Goal: Complete application form: Complete application form

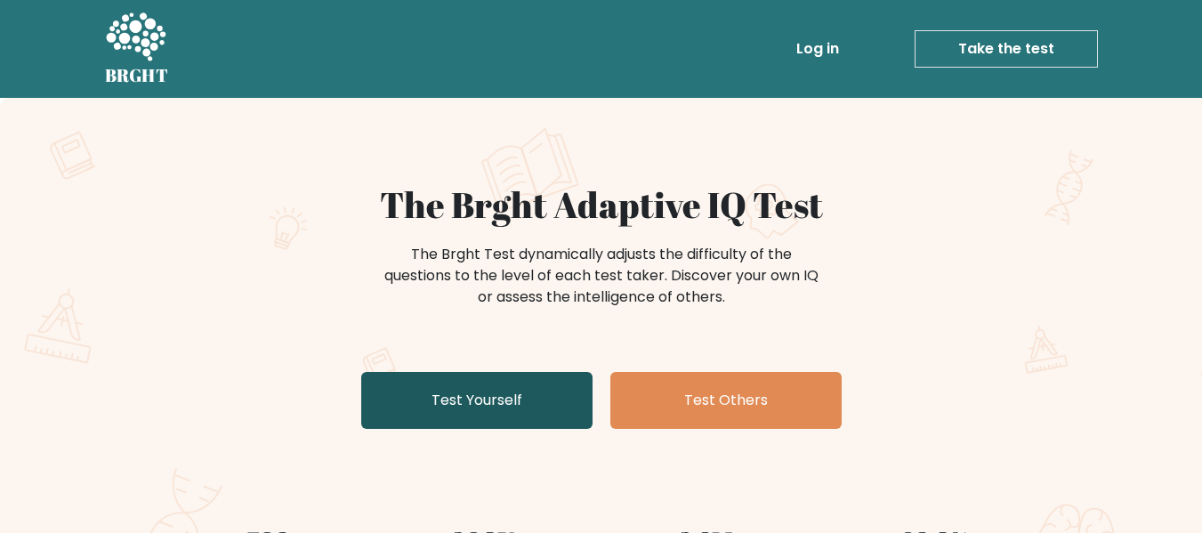
click at [523, 410] on link "Test Yourself" at bounding box center [476, 400] width 231 height 57
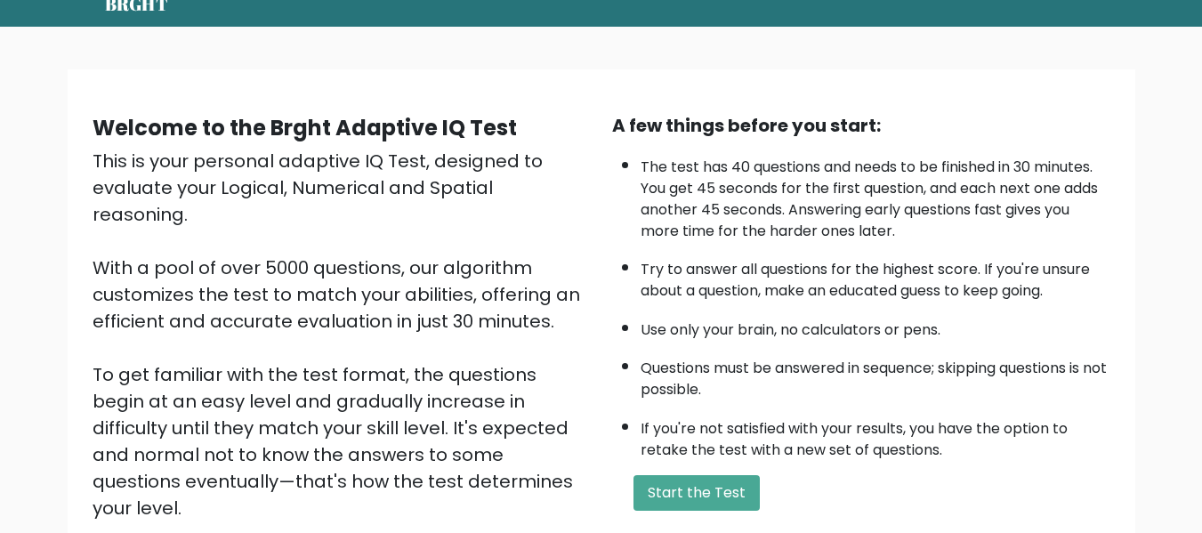
scroll to position [107, 0]
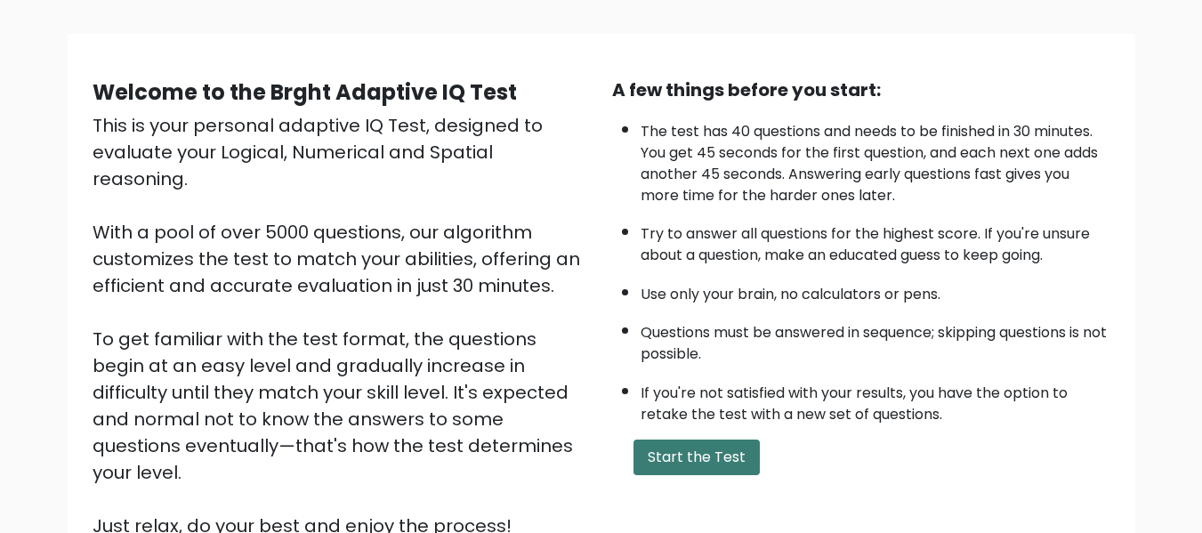
click at [685, 456] on button "Start the Test" at bounding box center [696, 458] width 126 height 36
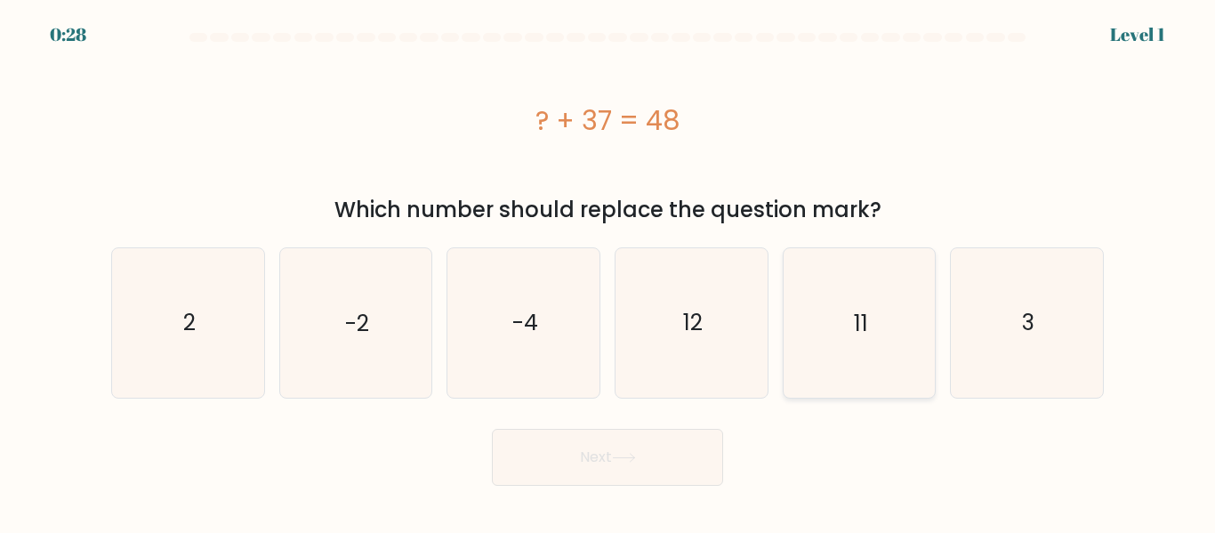
click at [817, 365] on icon "11" at bounding box center [859, 322] width 149 height 149
click at [609, 271] on input "e. 11" at bounding box center [608, 269] width 1 height 4
radio input "true"
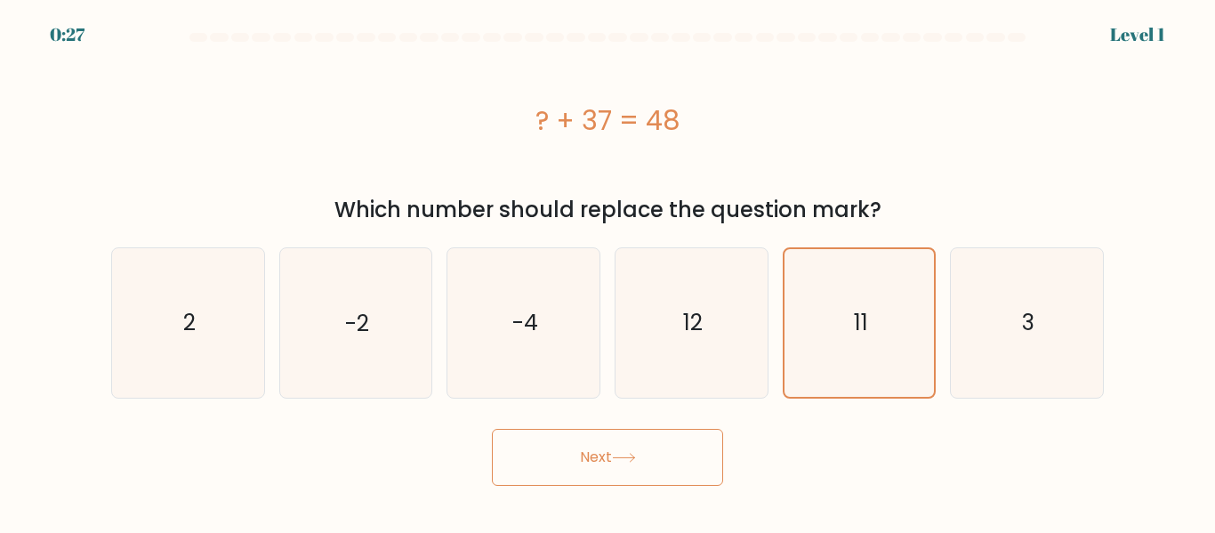
click at [687, 456] on button "Next" at bounding box center [607, 457] width 231 height 57
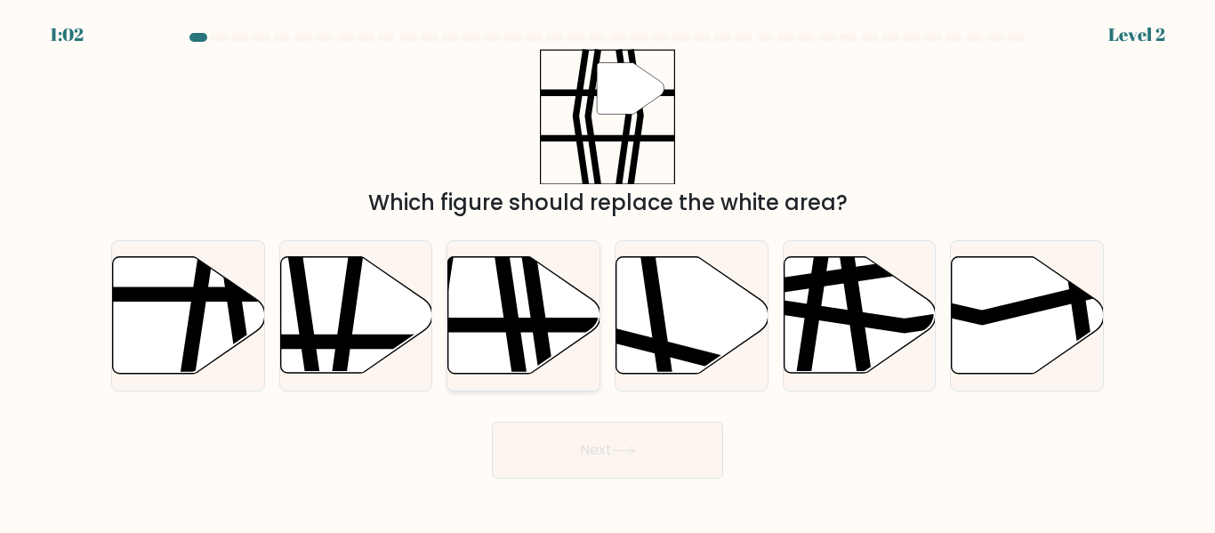
click at [518, 347] on icon at bounding box center [509, 380] width 22 height 306
click at [608, 271] on input "c." at bounding box center [608, 269] width 1 height 4
radio input "true"
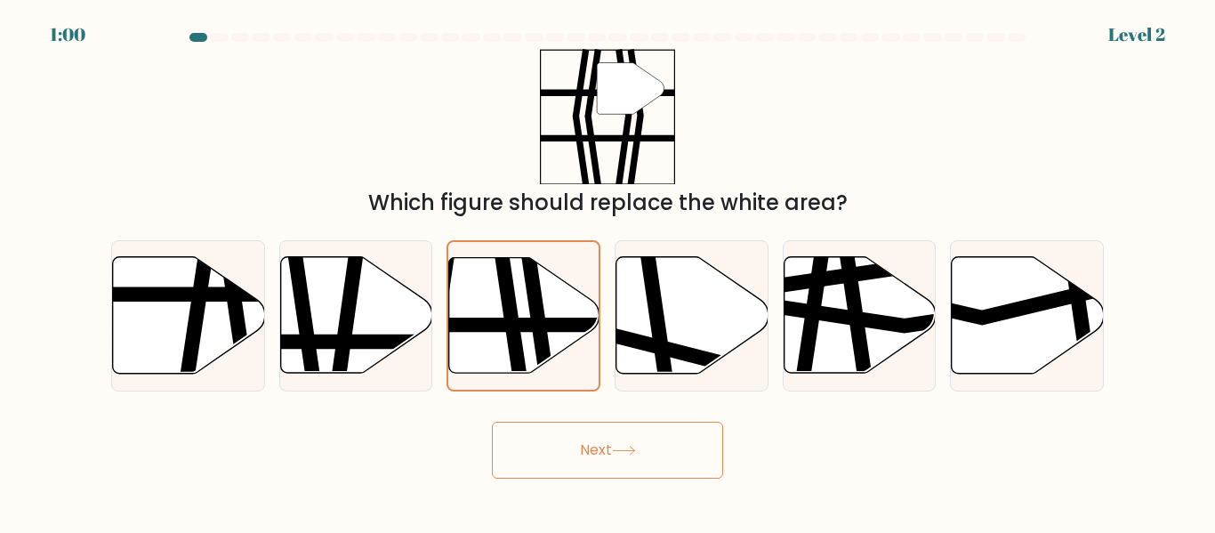
click at [546, 448] on button "Next" at bounding box center [607, 450] width 231 height 57
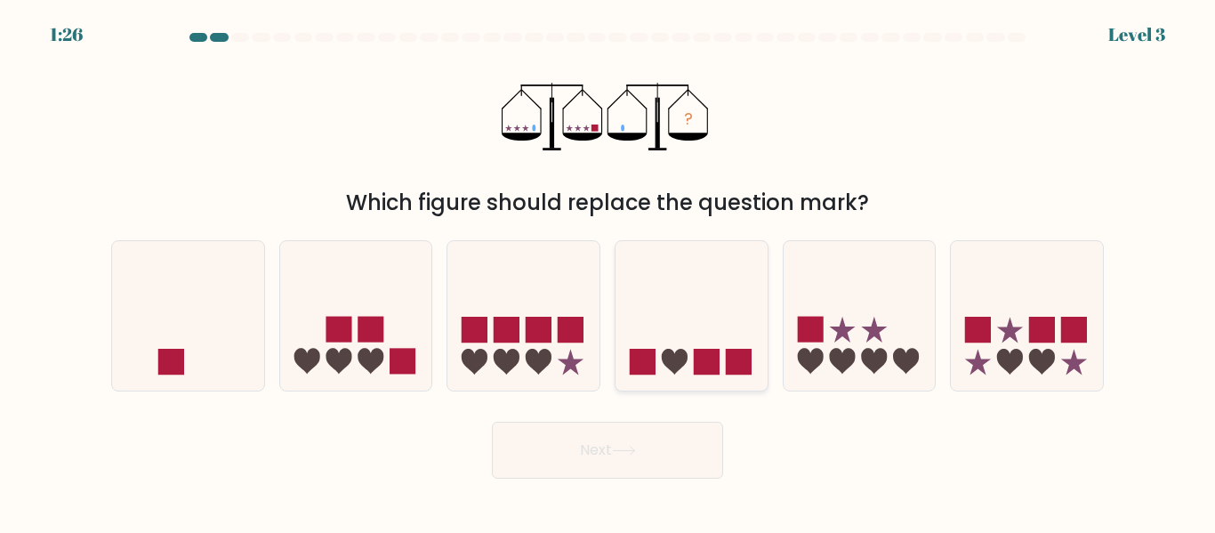
click at [704, 383] on div at bounding box center [692, 315] width 154 height 150
click at [609, 271] on input "d." at bounding box center [608, 269] width 1 height 4
radio input "true"
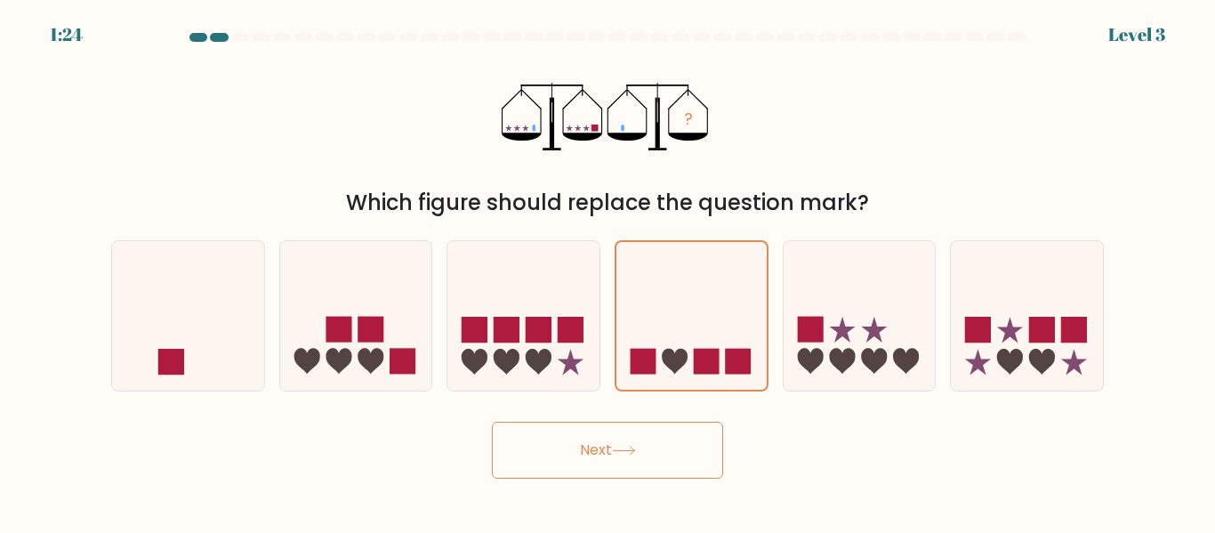
click at [644, 467] on button "Next" at bounding box center [607, 450] width 231 height 57
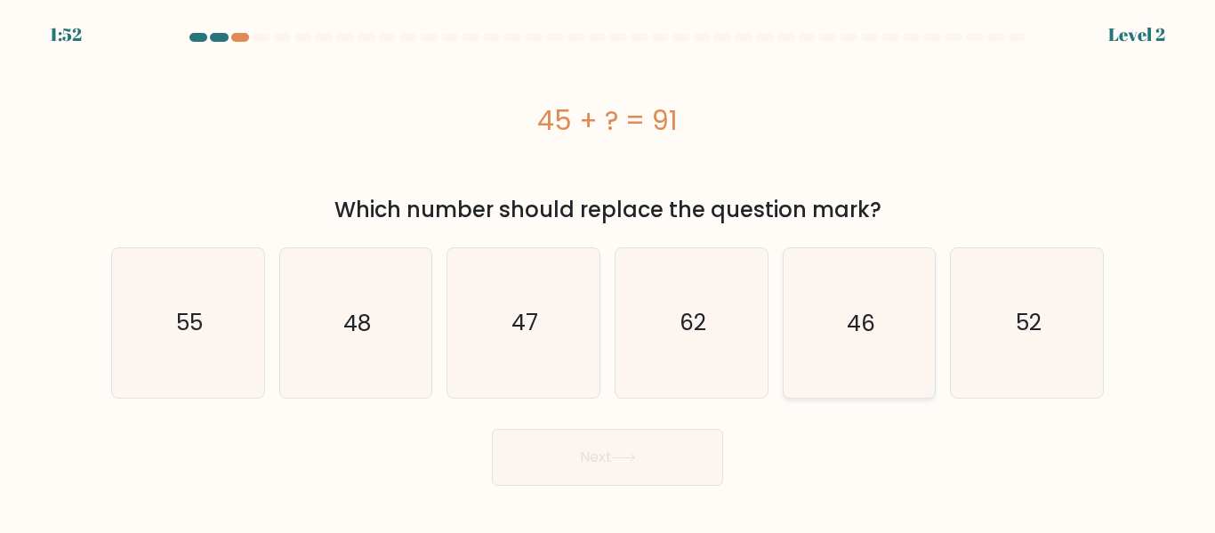
click at [902, 329] on icon "46" at bounding box center [859, 322] width 149 height 149
click at [609, 271] on input "e. 46" at bounding box center [608, 269] width 1 height 4
radio input "true"
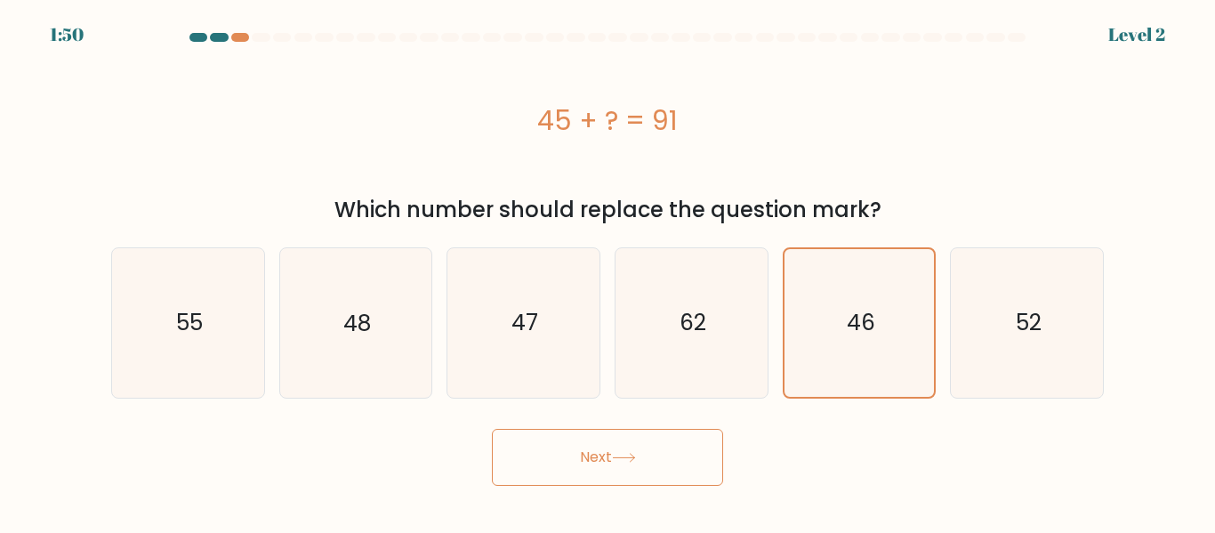
click at [676, 470] on button "Next" at bounding box center [607, 457] width 231 height 57
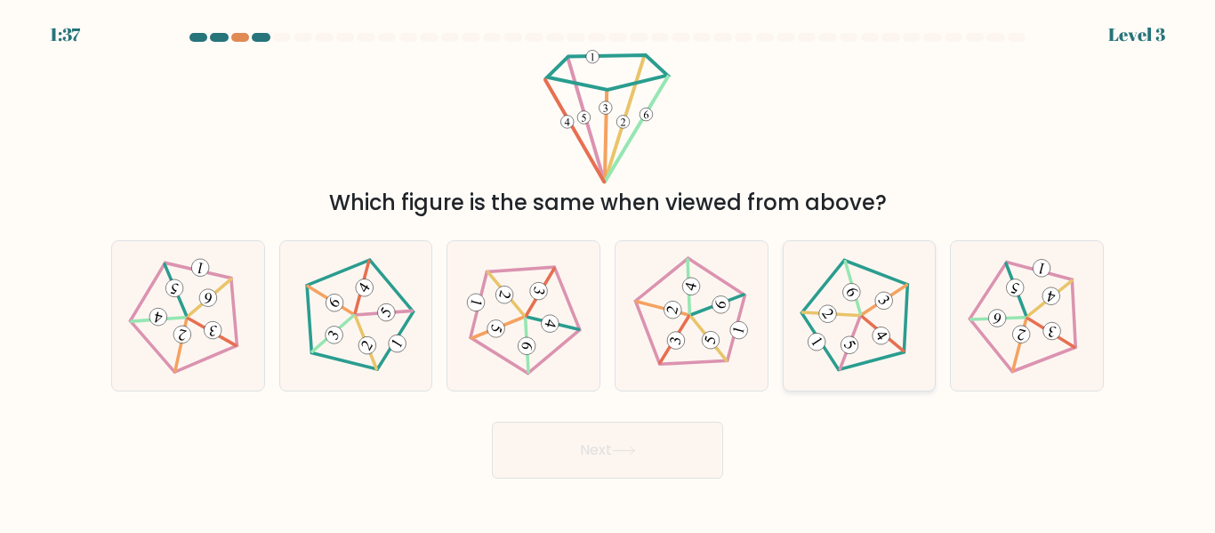
click at [875, 325] on icon at bounding box center [859, 315] width 119 height 119
click at [609, 271] on input "e." at bounding box center [608, 269] width 1 height 4
radio input "true"
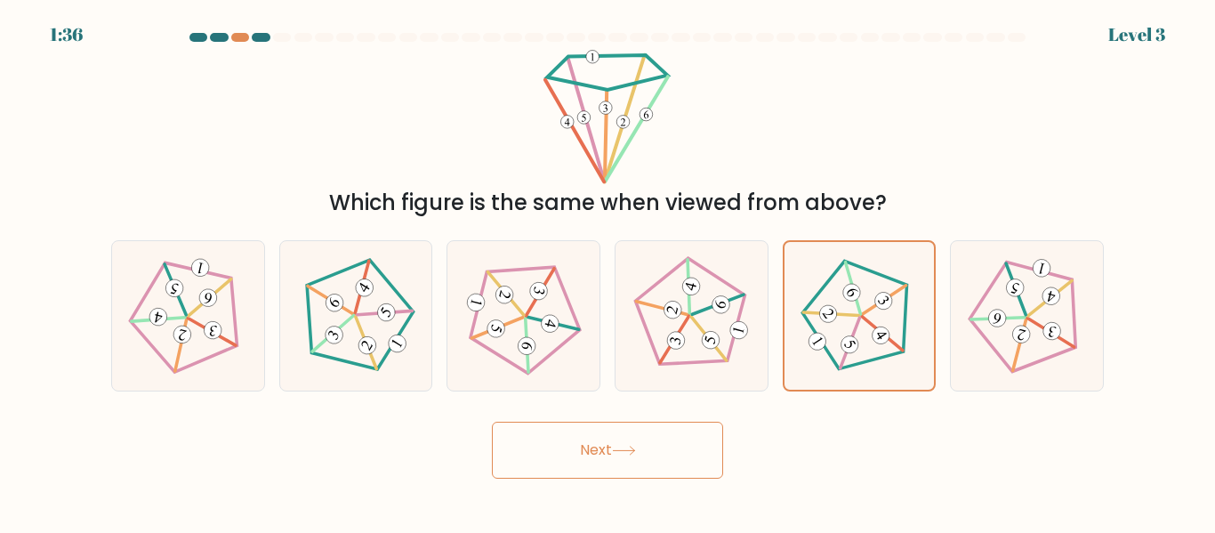
click at [620, 442] on button "Next" at bounding box center [607, 450] width 231 height 57
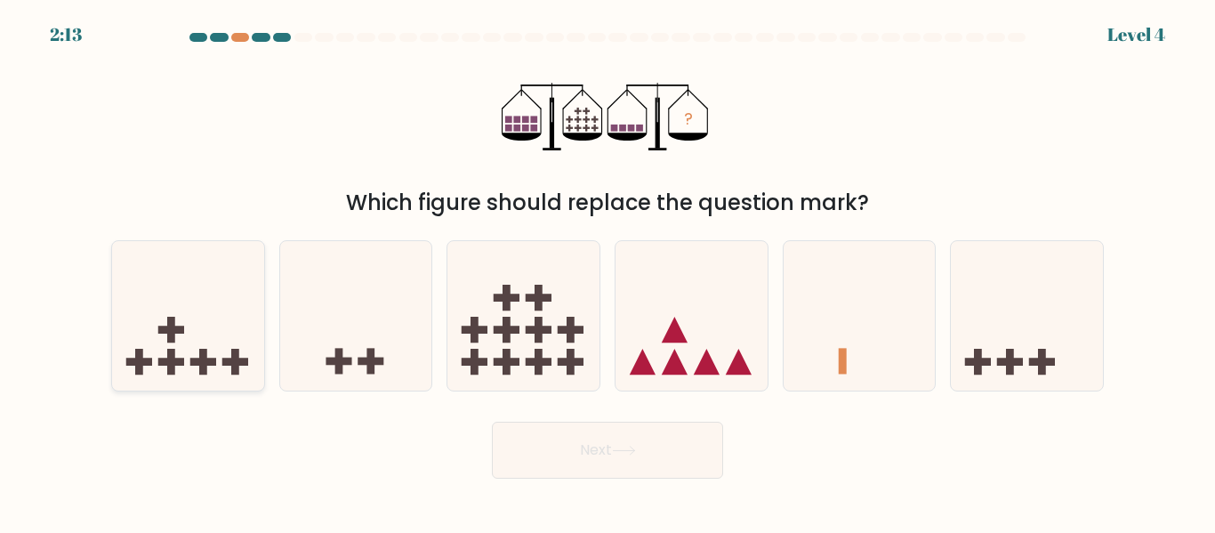
click at [179, 347] on icon at bounding box center [188, 315] width 152 height 125
click at [608, 271] on input "a." at bounding box center [608, 269] width 1 height 4
radio input "true"
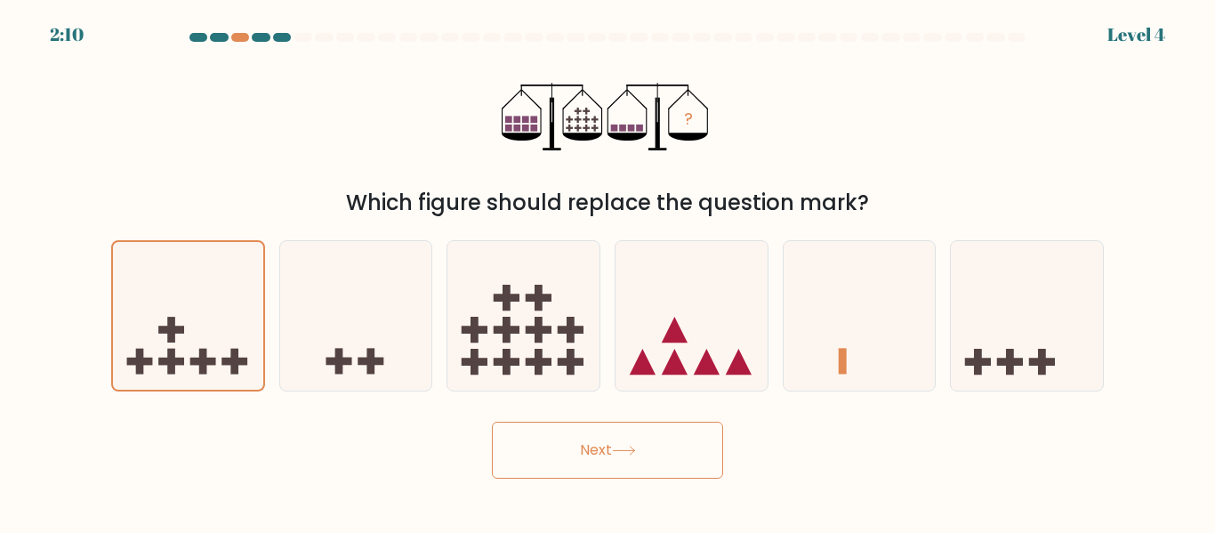
click at [548, 451] on button "Next" at bounding box center [607, 450] width 231 height 57
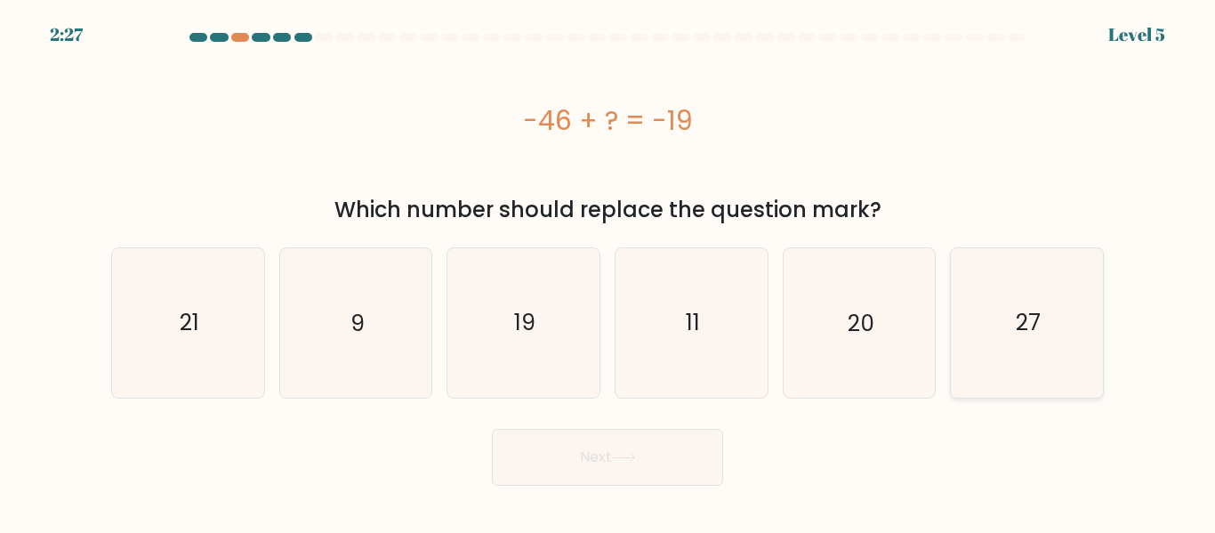
click at [980, 367] on icon "27" at bounding box center [1027, 322] width 149 height 149
click at [609, 271] on input "f. 27" at bounding box center [608, 269] width 1 height 4
radio input "true"
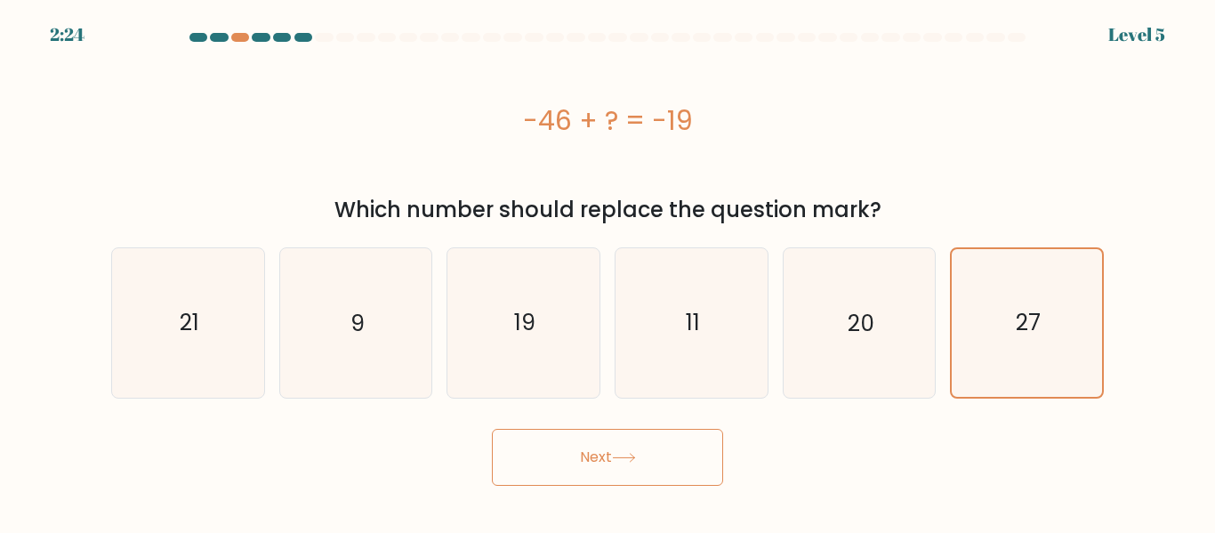
click at [676, 451] on button "Next" at bounding box center [607, 457] width 231 height 57
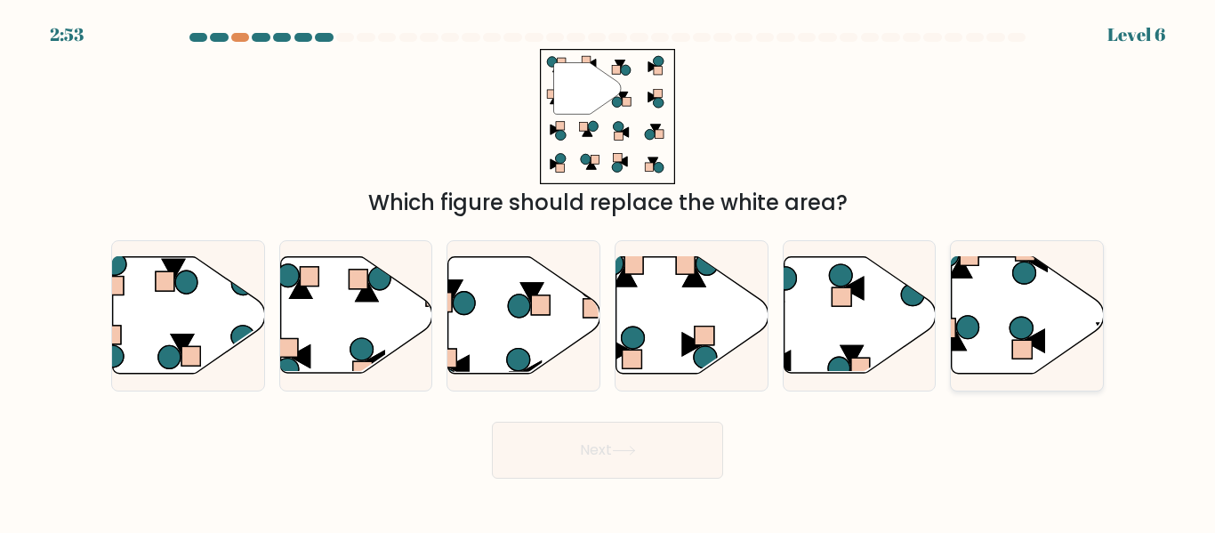
click at [971, 306] on icon at bounding box center [1028, 315] width 152 height 117
click at [609, 271] on input "f." at bounding box center [608, 269] width 1 height 4
radio input "true"
click at [581, 463] on button "Next" at bounding box center [607, 450] width 231 height 57
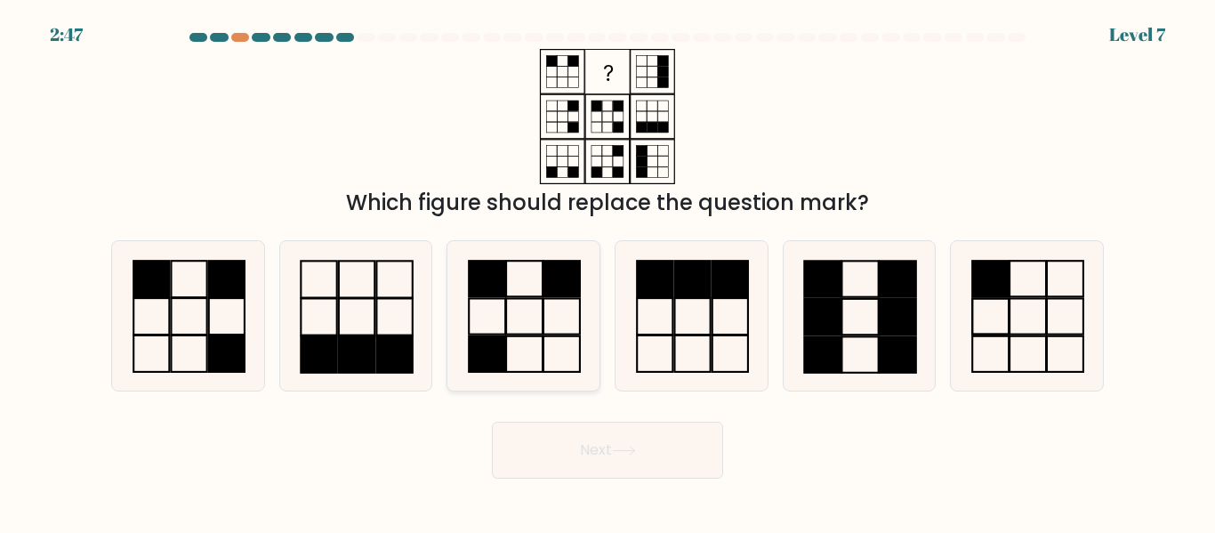
click at [552, 371] on icon at bounding box center [523, 315] width 149 height 149
click at [608, 271] on input "c." at bounding box center [608, 269] width 1 height 4
radio input "true"
click at [587, 470] on button "Next" at bounding box center [607, 450] width 231 height 57
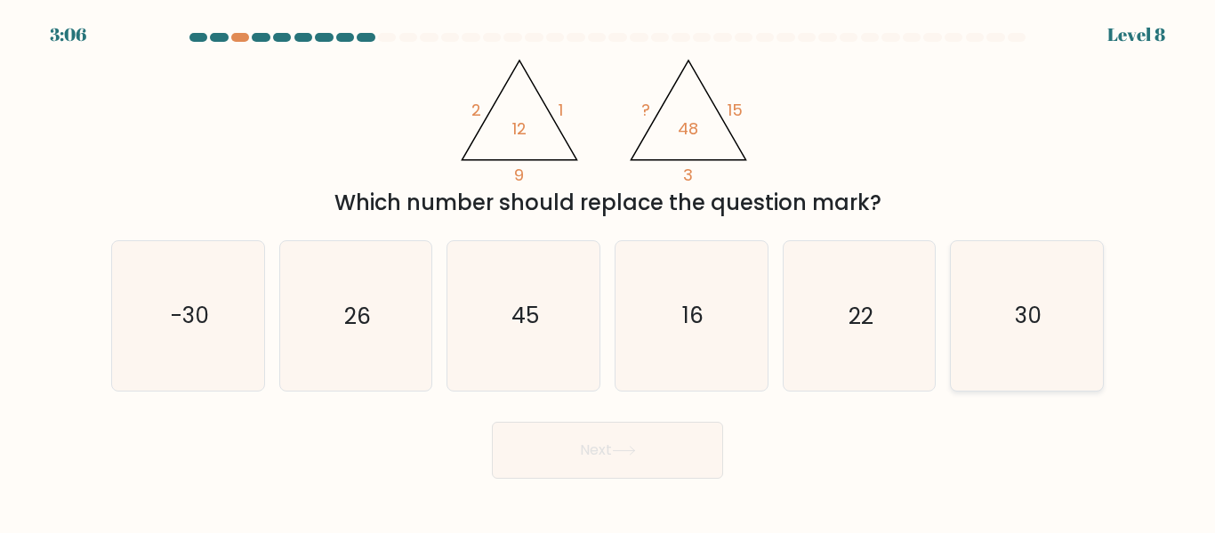
click at [995, 343] on icon "30" at bounding box center [1027, 315] width 149 height 149
click at [609, 271] on input "f. 30" at bounding box center [608, 269] width 1 height 4
radio input "true"
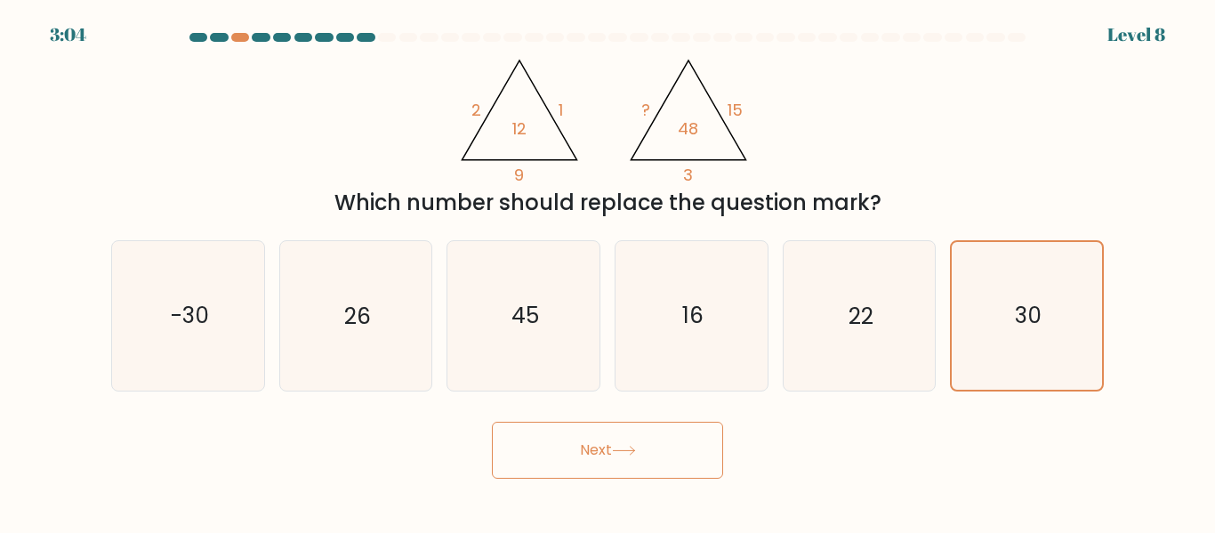
click at [675, 459] on button "Next" at bounding box center [607, 450] width 231 height 57
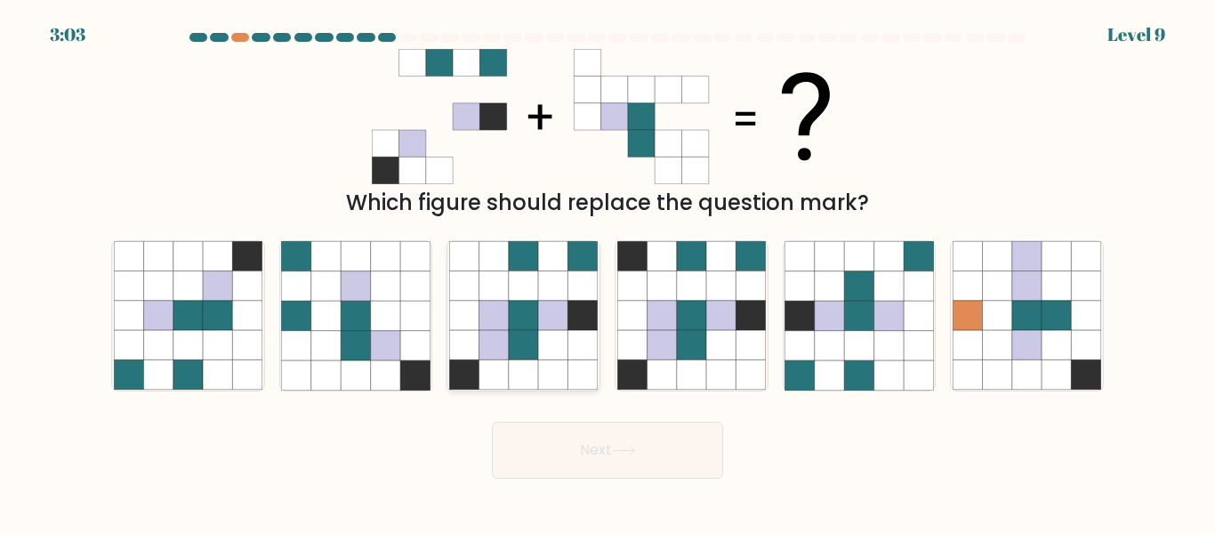
click at [519, 309] on icon at bounding box center [523, 315] width 29 height 29
click at [608, 271] on input "c." at bounding box center [608, 269] width 1 height 4
radio input "true"
click at [564, 459] on button "Next" at bounding box center [607, 450] width 231 height 57
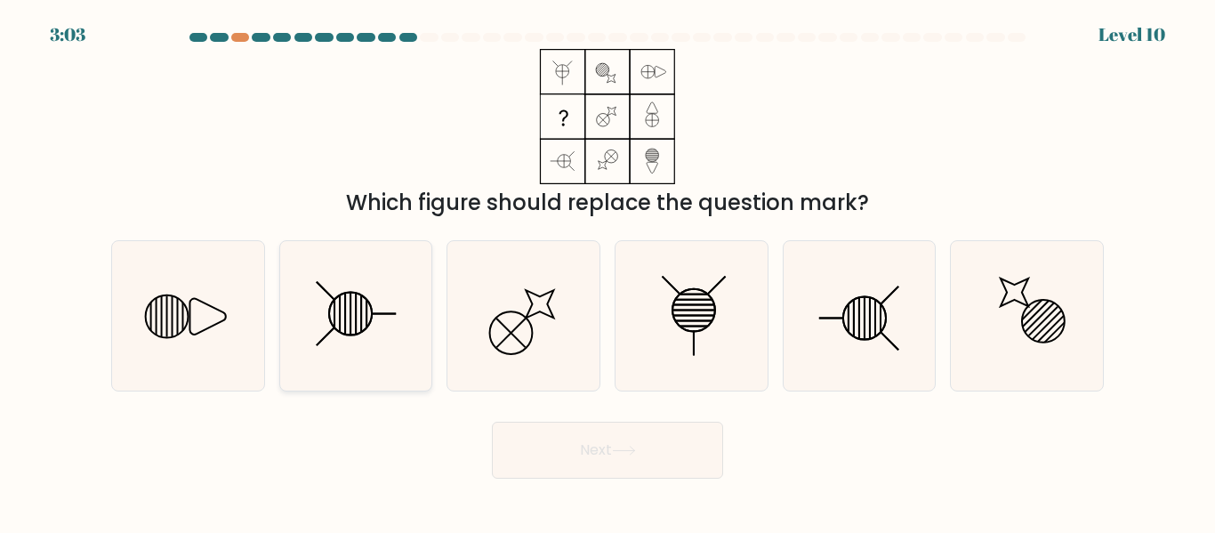
click at [330, 292] on icon at bounding box center [355, 315] width 149 height 149
click at [608, 271] on input "b." at bounding box center [608, 269] width 1 height 4
radio input "true"
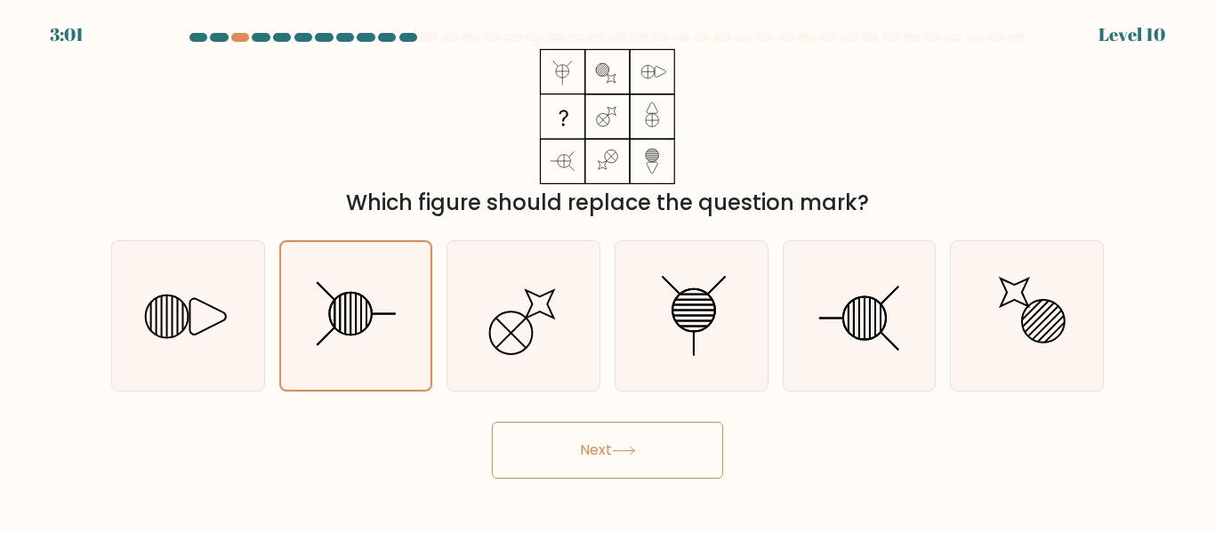
click at [543, 440] on button "Next" at bounding box center [607, 450] width 231 height 57
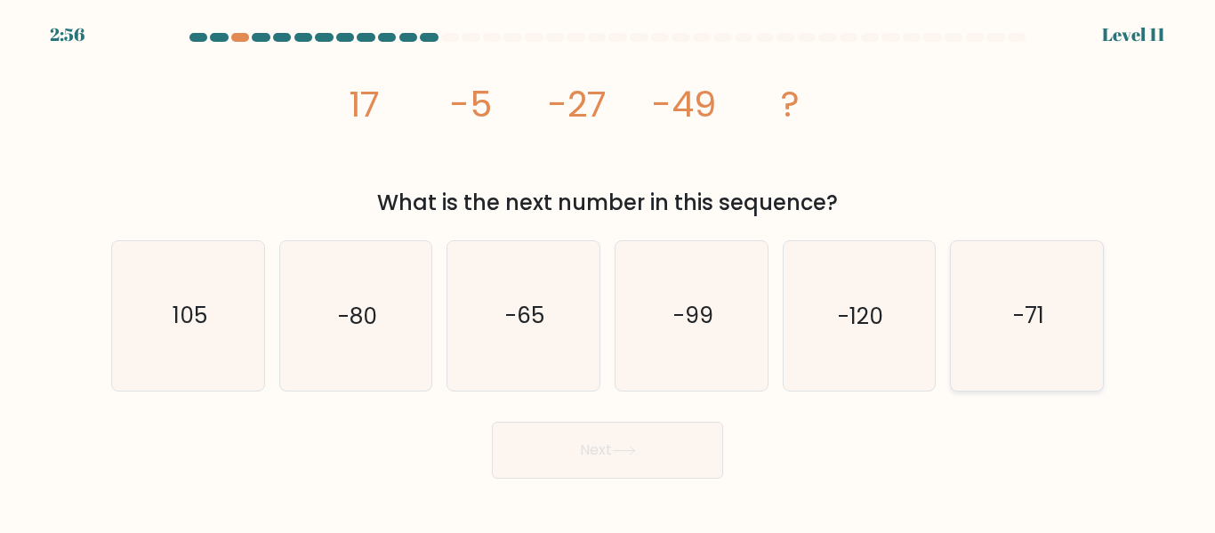
click at [988, 327] on icon "-71" at bounding box center [1027, 315] width 149 height 149
click at [609, 271] on input "f. -71" at bounding box center [608, 269] width 1 height 4
radio input "true"
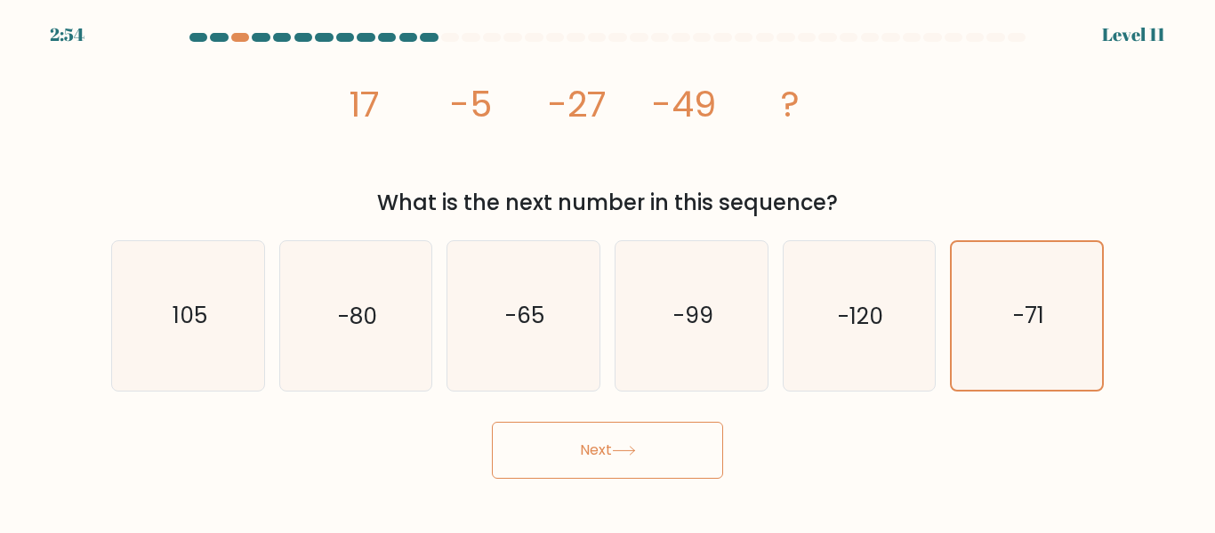
click at [668, 455] on button "Next" at bounding box center [607, 450] width 231 height 57
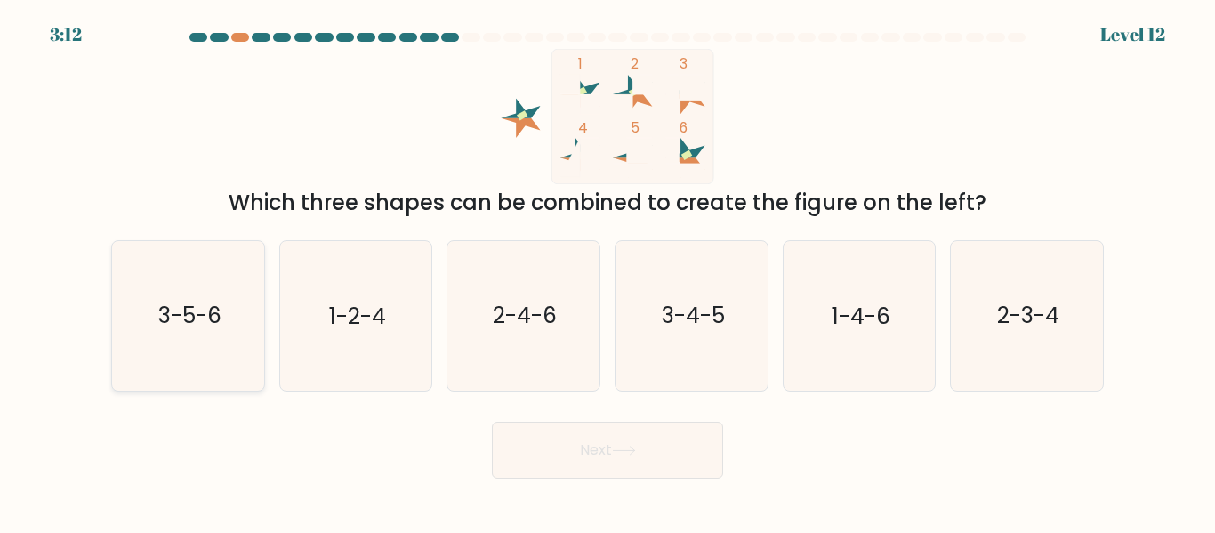
click at [145, 344] on icon "3-5-6" at bounding box center [188, 315] width 149 height 149
click at [608, 271] on input "a. 3-5-6" at bounding box center [608, 269] width 1 height 4
radio input "true"
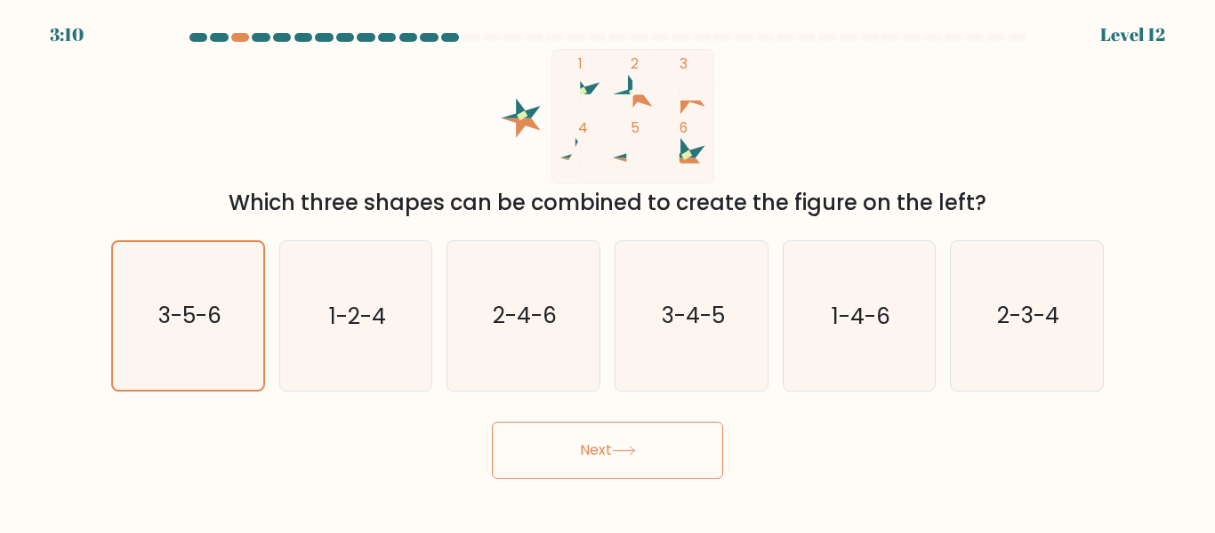
click at [557, 461] on button "Next" at bounding box center [607, 450] width 231 height 57
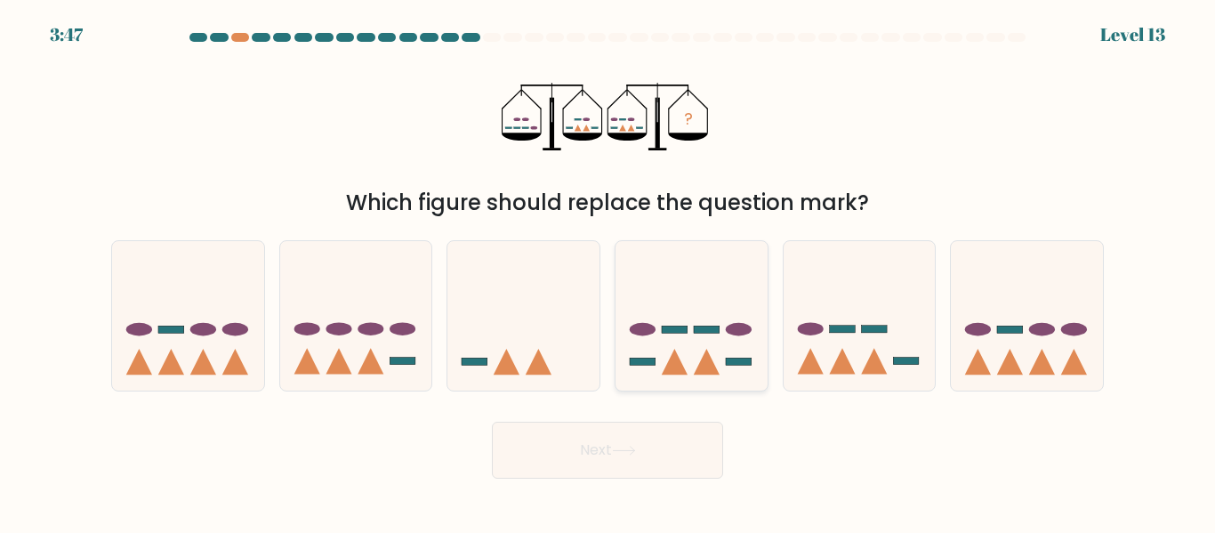
click at [733, 360] on rect at bounding box center [739, 361] width 26 height 7
click at [609, 271] on input "d." at bounding box center [608, 269] width 1 height 4
radio input "true"
click at [657, 434] on button "Next" at bounding box center [607, 450] width 231 height 57
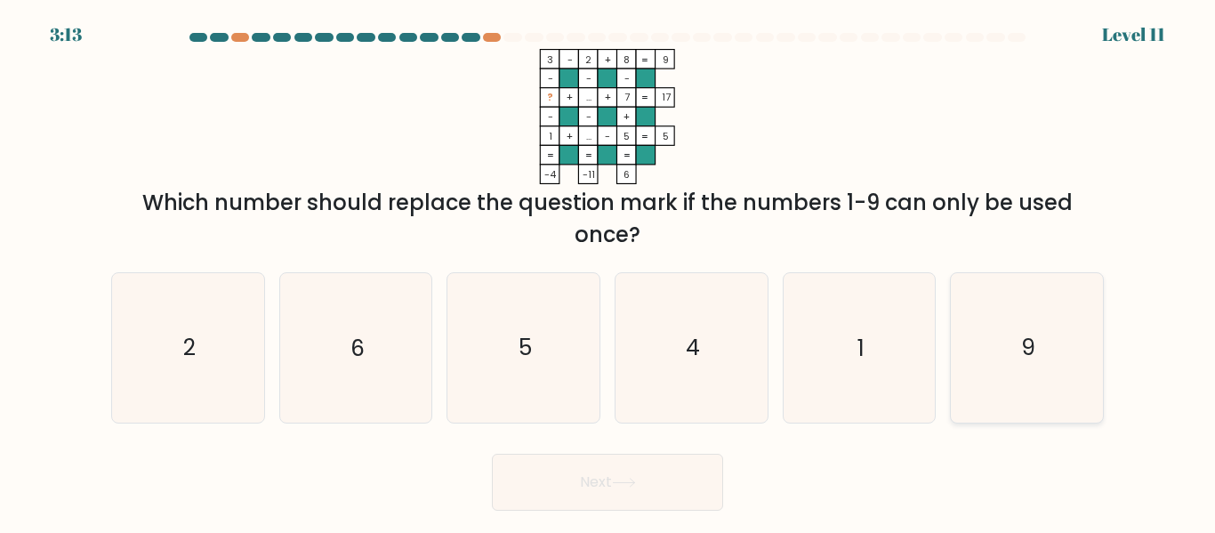
click at [998, 320] on icon "9" at bounding box center [1027, 347] width 149 height 149
click at [609, 271] on input "f. 9" at bounding box center [608, 269] width 1 height 4
radio input "true"
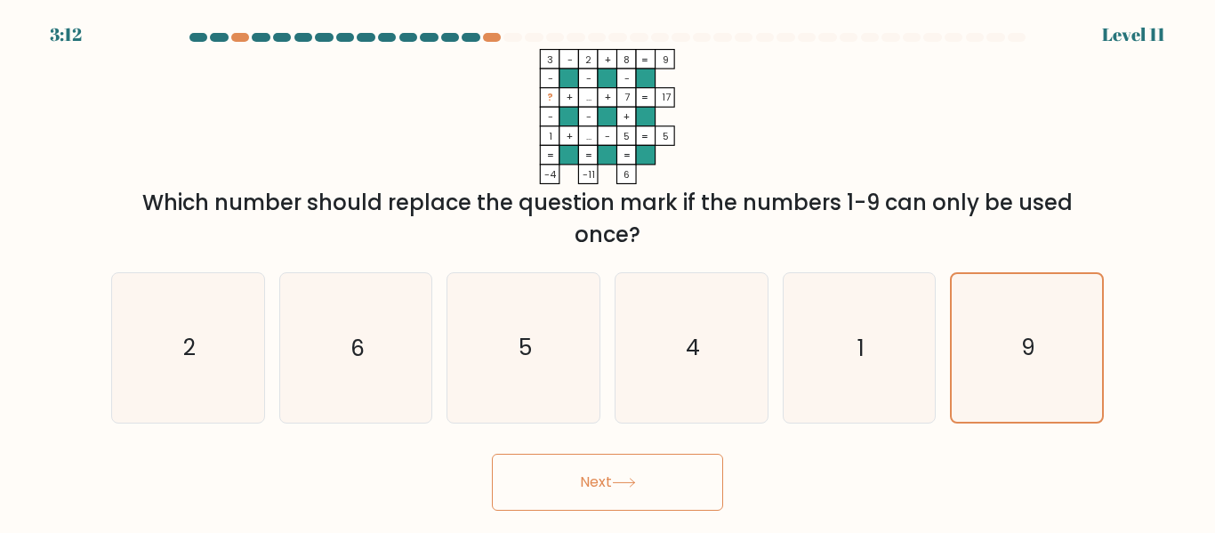
click at [672, 484] on button "Next" at bounding box center [607, 482] width 231 height 57
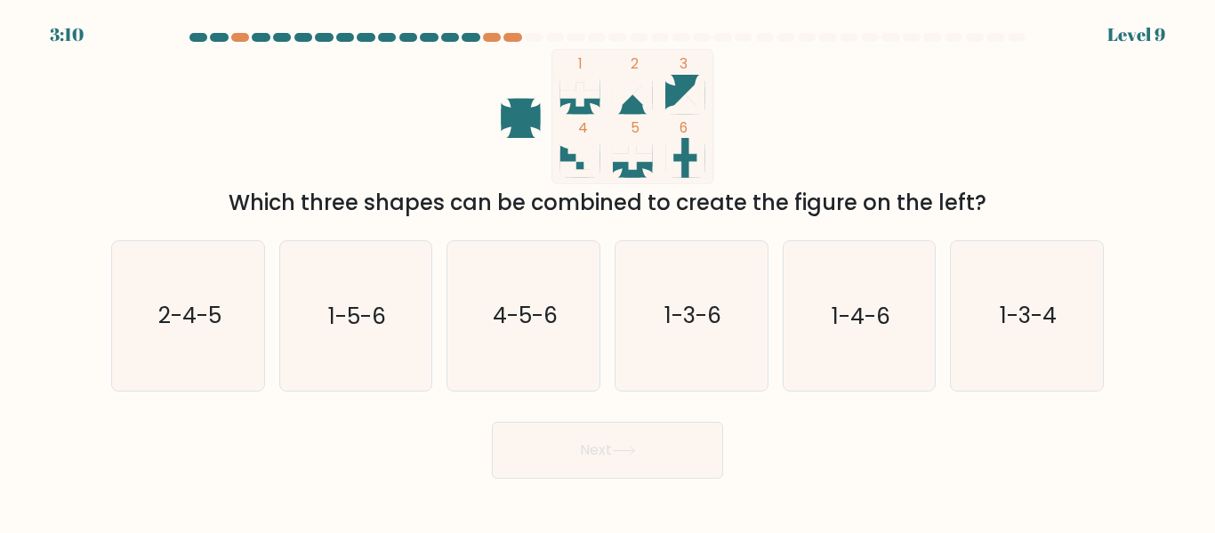
click at [672, 484] on body "3:10 Level 9" at bounding box center [607, 266] width 1215 height 533
click at [385, 315] on text "1-5-6" at bounding box center [357, 316] width 58 height 31
click at [608, 271] on input "b. 1-5-6" at bounding box center [608, 269] width 1 height 4
radio input "true"
click at [649, 466] on button "Next" at bounding box center [607, 450] width 231 height 57
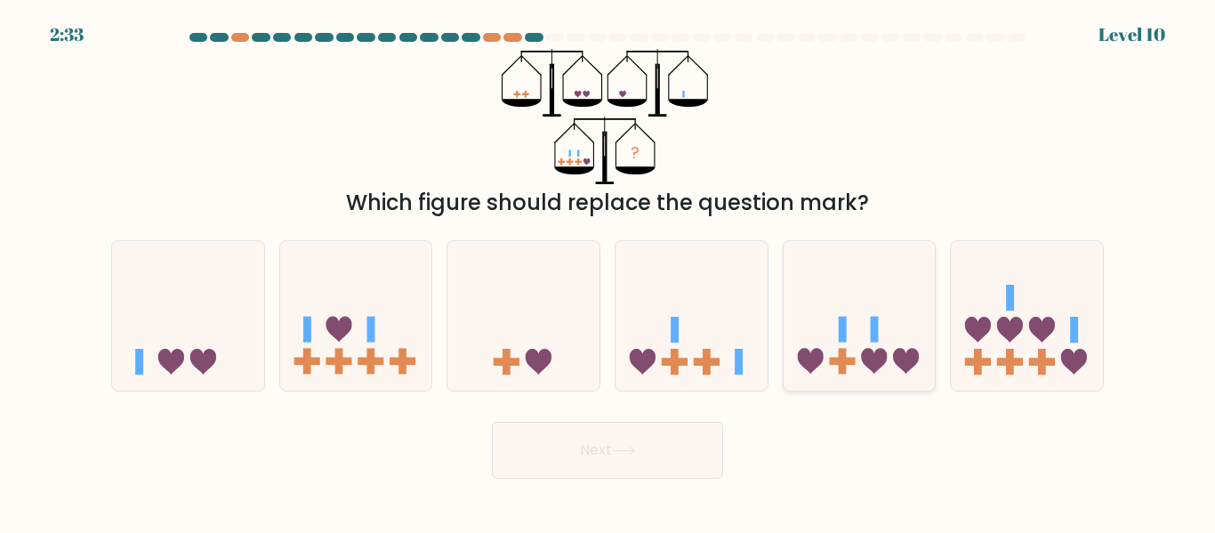
click at [842, 339] on rect at bounding box center [843, 330] width 8 height 26
click at [609, 271] on input "e." at bounding box center [608, 269] width 1 height 4
radio input "true"
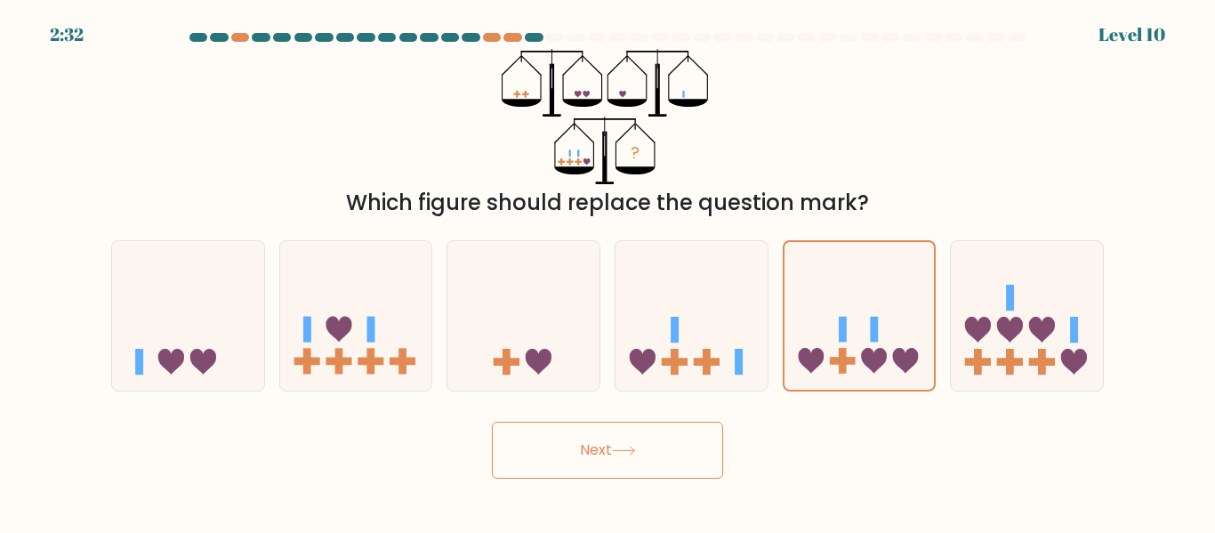
click at [652, 429] on button "Next" at bounding box center [607, 450] width 231 height 57
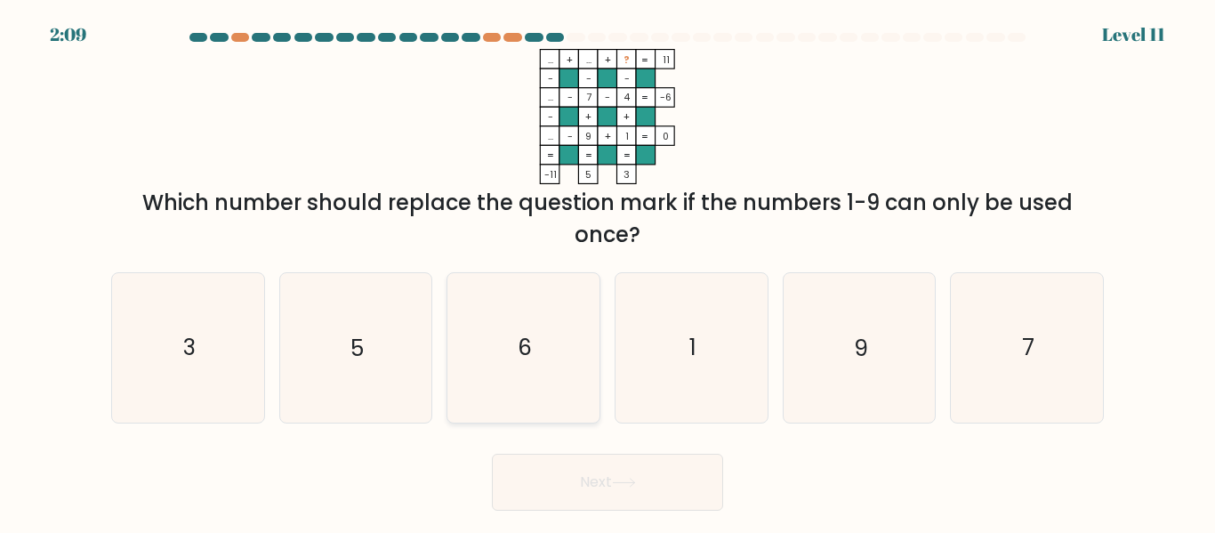
click at [535, 343] on icon "6" at bounding box center [523, 347] width 149 height 149
click at [608, 271] on input "c. 6" at bounding box center [608, 269] width 1 height 4
radio input "true"
click at [596, 488] on button "Next" at bounding box center [607, 482] width 231 height 57
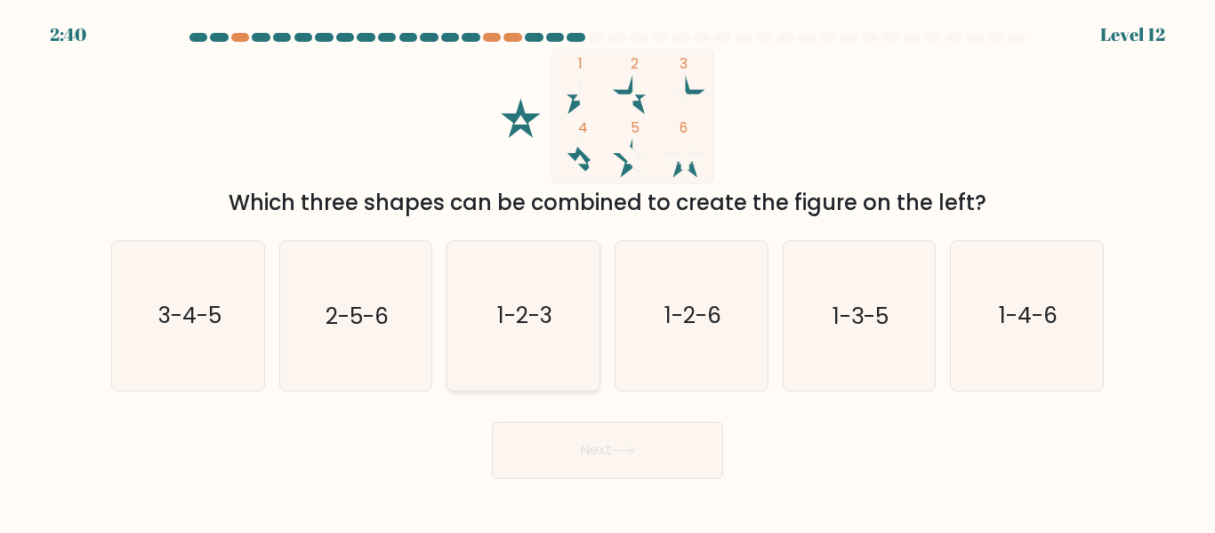
click at [545, 296] on icon "1-2-3" at bounding box center [523, 315] width 149 height 149
click at [608, 271] on input "c. 1-2-3" at bounding box center [608, 269] width 1 height 4
radio input "true"
click at [583, 451] on button "Next" at bounding box center [607, 450] width 231 height 57
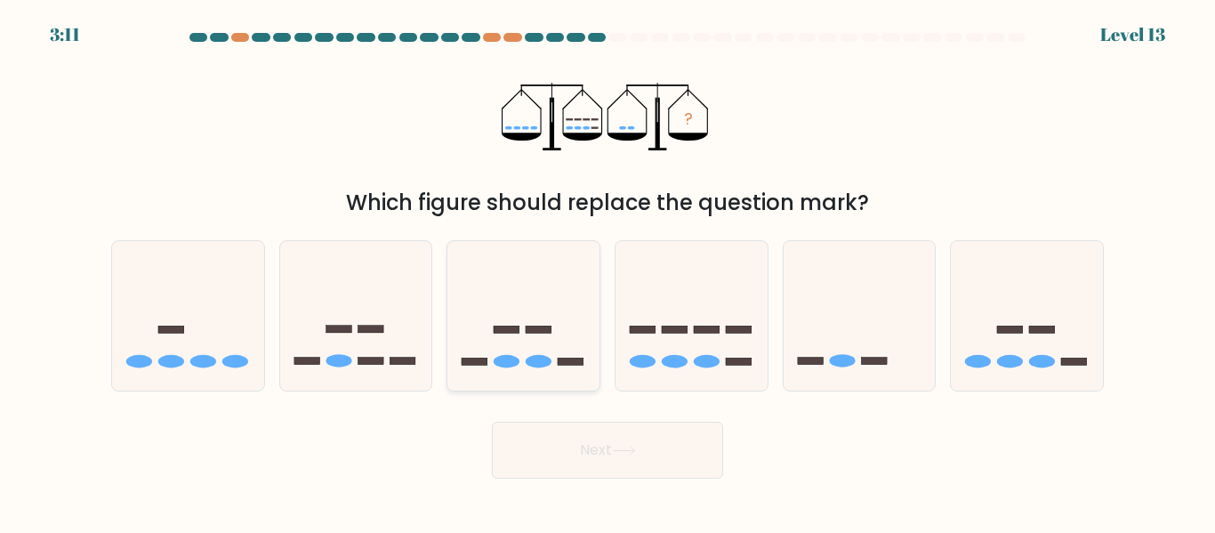
click at [549, 352] on icon at bounding box center [524, 315] width 152 height 125
click at [608, 271] on input "c." at bounding box center [608, 269] width 1 height 4
radio input "true"
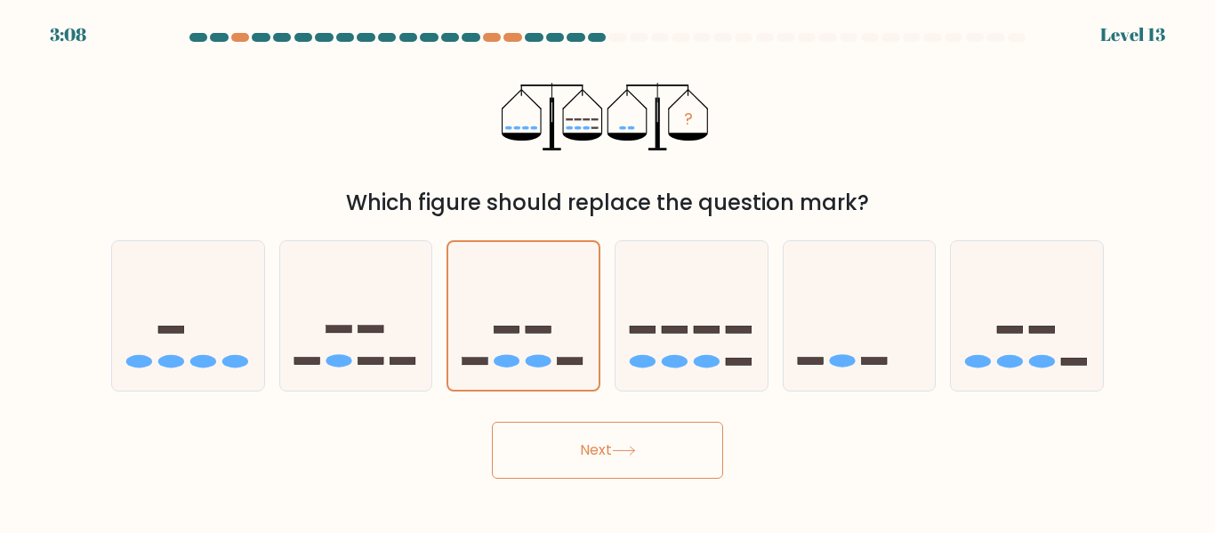
click at [624, 467] on button "Next" at bounding box center [607, 450] width 231 height 57
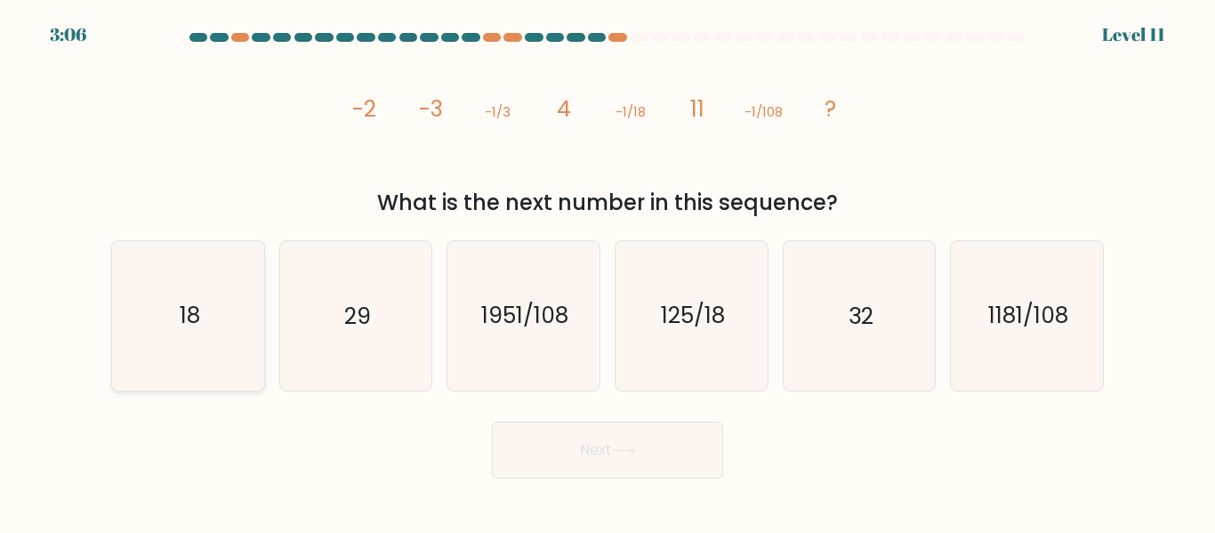
click at [168, 279] on icon "18" at bounding box center [188, 315] width 149 height 149
click at [608, 271] on input "a. 18" at bounding box center [608, 269] width 1 height 4
radio input "true"
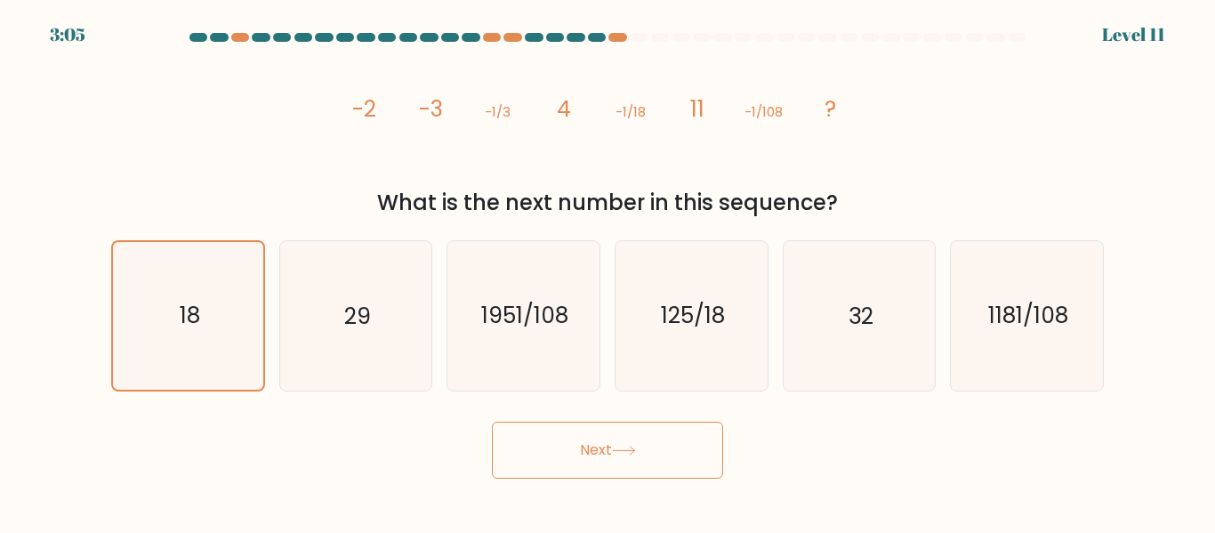
click at [547, 466] on button "Next" at bounding box center [607, 450] width 231 height 57
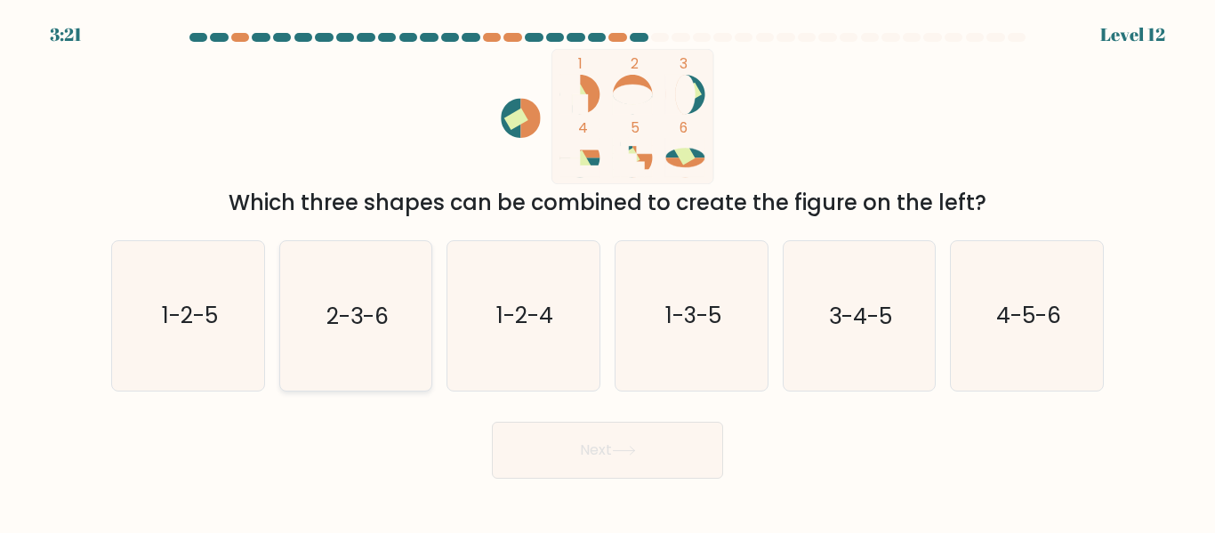
click at [359, 335] on icon "2-3-6" at bounding box center [355, 315] width 149 height 149
click at [608, 271] on input "b. 2-3-6" at bounding box center [608, 269] width 1 height 4
radio input "true"
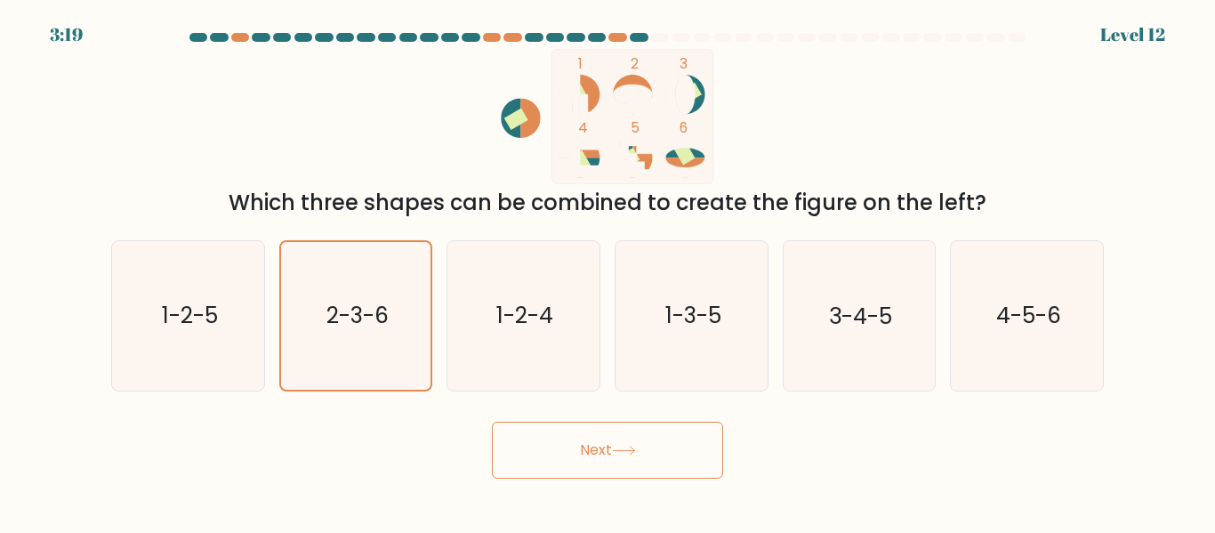
click at [541, 454] on button "Next" at bounding box center [607, 450] width 231 height 57
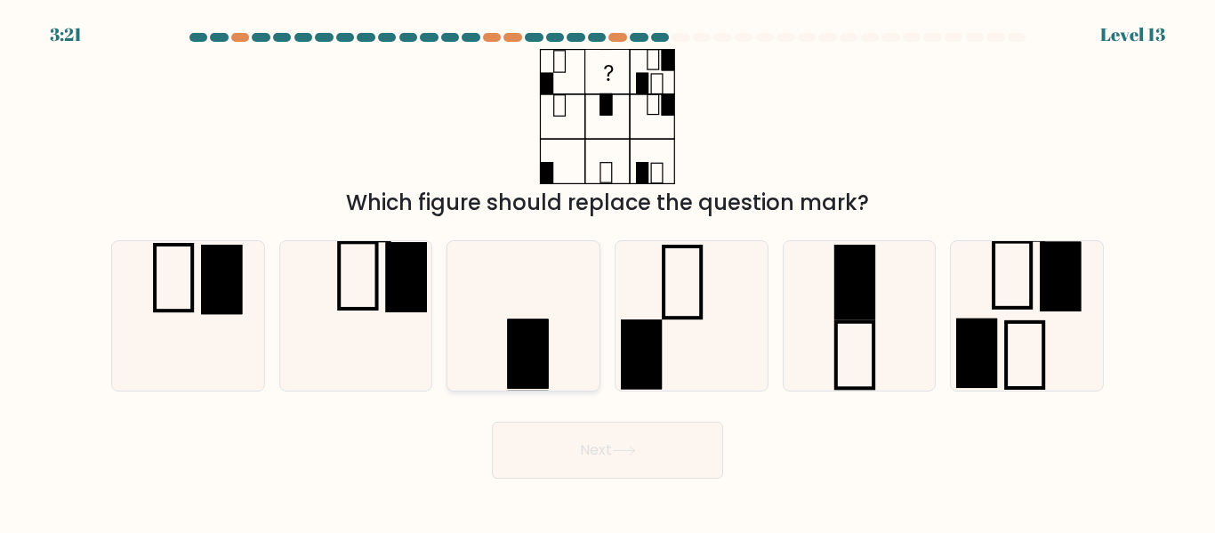
click at [522, 379] on rect at bounding box center [528, 353] width 41 height 69
click at [608, 271] on input "c." at bounding box center [608, 269] width 1 height 4
radio input "true"
click at [593, 453] on button "Next" at bounding box center [607, 450] width 231 height 57
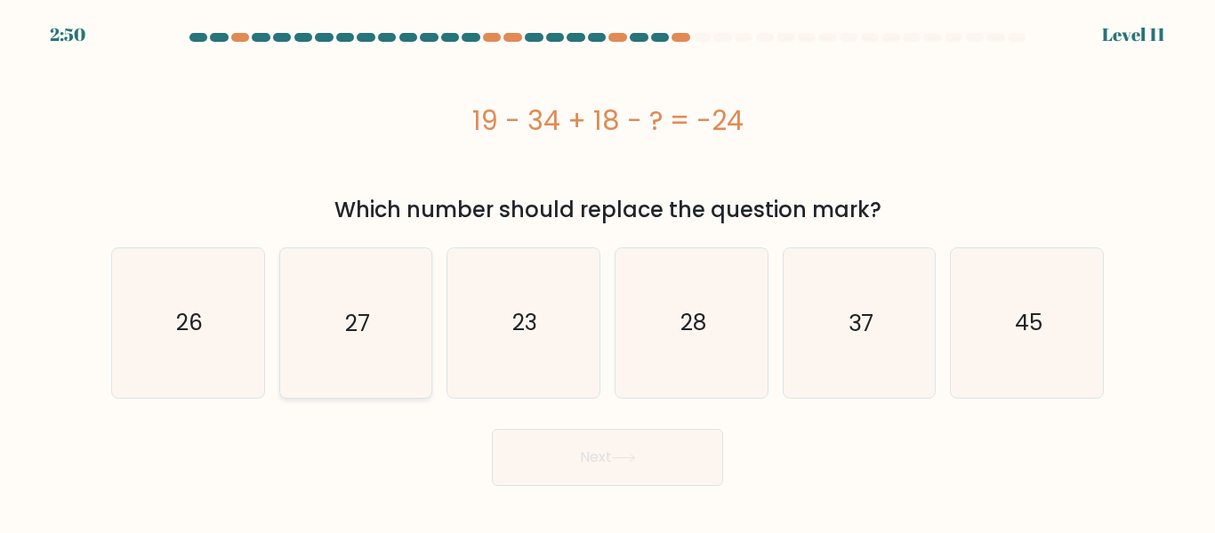
click at [411, 315] on icon "27" at bounding box center [355, 322] width 149 height 149
click at [608, 271] on input "b. 27" at bounding box center [608, 269] width 1 height 4
radio input "true"
click at [557, 448] on button "Next" at bounding box center [607, 457] width 231 height 57
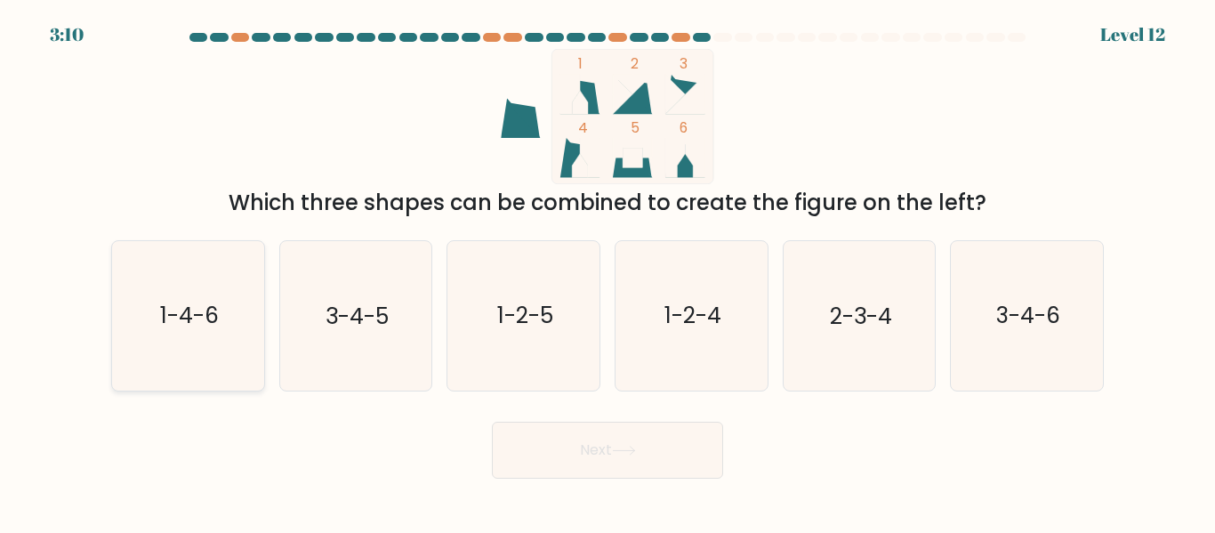
click at [201, 340] on icon "1-4-6" at bounding box center [188, 315] width 149 height 149
click at [608, 271] on input "a. 1-4-6" at bounding box center [608, 269] width 1 height 4
radio input "true"
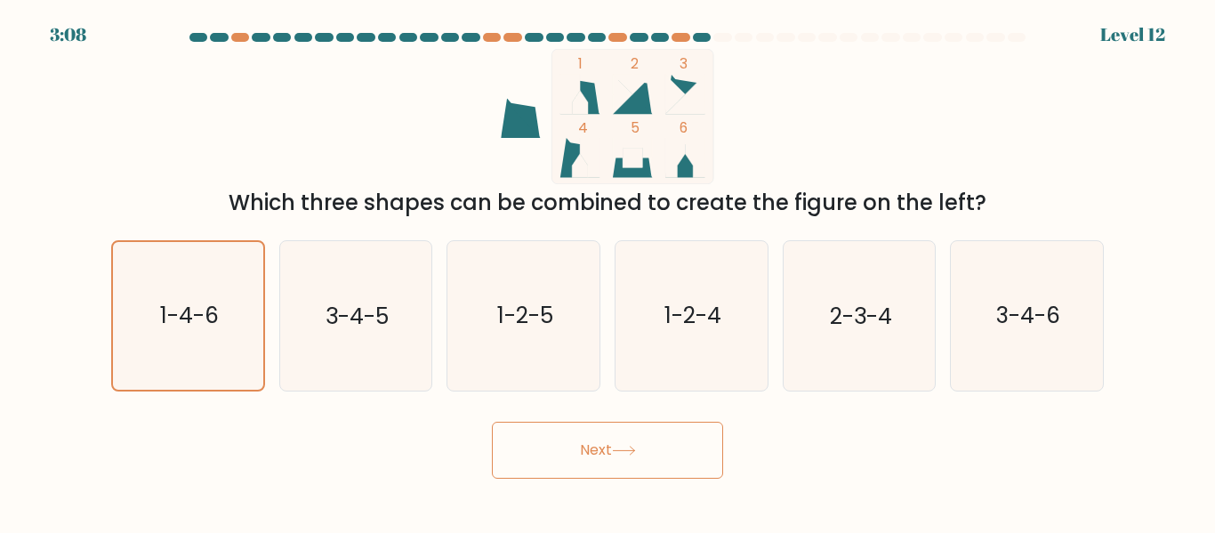
click at [544, 464] on button "Next" at bounding box center [607, 450] width 231 height 57
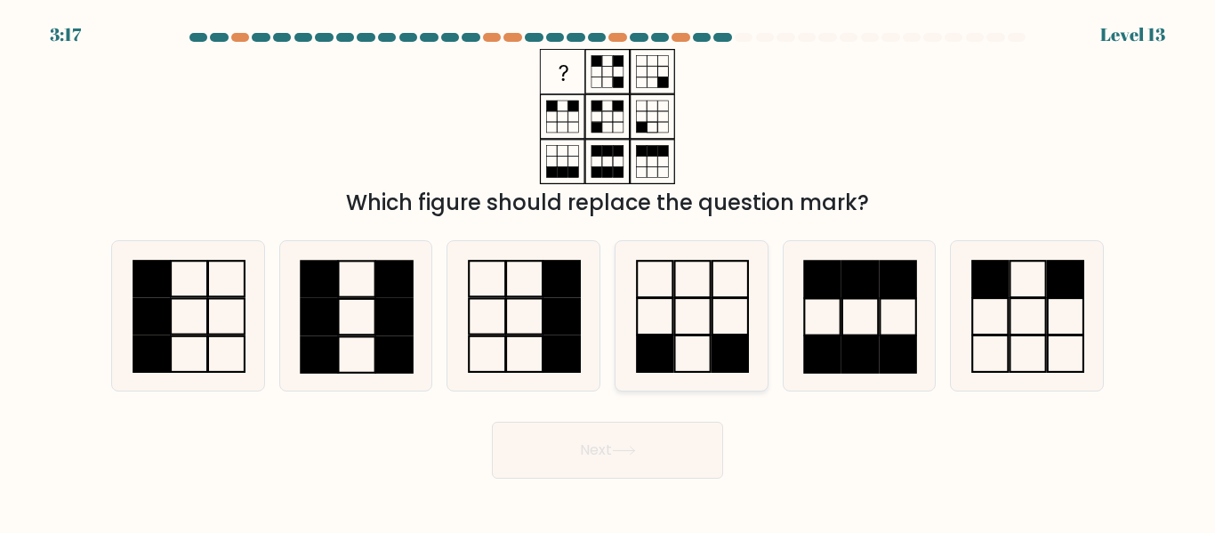
click at [684, 344] on icon at bounding box center [691, 315] width 149 height 149
click at [609, 271] on input "d." at bounding box center [608, 269] width 1 height 4
radio input "true"
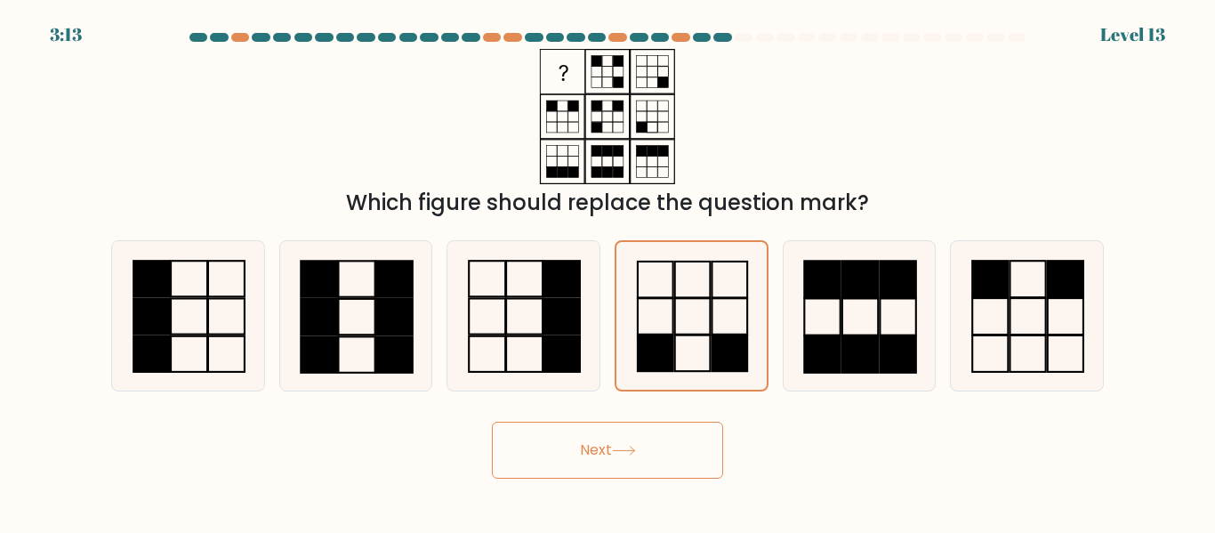
click at [632, 462] on button "Next" at bounding box center [607, 450] width 231 height 57
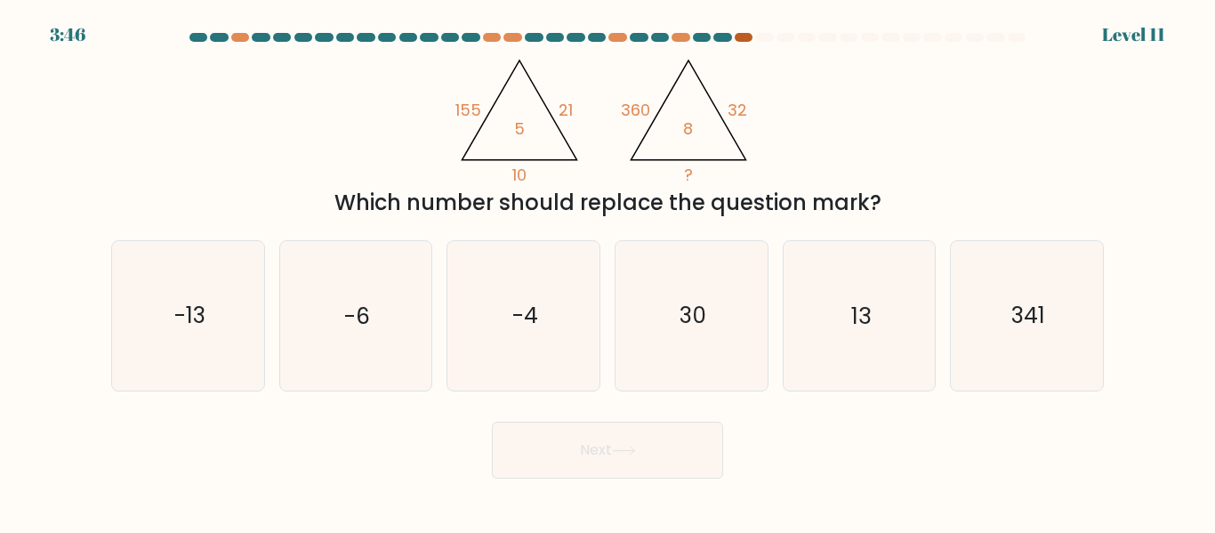
click at [740, 35] on div at bounding box center [744, 37] width 18 height 9
click at [685, 340] on icon "30" at bounding box center [691, 315] width 149 height 149
click at [609, 271] on input "d. 30" at bounding box center [608, 269] width 1 height 4
radio input "true"
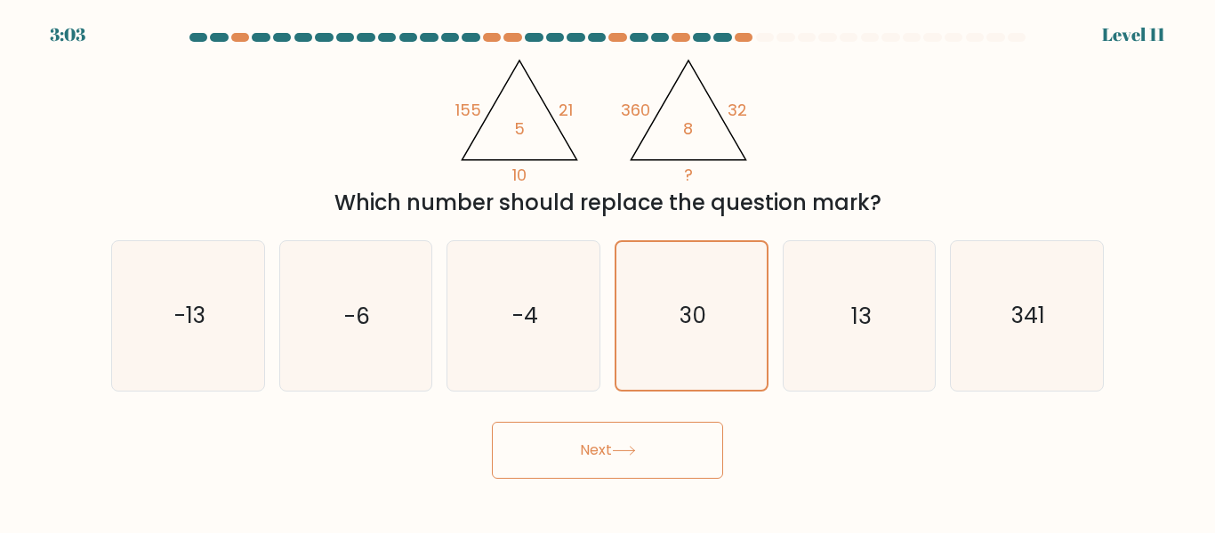
click at [657, 456] on button "Next" at bounding box center [607, 450] width 231 height 57
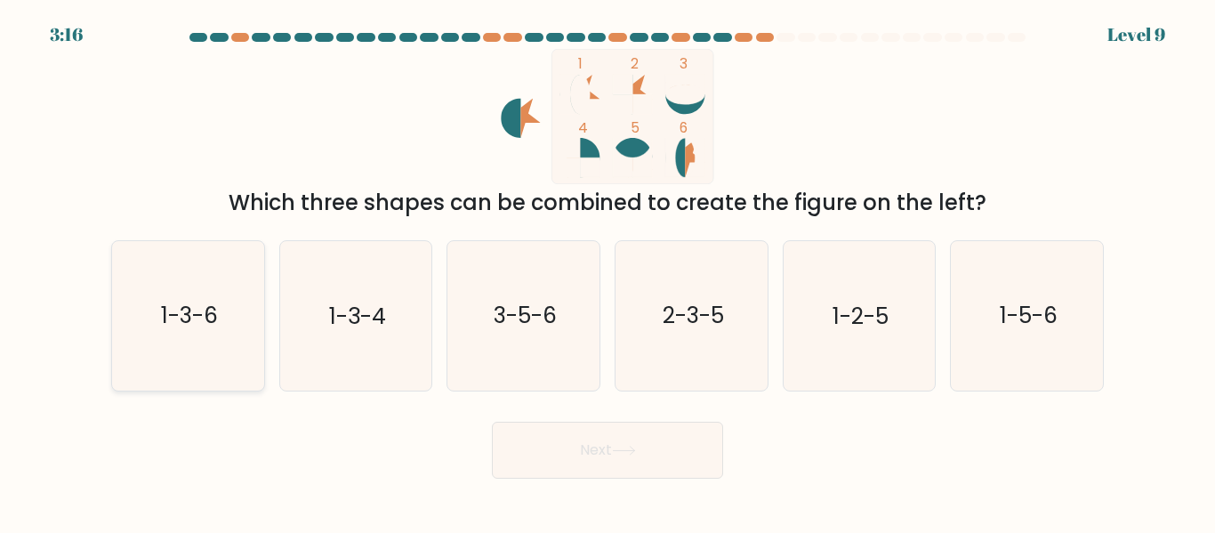
click at [227, 327] on icon "1-3-6" at bounding box center [188, 315] width 149 height 149
click at [608, 271] on input "a. 1-3-6" at bounding box center [608, 269] width 1 height 4
radio input "true"
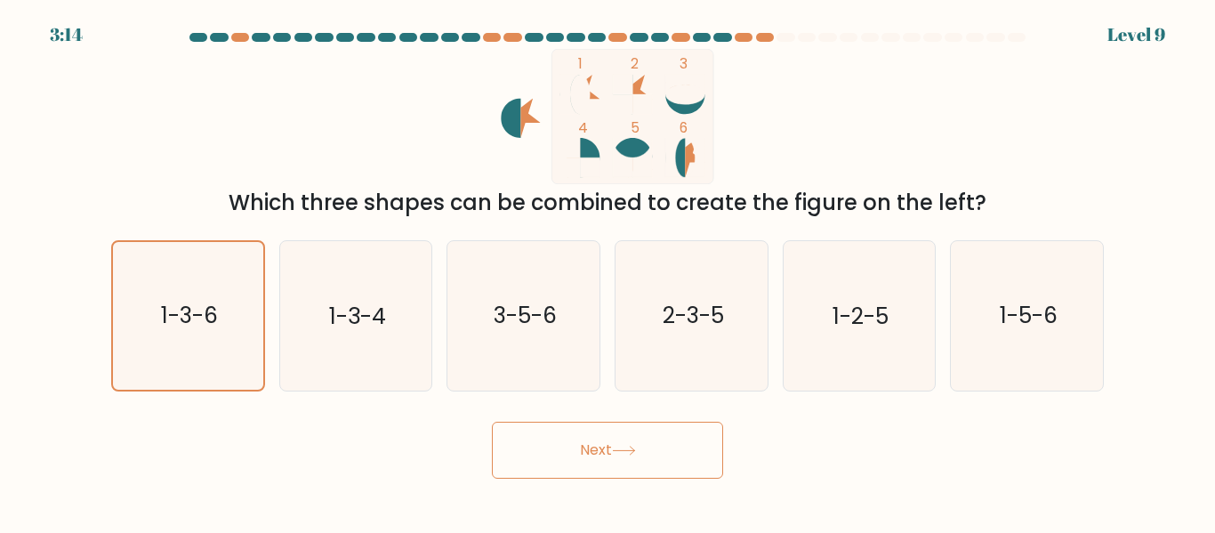
click at [606, 477] on button "Next" at bounding box center [607, 450] width 231 height 57
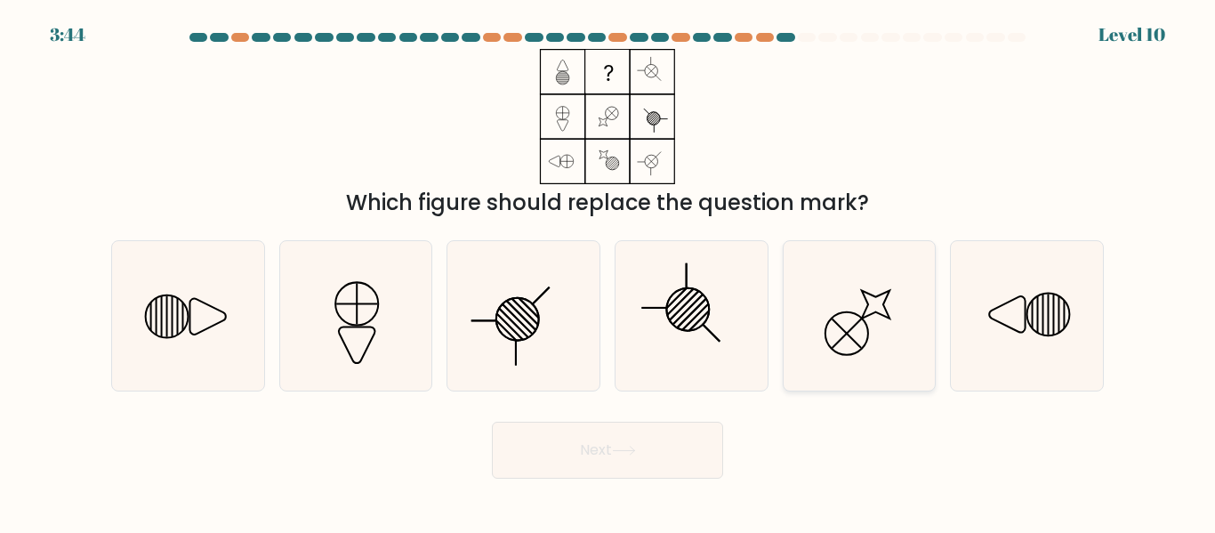
click at [885, 328] on icon at bounding box center [859, 315] width 149 height 149
click at [609, 271] on input "e." at bounding box center [608, 269] width 1 height 4
radio input "true"
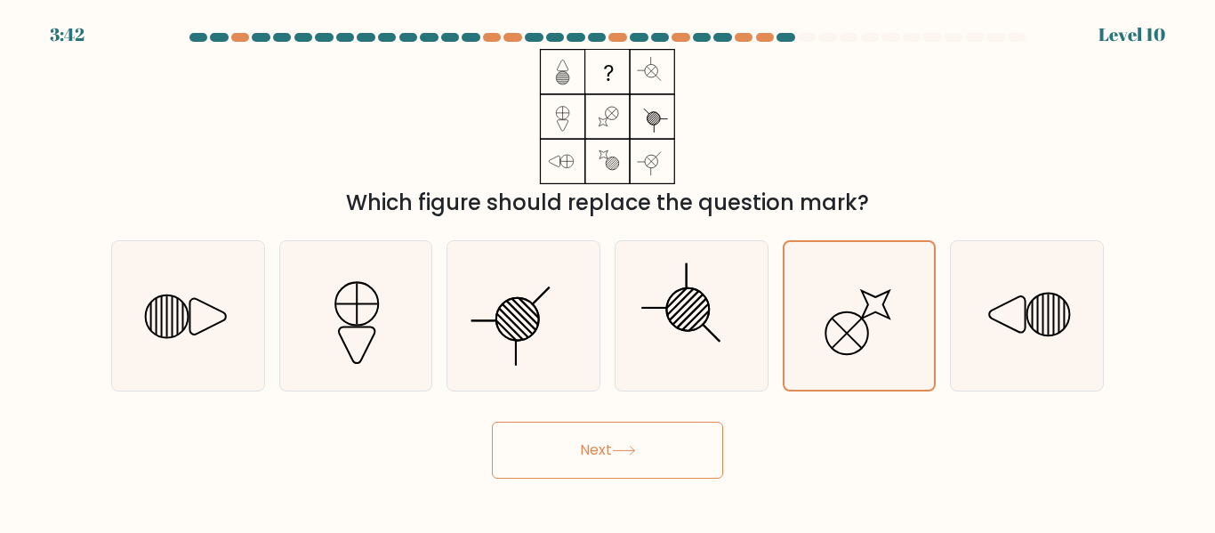
click at [610, 446] on button "Next" at bounding box center [607, 450] width 231 height 57
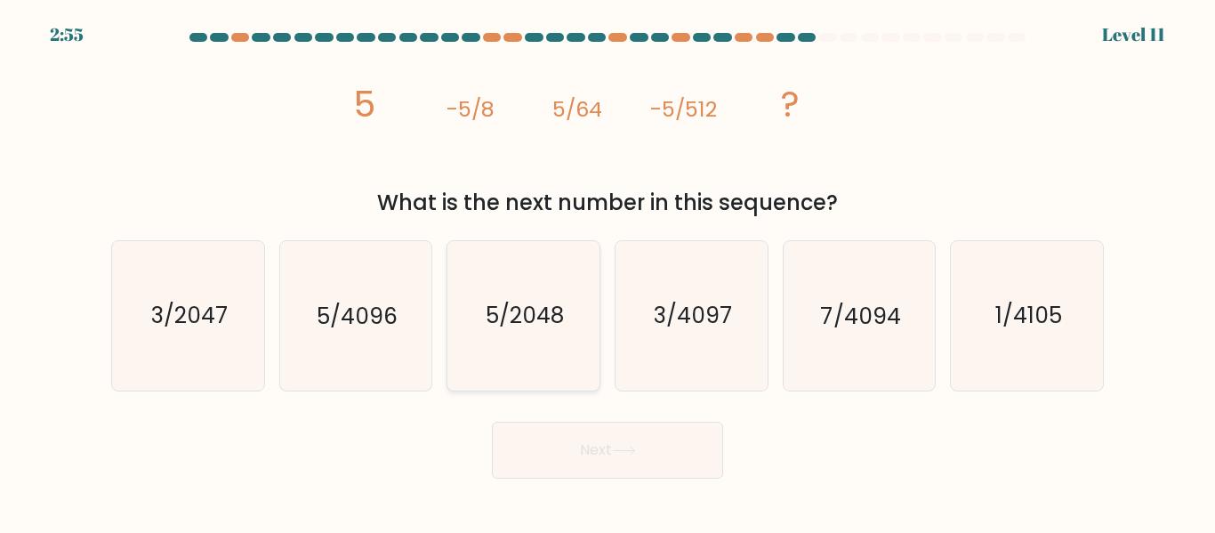
click at [565, 356] on icon "5/2048" at bounding box center [523, 315] width 149 height 149
click at [608, 271] on input "c. 5/2048" at bounding box center [608, 269] width 1 height 4
radio input "true"
click at [569, 446] on button "Next" at bounding box center [607, 450] width 231 height 57
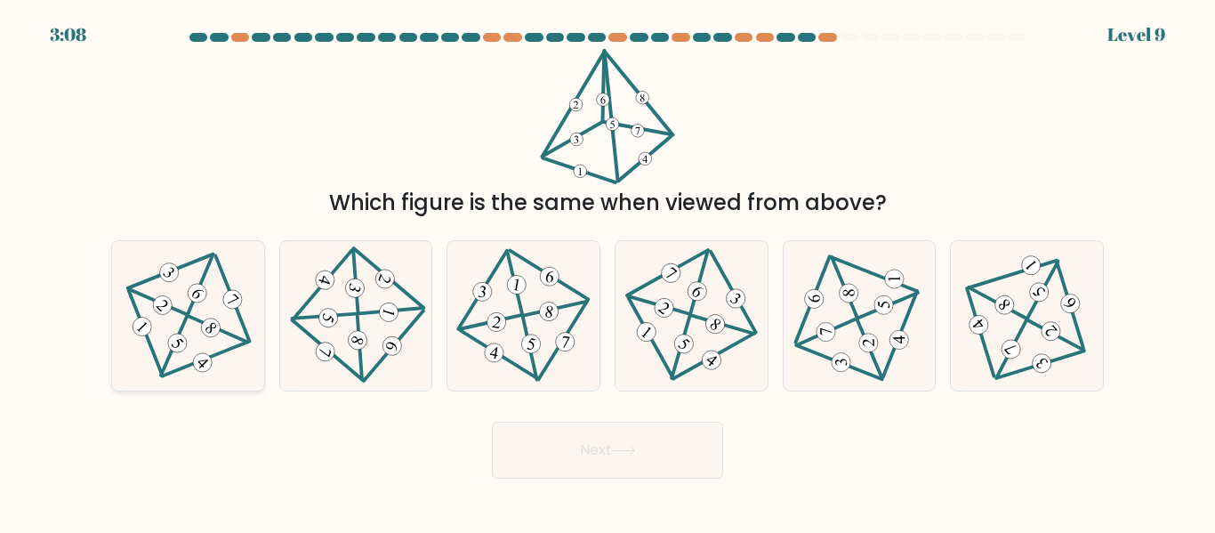
click at [167, 319] on icon at bounding box center [187, 315] width 121 height 119
click at [608, 271] on input "a." at bounding box center [608, 269] width 1 height 4
radio input "true"
click at [540, 437] on button "Next" at bounding box center [607, 450] width 231 height 57
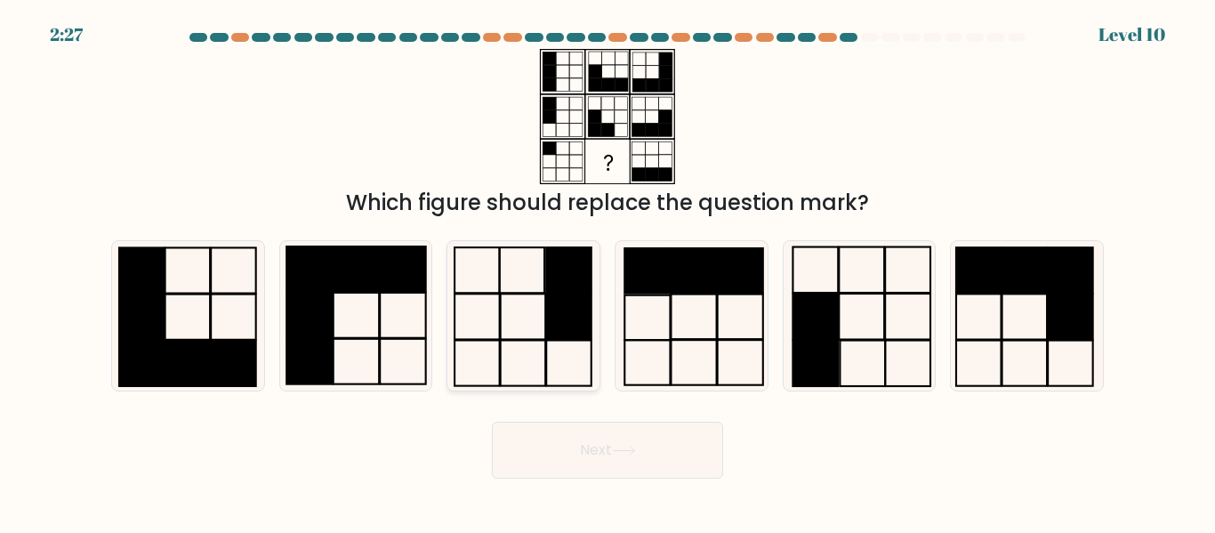
click at [569, 297] on rect at bounding box center [568, 316] width 45 height 45
click at [608, 271] on input "c." at bounding box center [608, 269] width 1 height 4
radio input "true"
click at [853, 339] on rect at bounding box center [861, 316] width 45 height 45
click at [609, 271] on input "e." at bounding box center [608, 269] width 1 height 4
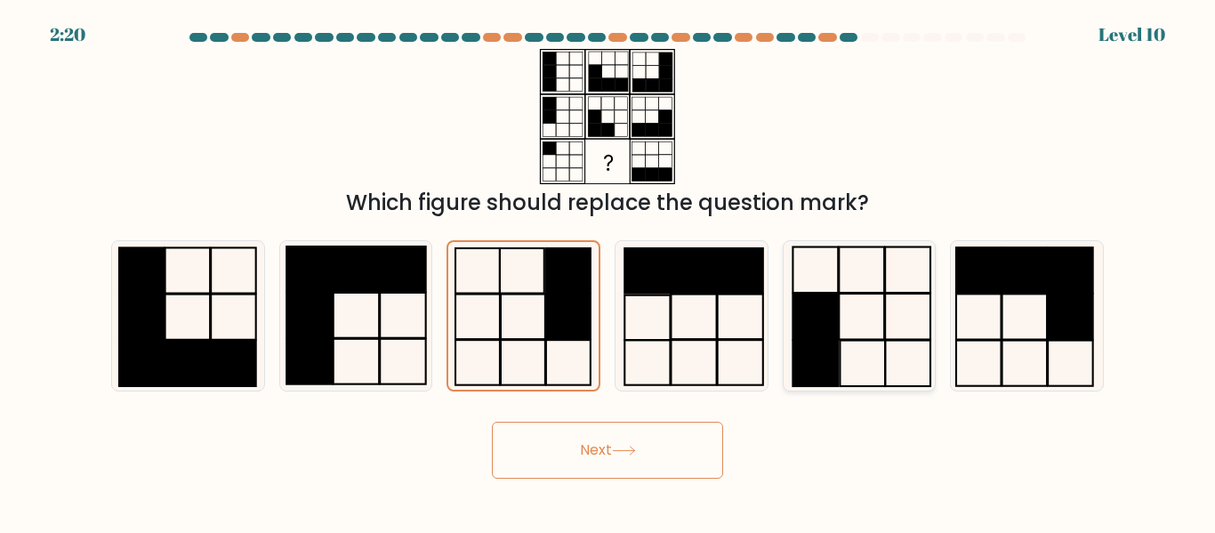
radio input "true"
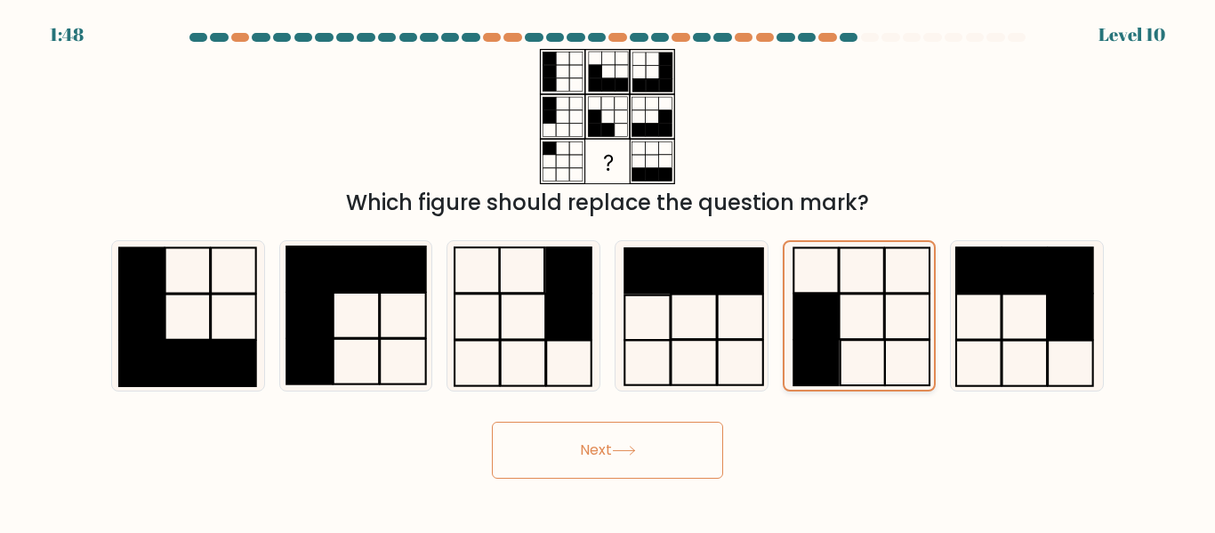
click at [921, 289] on icon at bounding box center [859, 315] width 147 height 147
click at [609, 271] on input "e." at bounding box center [608, 269] width 1 height 4
click at [659, 445] on button "Next" at bounding box center [607, 450] width 231 height 57
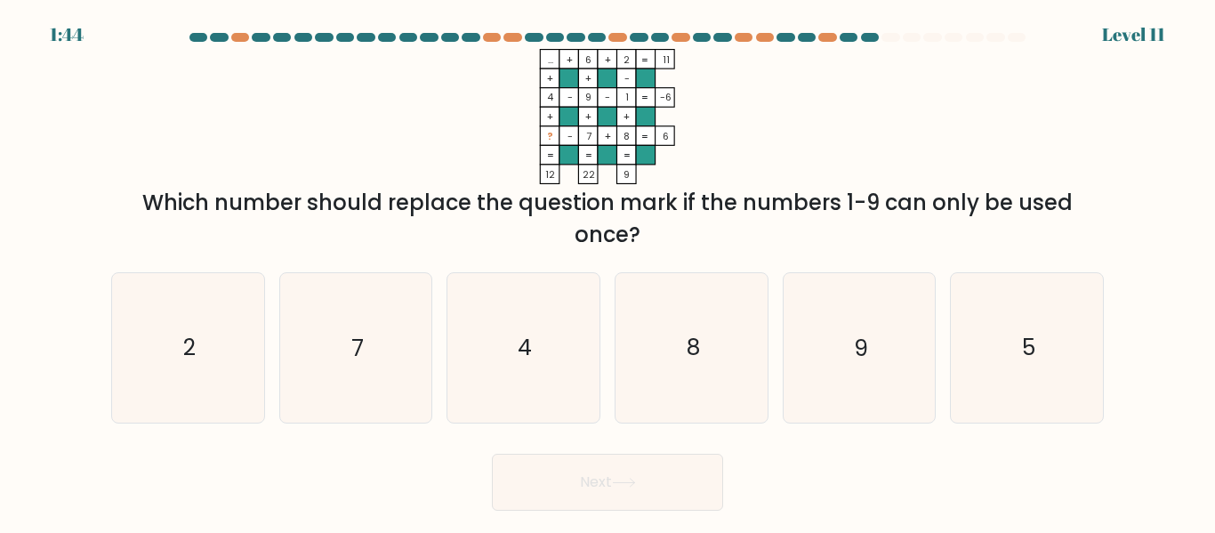
click at [659, 445] on div "Next" at bounding box center [608, 478] width 1014 height 66
click at [736, 367] on icon "8" at bounding box center [691, 347] width 149 height 149
click at [609, 271] on input "d. 8" at bounding box center [608, 269] width 1 height 4
radio input "true"
click at [630, 491] on button "Next" at bounding box center [607, 482] width 231 height 57
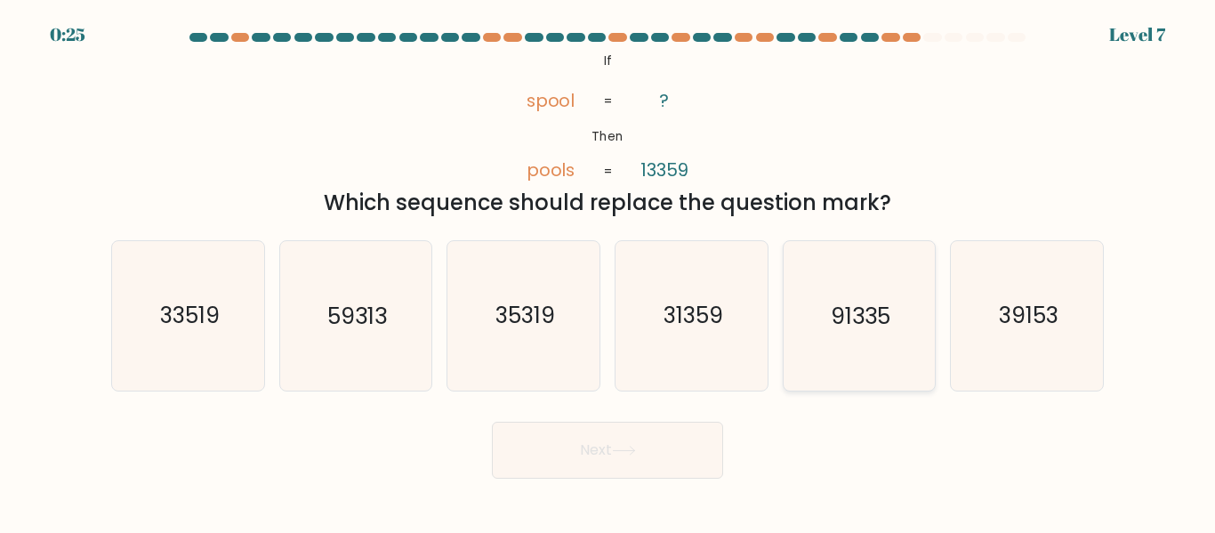
click at [803, 368] on icon "91335" at bounding box center [859, 315] width 149 height 149
click at [609, 271] on input "e. 91335" at bounding box center [608, 269] width 1 height 4
radio input "true"
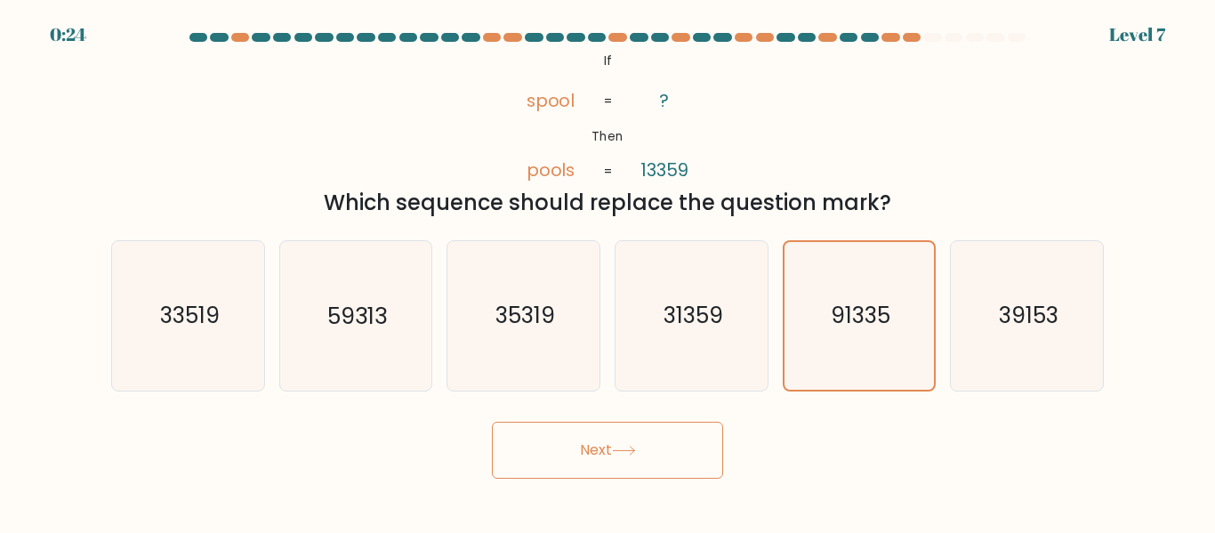
click at [674, 441] on button "Next" at bounding box center [607, 450] width 231 height 57
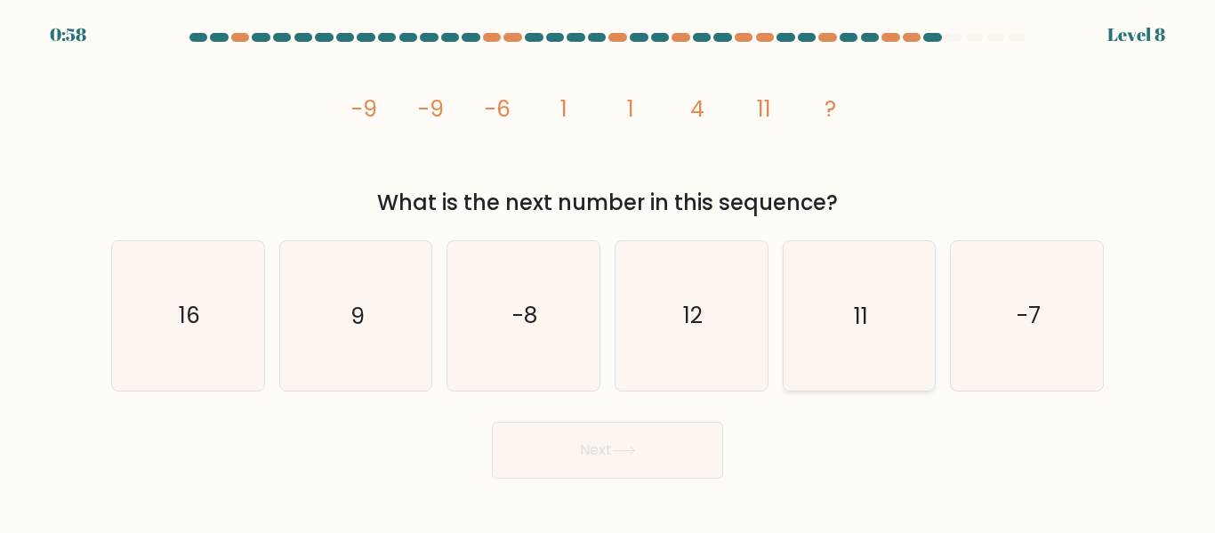
click at [868, 301] on icon "11" at bounding box center [859, 315] width 149 height 149
click at [609, 271] on input "e. 11" at bounding box center [608, 269] width 1 height 4
radio input "true"
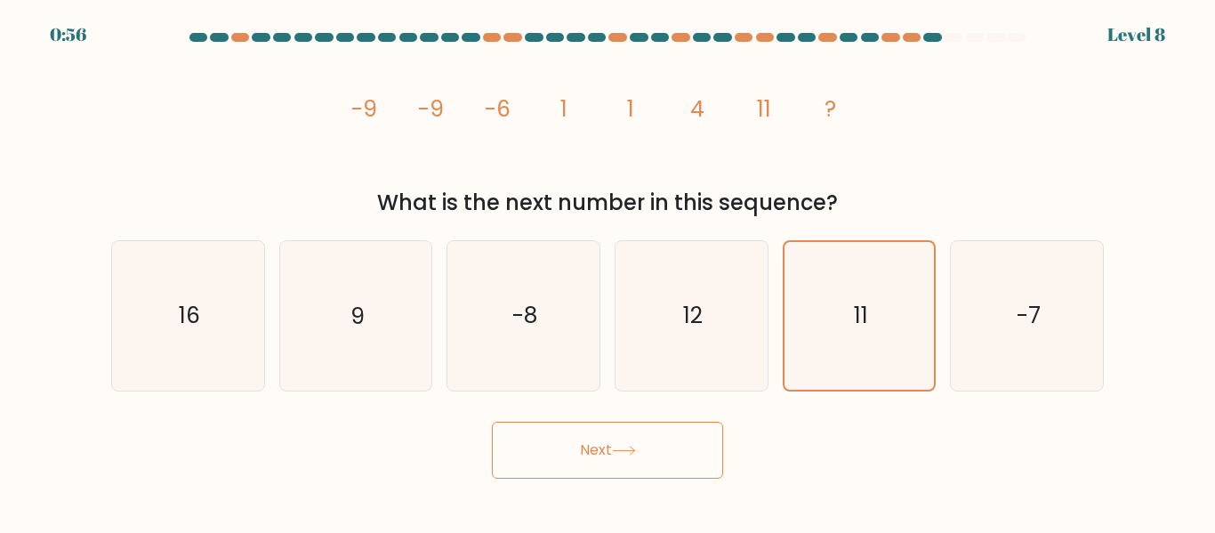
click at [665, 459] on button "Next" at bounding box center [607, 450] width 231 height 57
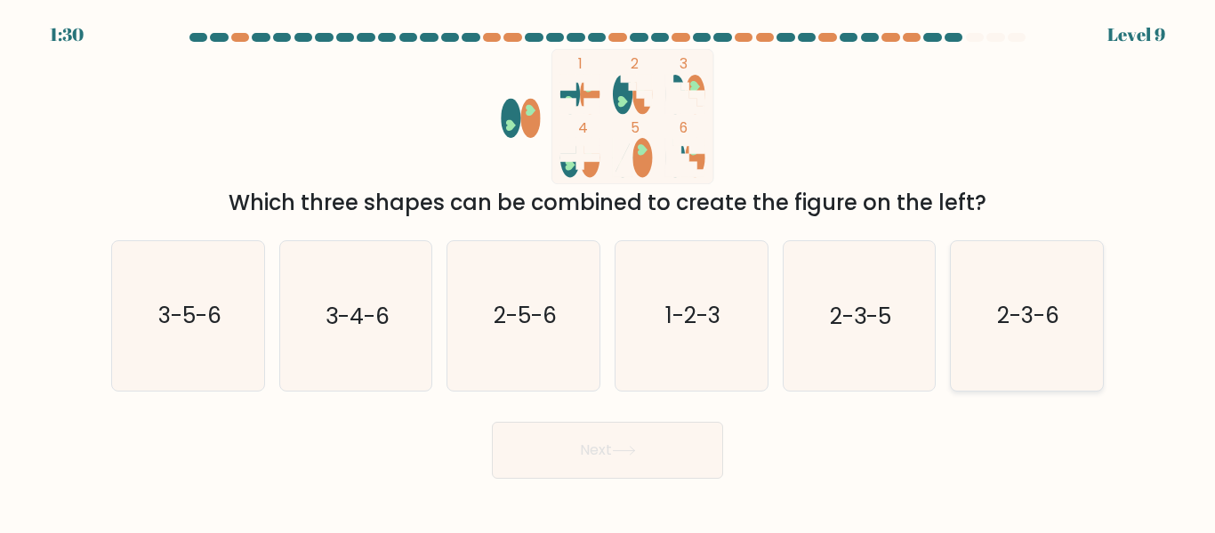
click at [973, 334] on icon "2-3-6" at bounding box center [1027, 315] width 149 height 149
click at [609, 271] on input "f. 2-3-6" at bounding box center [608, 269] width 1 height 4
radio input "true"
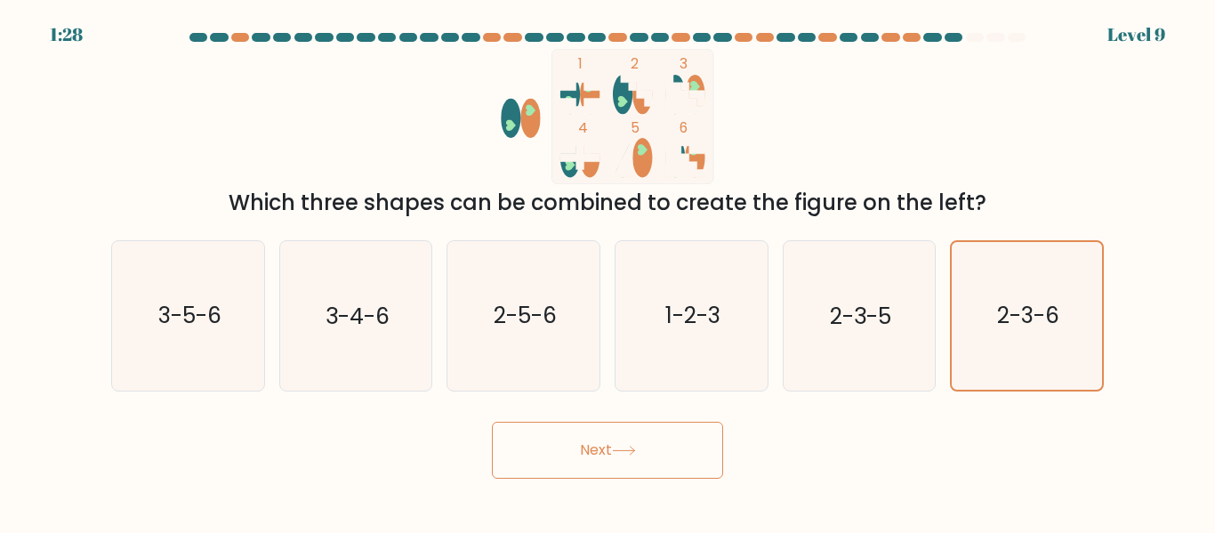
click at [639, 456] on button "Next" at bounding box center [607, 450] width 231 height 57
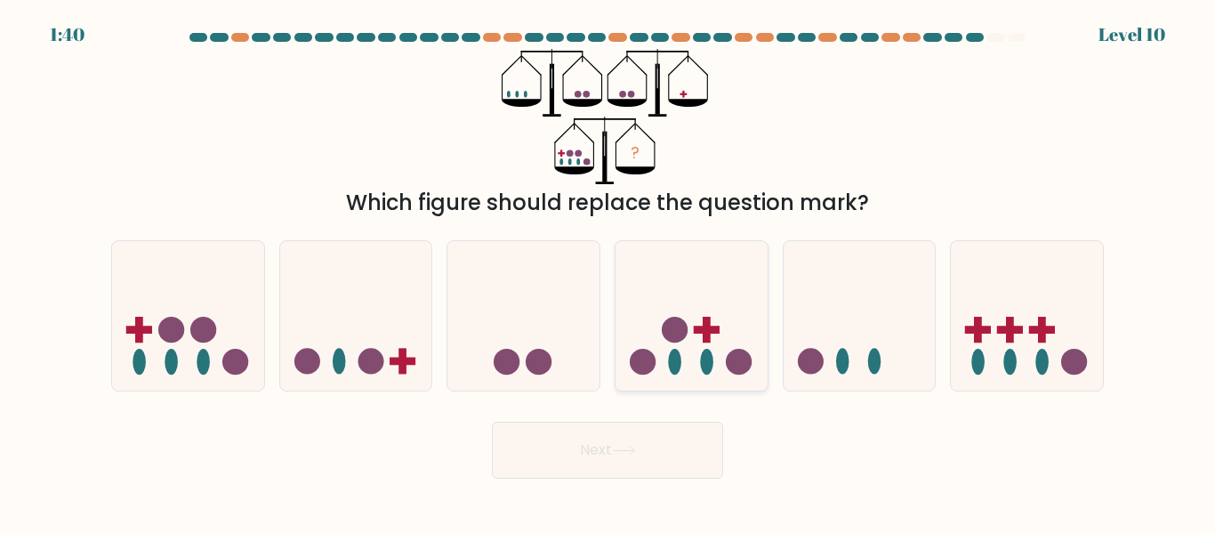
click at [687, 383] on div at bounding box center [692, 315] width 154 height 150
click at [609, 271] on input "d." at bounding box center [608, 269] width 1 height 4
radio input "true"
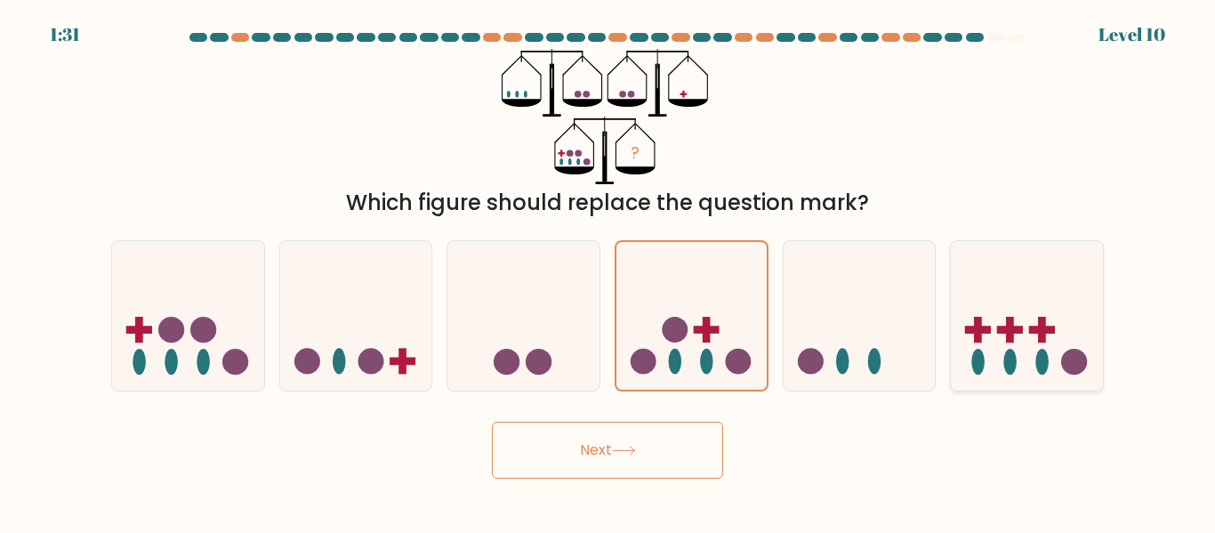
click at [970, 375] on icon at bounding box center [1027, 315] width 152 height 125
click at [609, 271] on input "f." at bounding box center [608, 269] width 1 height 4
radio input "true"
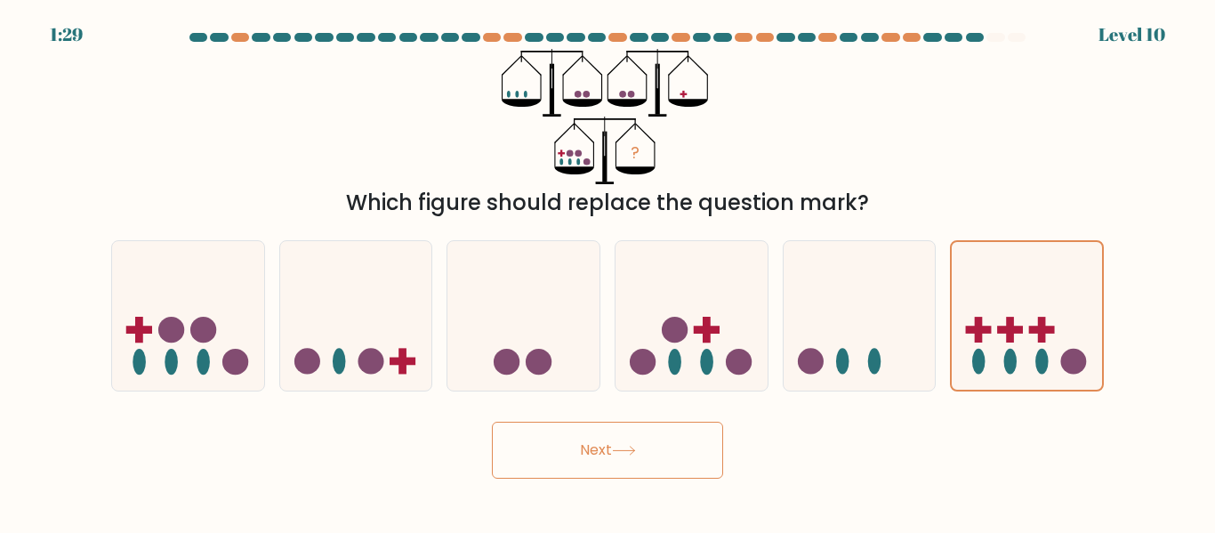
click at [675, 440] on button "Next" at bounding box center [607, 450] width 231 height 57
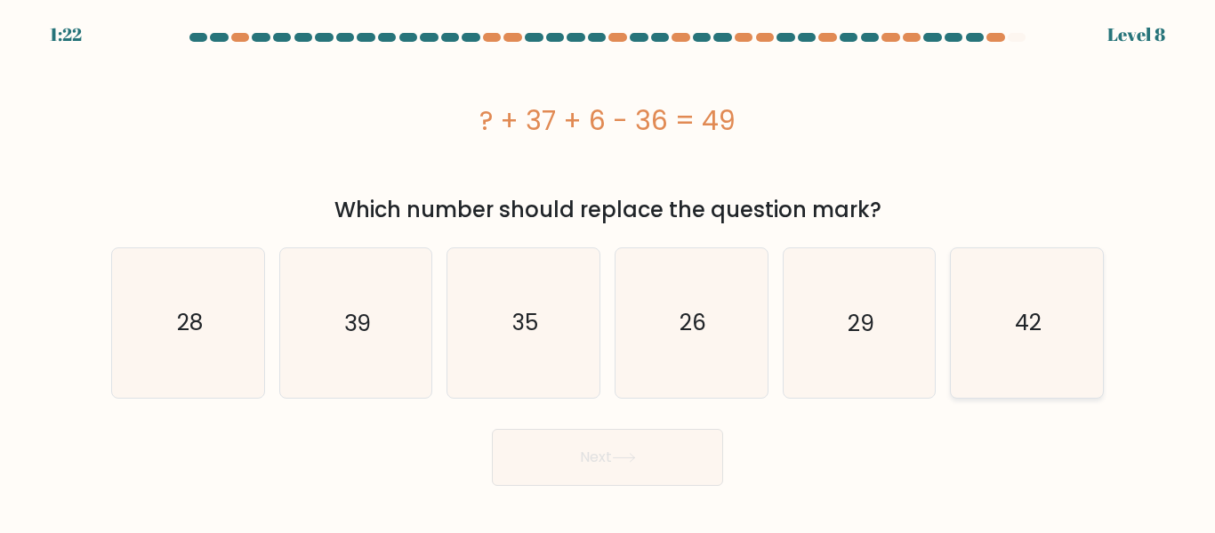
click at [1037, 335] on text "42" at bounding box center [1028, 322] width 27 height 31
click at [609, 271] on input "f. 42" at bounding box center [608, 269] width 1 height 4
radio input "true"
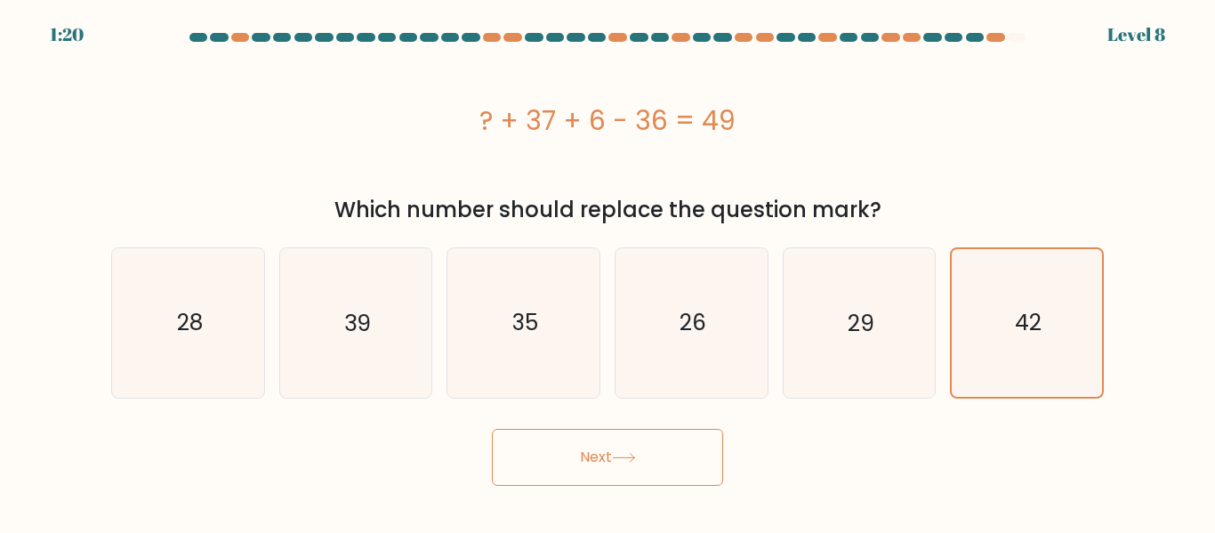
click at [695, 449] on button "Next" at bounding box center [607, 457] width 231 height 57
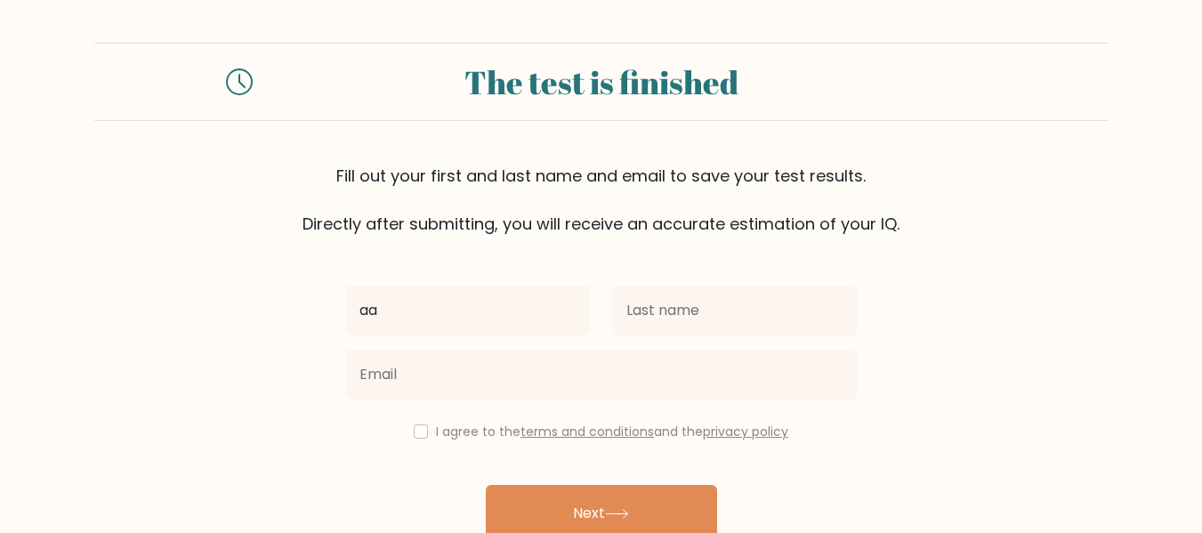
type input "a"
type input "Aalia"
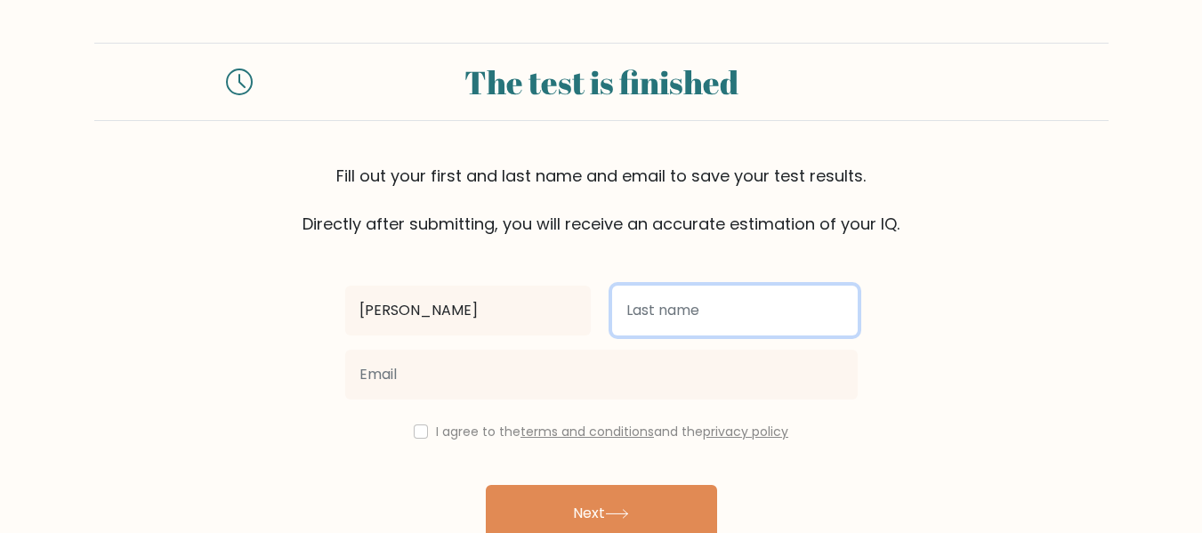
click at [707, 306] on input "text" at bounding box center [735, 311] width 246 height 50
type input "BHALDAR"
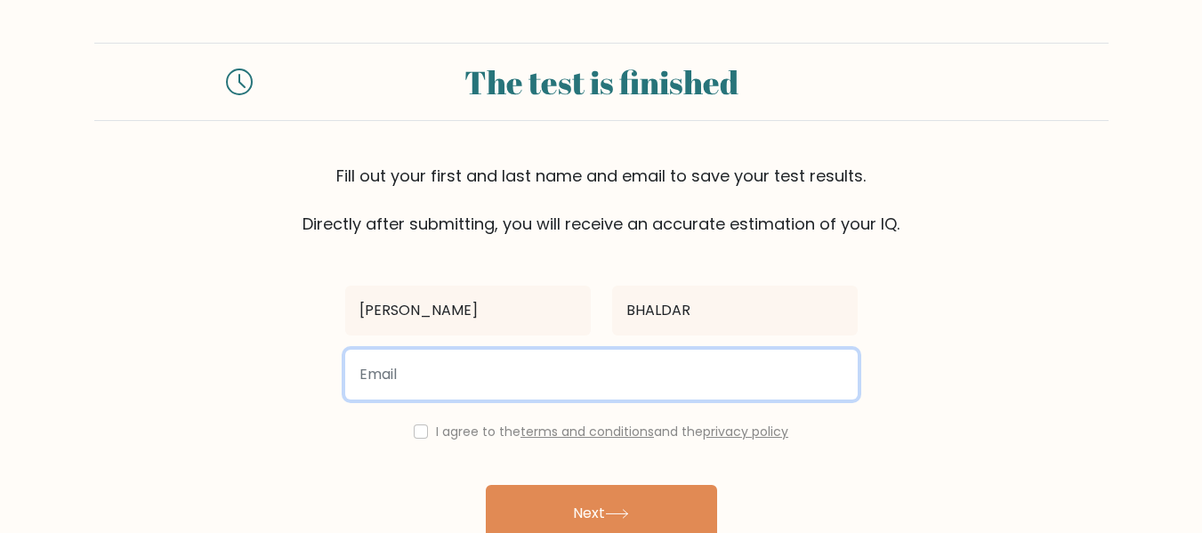
click at [496, 383] on input "email" at bounding box center [601, 375] width 512 height 50
type input "sambhalk1@gmail.com"
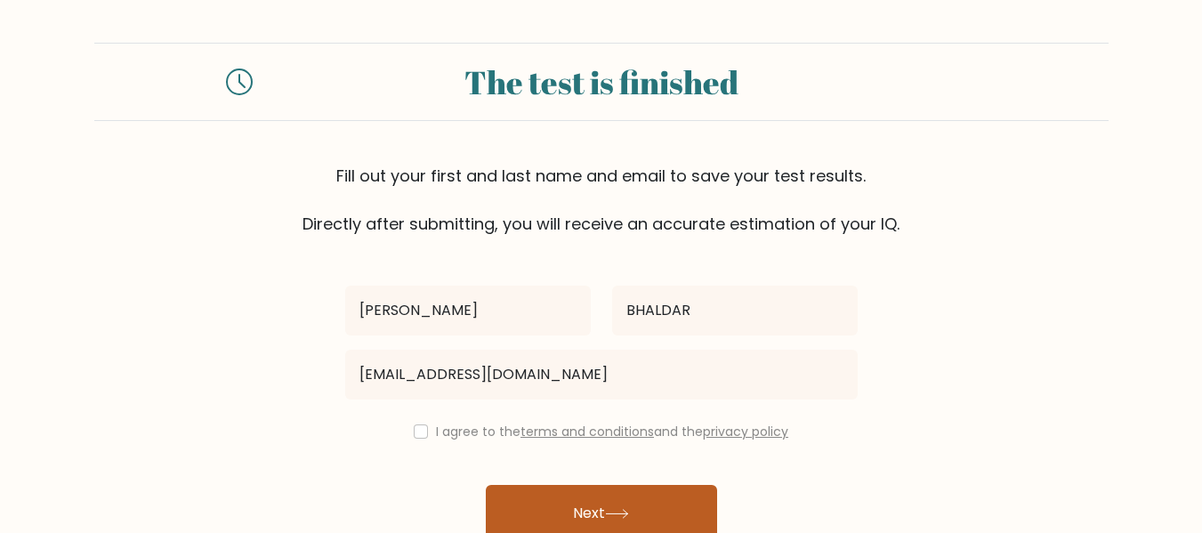
click at [561, 516] on button "Next" at bounding box center [601, 513] width 231 height 57
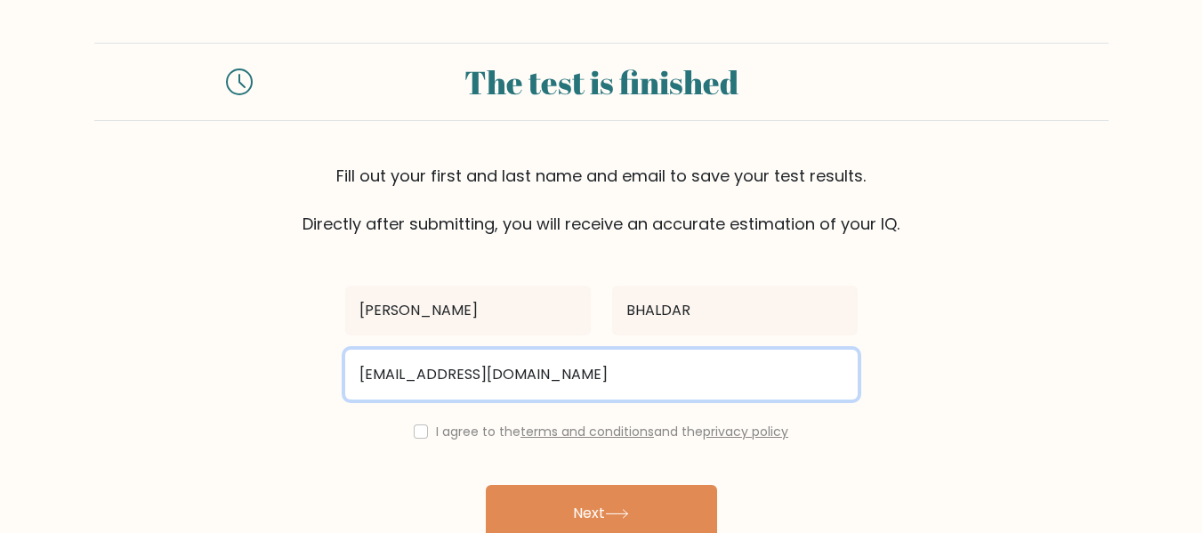
click at [548, 383] on input "sambhalk1@gmail.com" at bounding box center [601, 375] width 512 height 50
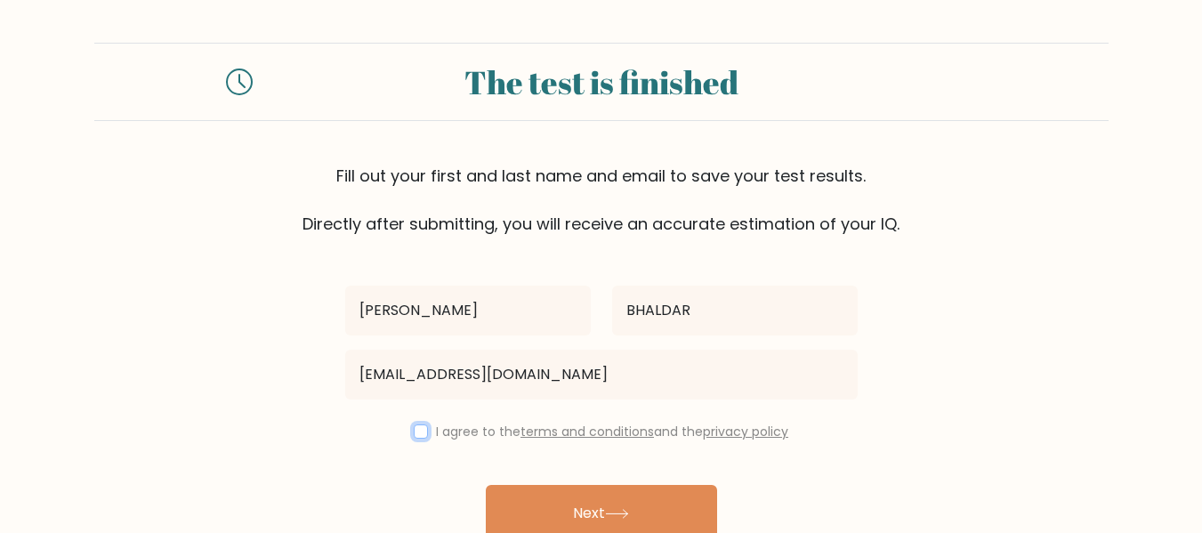
click at [419, 435] on input "checkbox" at bounding box center [421, 431] width 14 height 14
checkbox input "true"
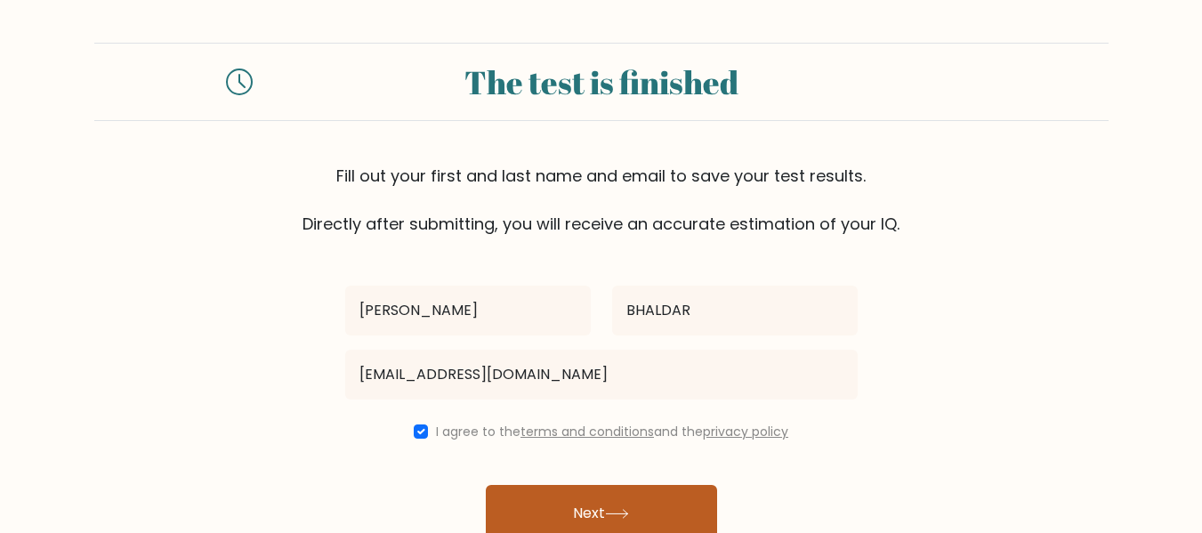
click at [525, 511] on button "Next" at bounding box center [601, 513] width 231 height 57
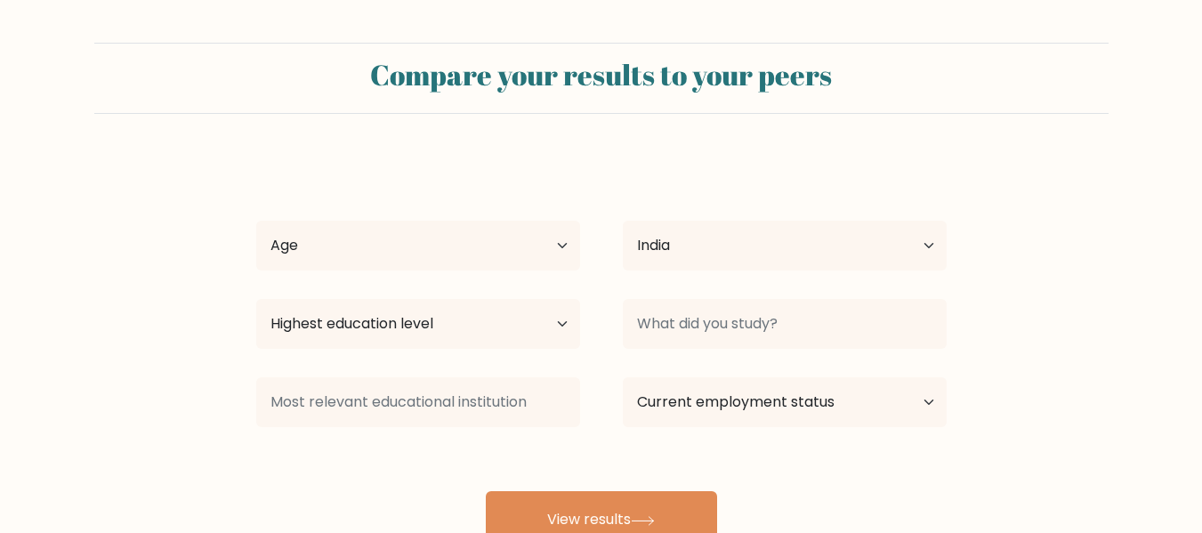
select select "IN"
click at [525, 511] on button "View results" at bounding box center [601, 519] width 231 height 57
click at [564, 247] on select "Age Under [DEMOGRAPHIC_DATA] [DEMOGRAPHIC_DATA] [DEMOGRAPHIC_DATA] [DEMOGRAPHIC…" at bounding box center [418, 246] width 324 height 50
select select "min_18"
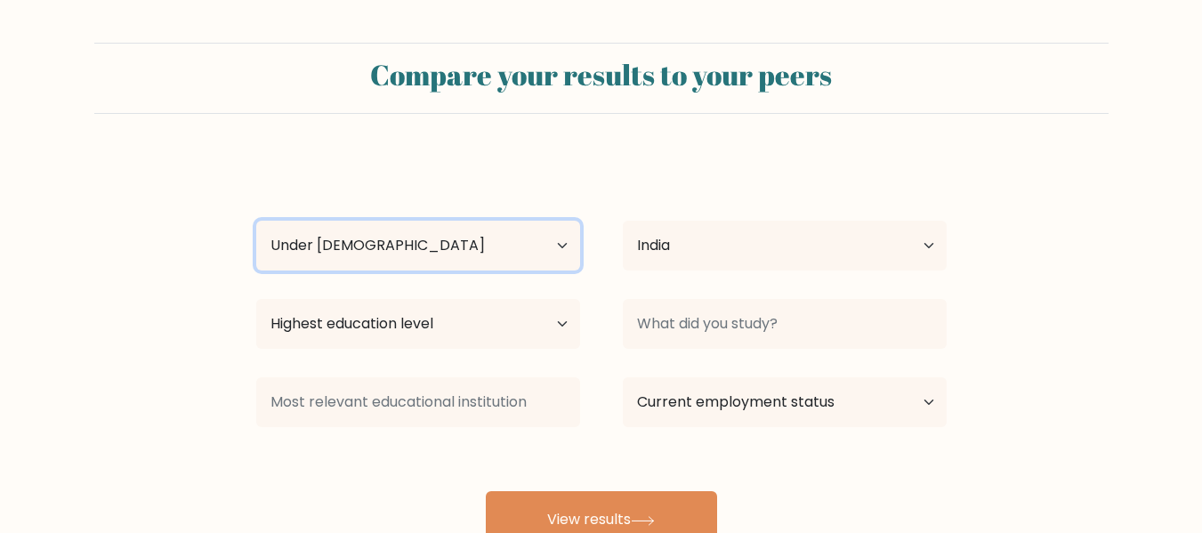
click at [256, 221] on select "Age Under [DEMOGRAPHIC_DATA] [DEMOGRAPHIC_DATA] [DEMOGRAPHIC_DATA] [DEMOGRAPHIC…" at bounding box center [418, 246] width 324 height 50
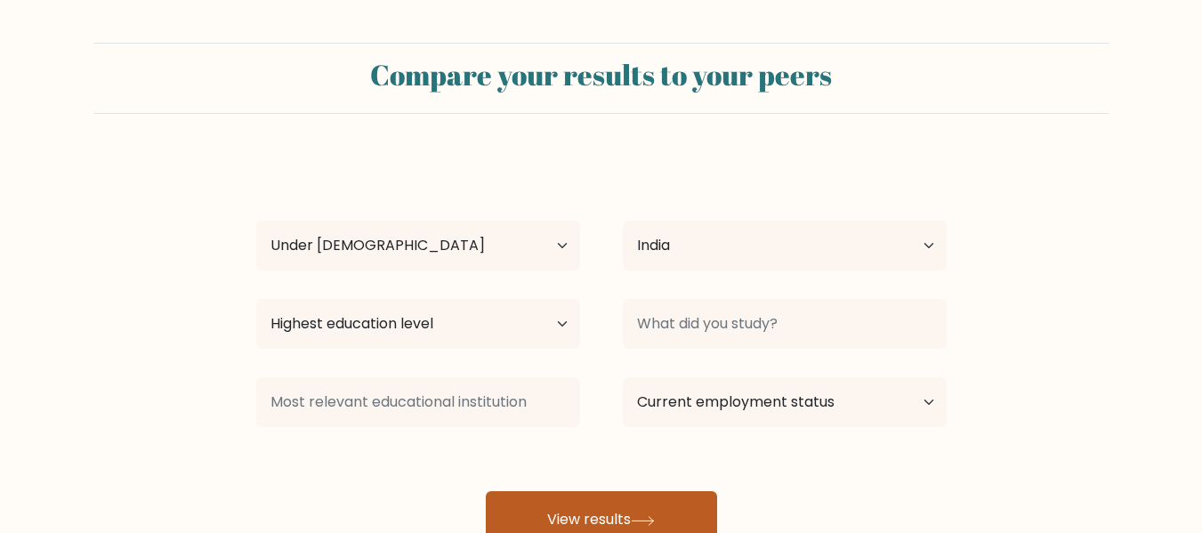
click at [553, 512] on button "View results" at bounding box center [601, 519] width 231 height 57
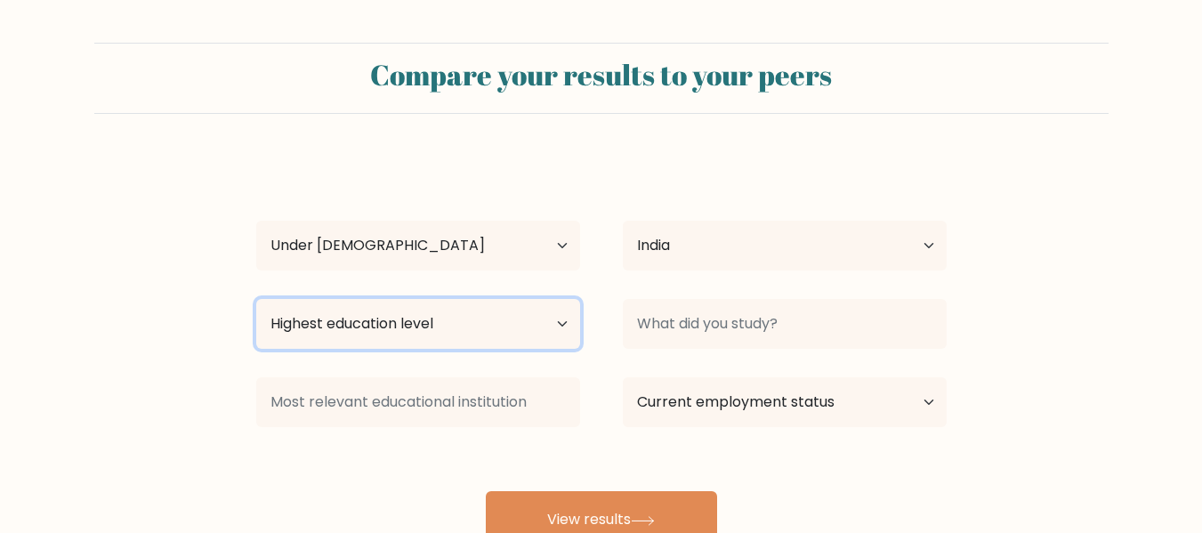
click at [557, 324] on select "Highest education level No schooling Primary Lower Secondary Upper Secondary Oc…" at bounding box center [418, 324] width 324 height 50
select select "upper_secondary"
click at [256, 299] on select "Highest education level No schooling Primary Lower Secondary Upper Secondary Oc…" at bounding box center [418, 324] width 324 height 50
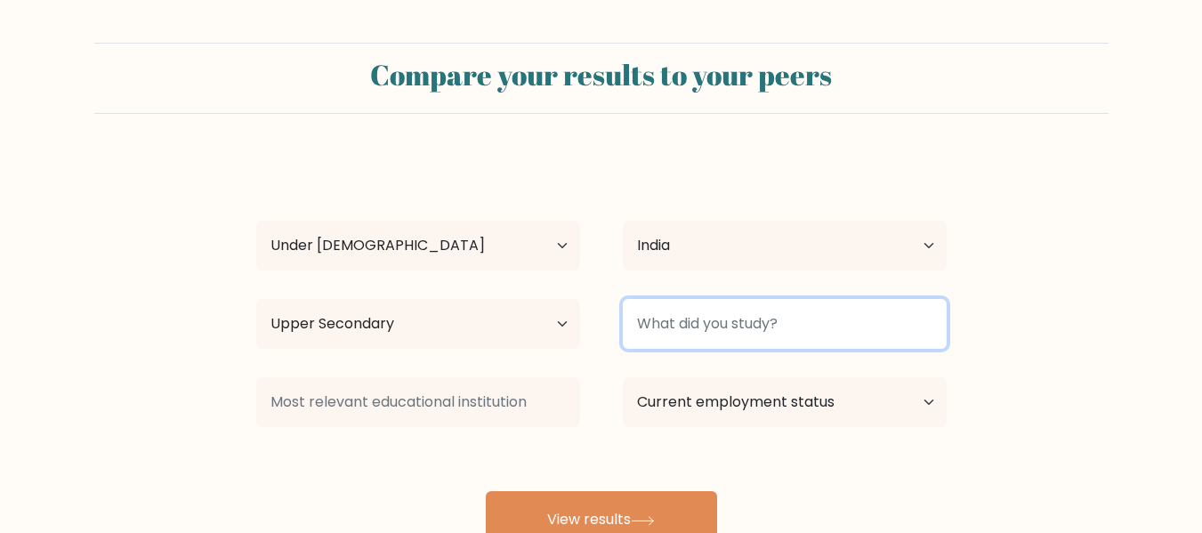
click at [732, 329] on input at bounding box center [785, 324] width 324 height 50
type input "9"
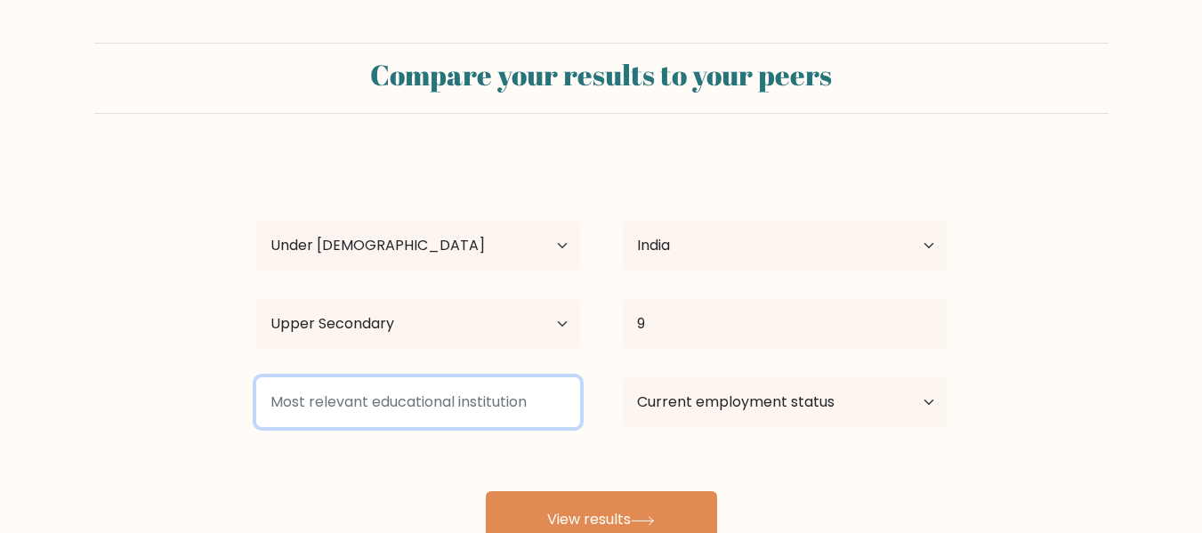
click at [456, 400] on input at bounding box center [418, 402] width 324 height 50
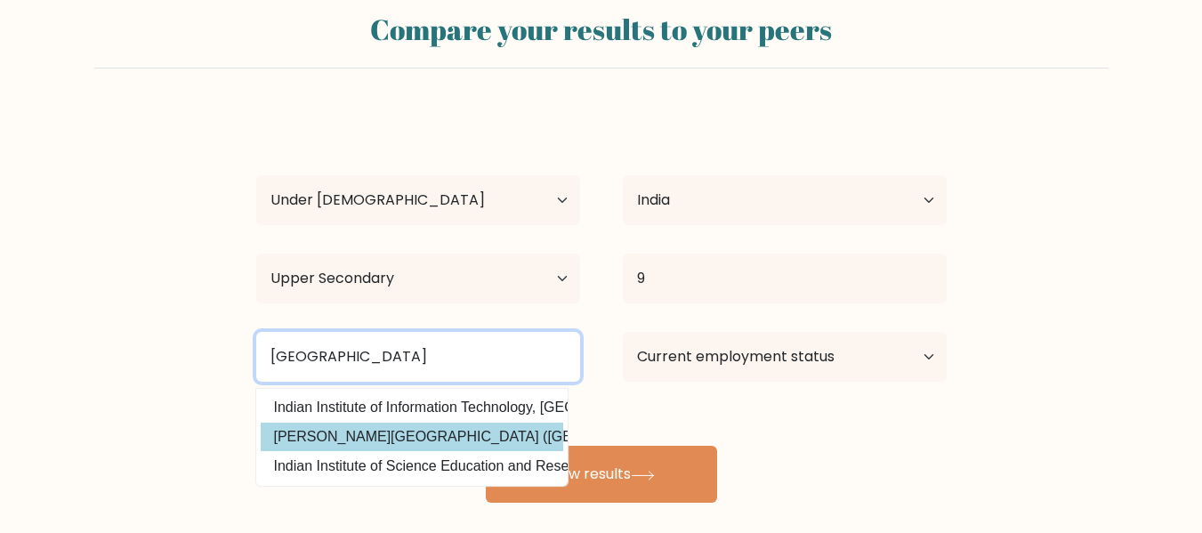
scroll to position [46, 0]
type input "pune"
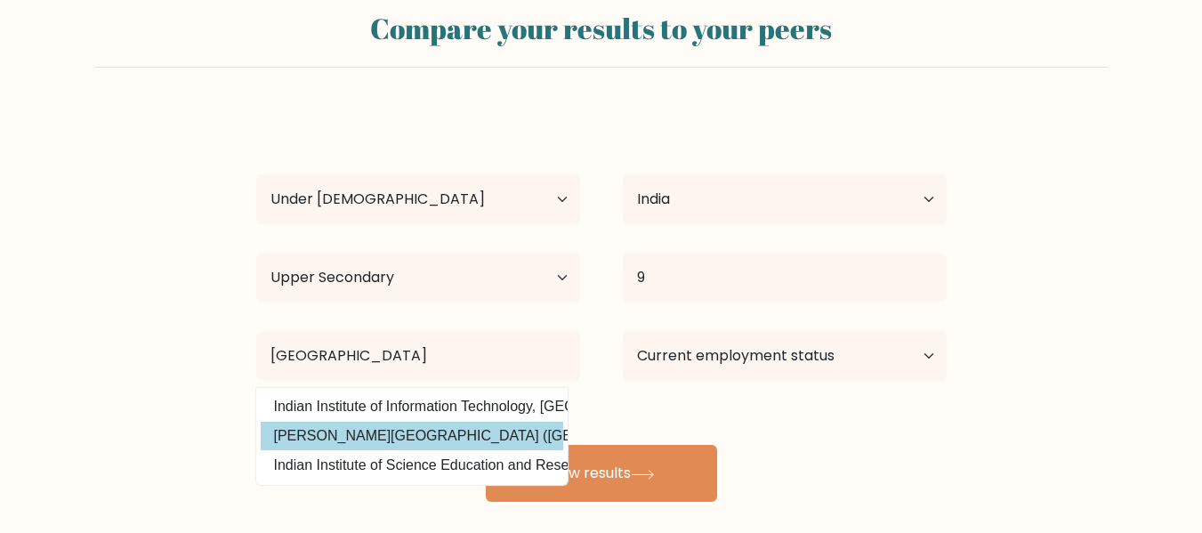
click at [454, 440] on div "Aalia BHALDAR Age Under 18 years old 18-24 years old 25-34 years old 35-44 year…" at bounding box center [602, 305] width 712 height 391
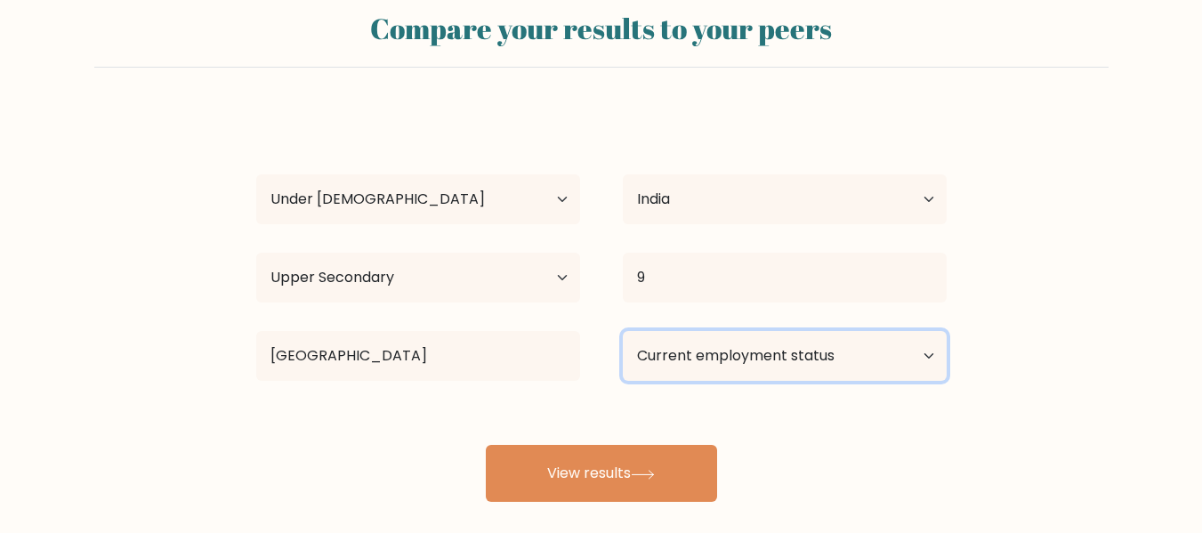
click at [711, 355] on select "Current employment status Employed Student Retired Other / prefer not to answer" at bounding box center [785, 356] width 324 height 50
select select "student"
click at [623, 331] on select "Current employment status Employed Student Retired Other / prefer not to answer" at bounding box center [785, 356] width 324 height 50
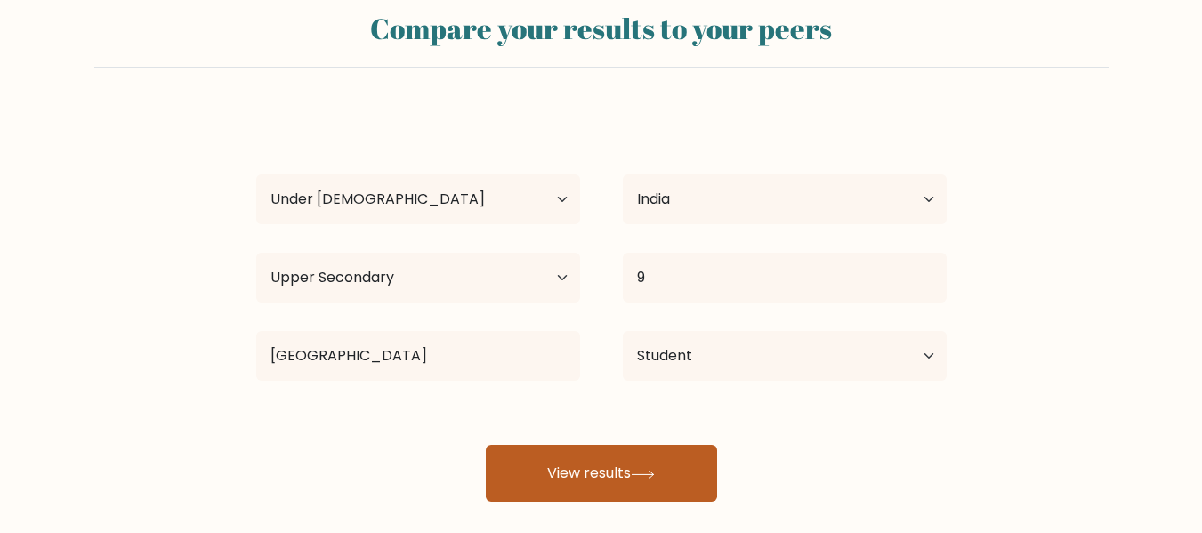
click at [625, 456] on button "View results" at bounding box center [601, 473] width 231 height 57
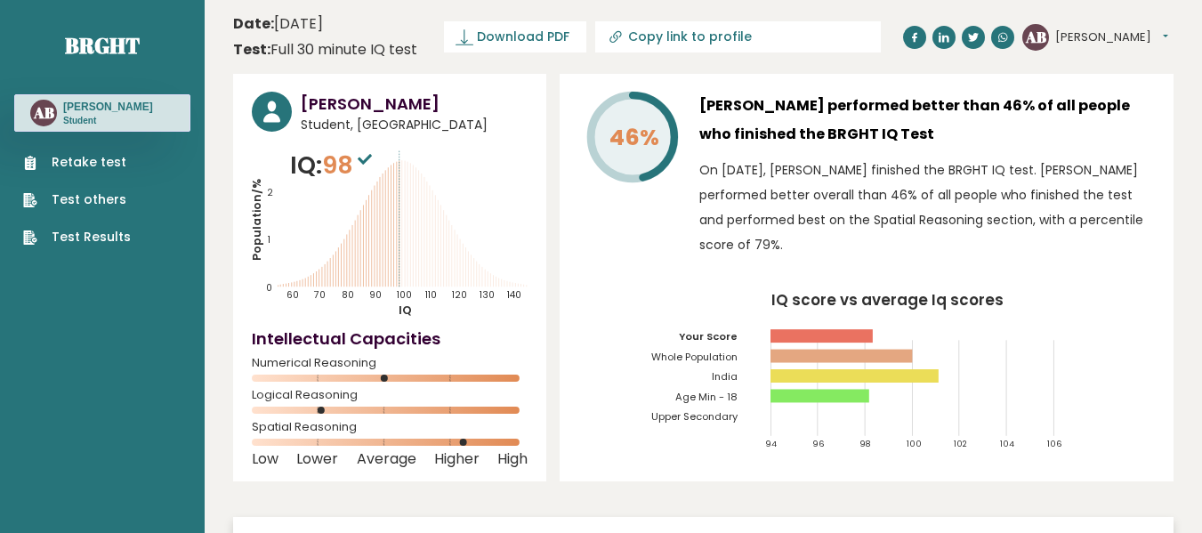
click at [110, 160] on link "Retake test" at bounding box center [77, 162] width 108 height 19
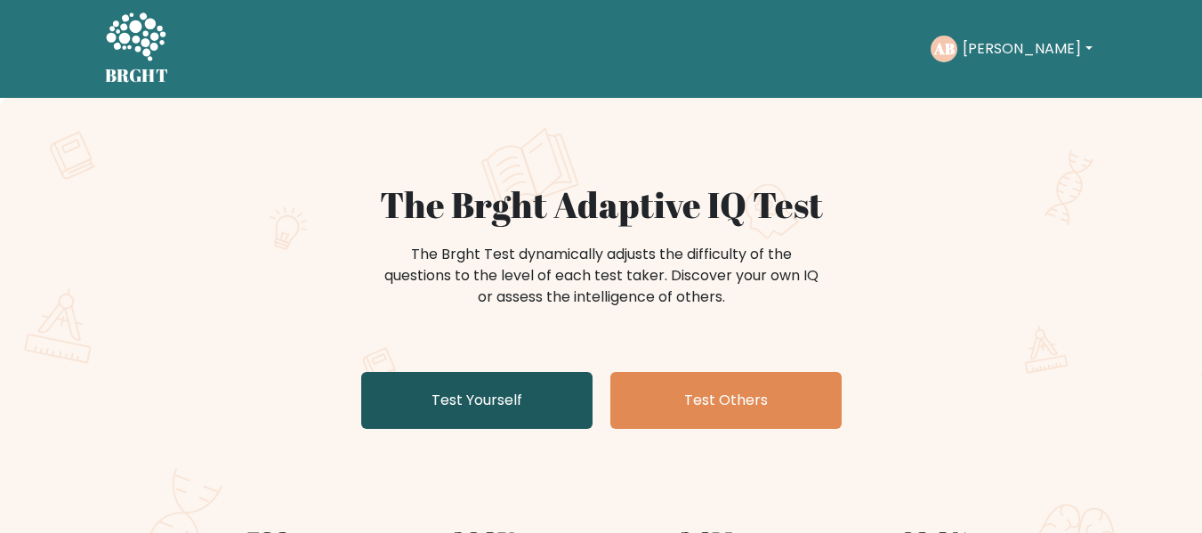
click at [516, 394] on link "Test Yourself" at bounding box center [476, 400] width 231 height 57
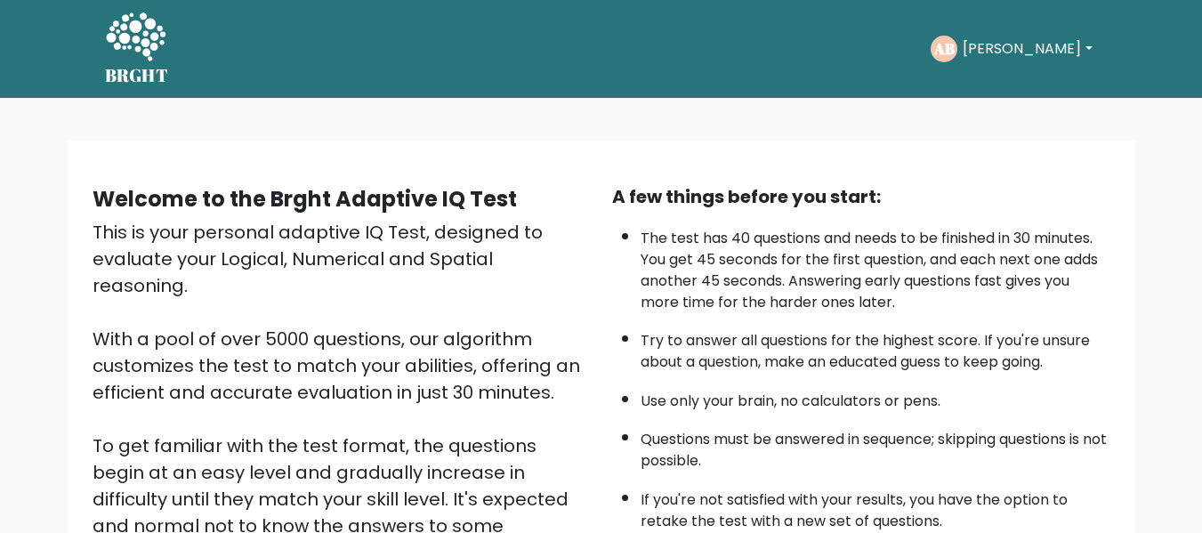
click at [1028, 47] on button "[PERSON_NAME]" at bounding box center [1027, 48] width 140 height 23
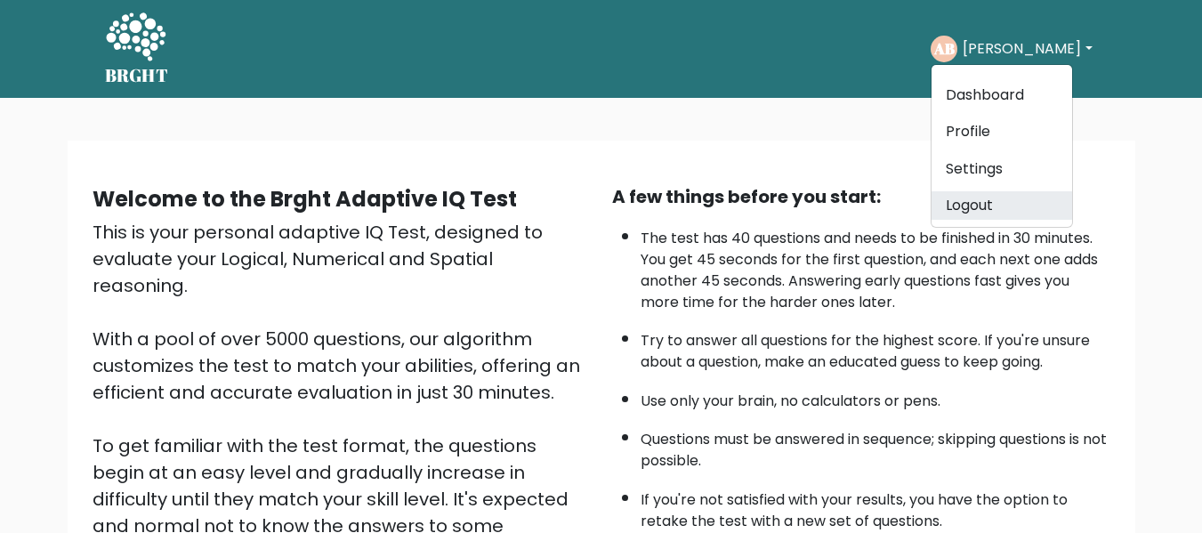
click at [994, 197] on link "Logout" at bounding box center [1002, 205] width 141 height 28
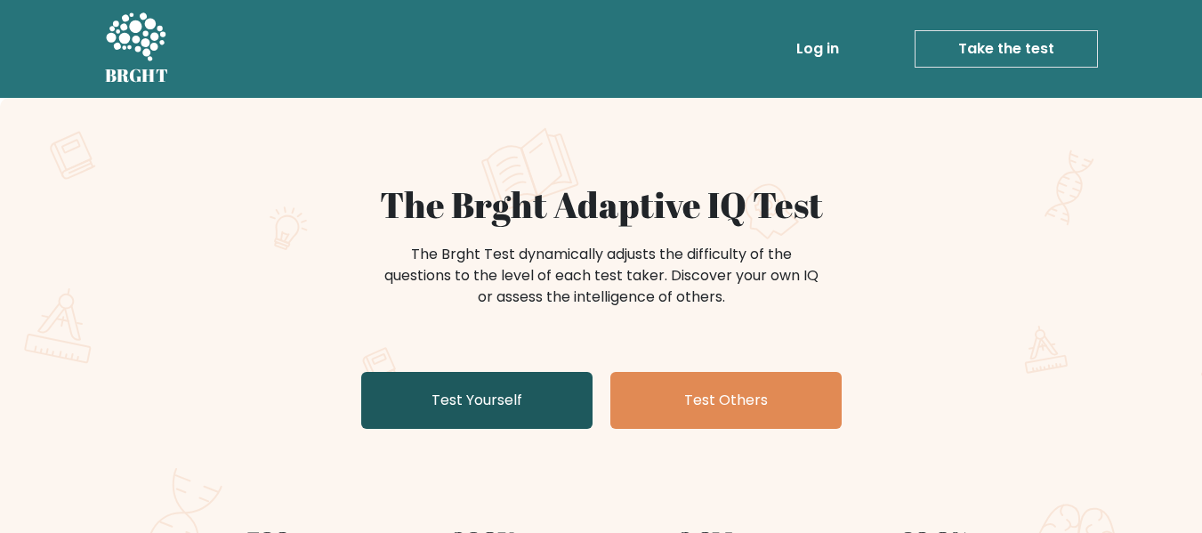
click at [520, 378] on link "Test Yourself" at bounding box center [476, 400] width 231 height 57
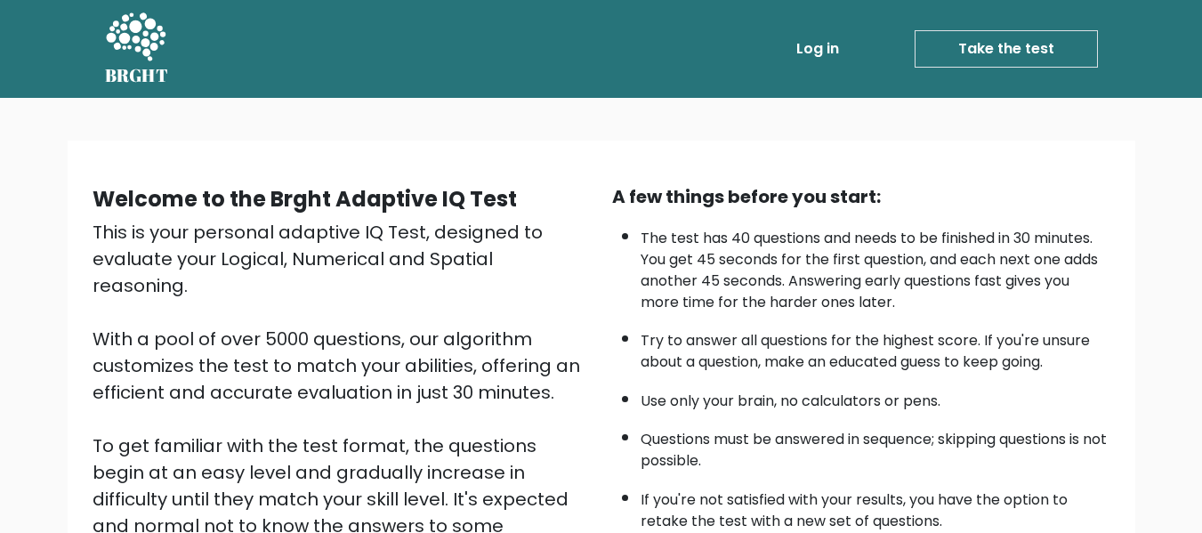
scroll to position [282, 0]
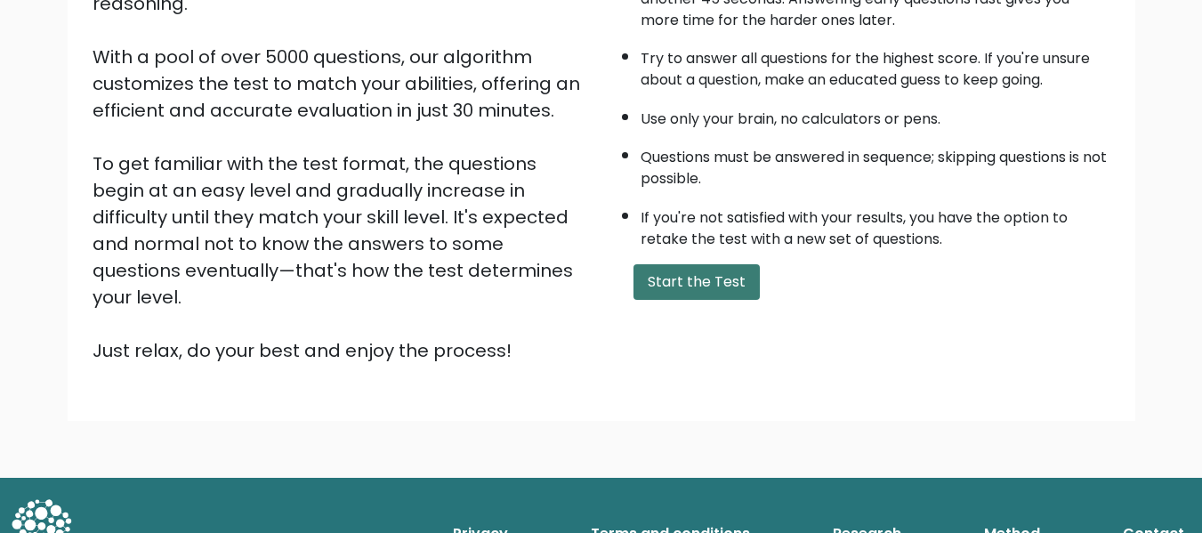
click at [719, 284] on button "Start the Test" at bounding box center [696, 282] width 126 height 36
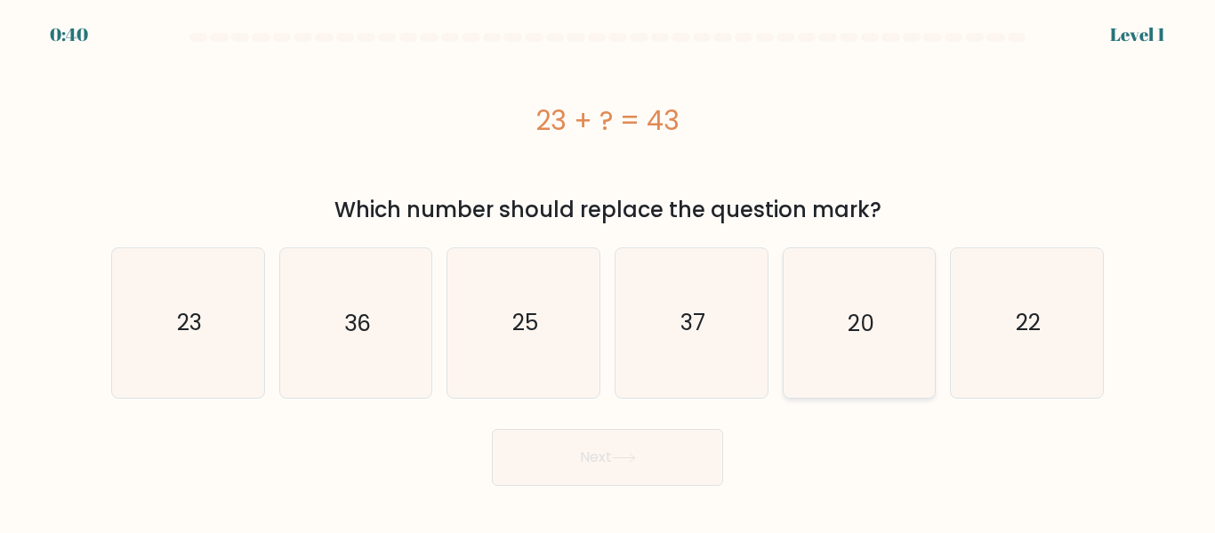
click at [879, 311] on icon "20" at bounding box center [859, 322] width 149 height 149
click at [609, 271] on input "e. 20" at bounding box center [608, 269] width 1 height 4
radio input "true"
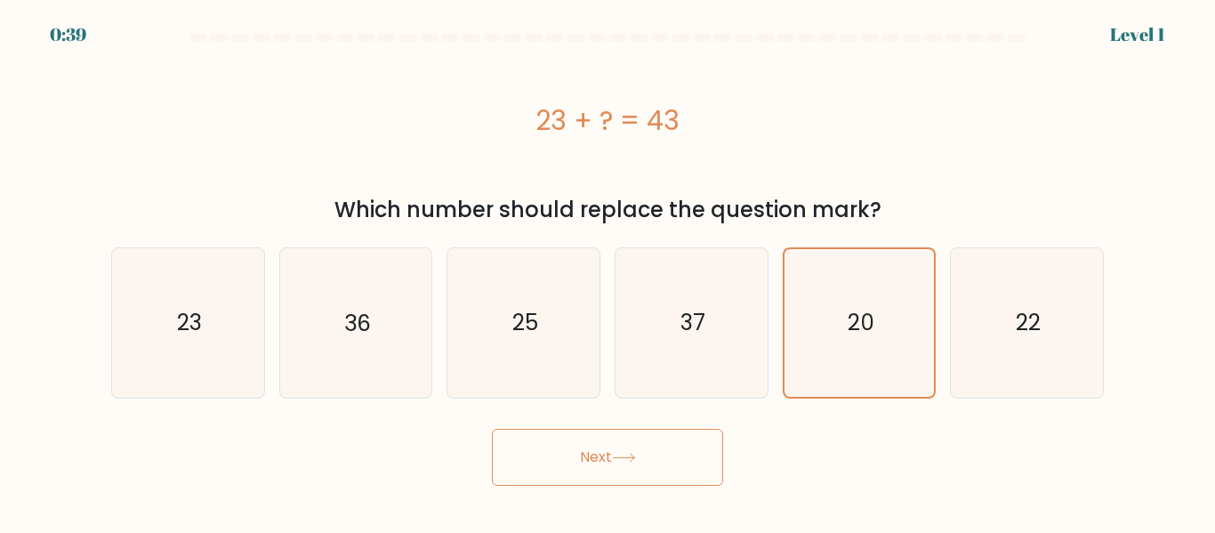
click at [638, 440] on button "Next" at bounding box center [607, 457] width 231 height 57
click at [633, 453] on icon at bounding box center [624, 458] width 24 height 10
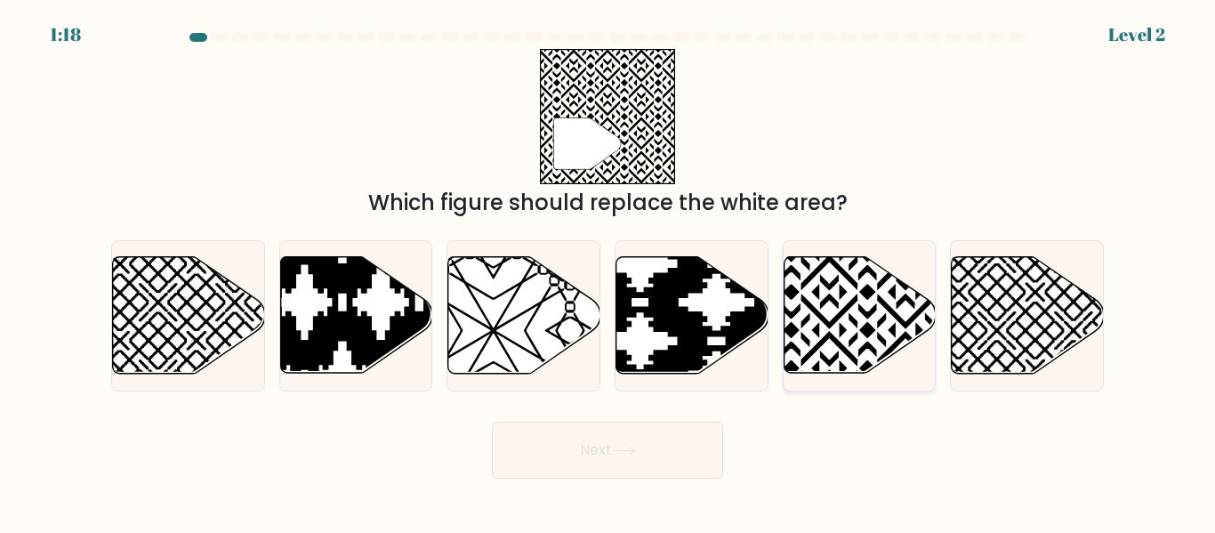
click at [889, 301] on icon at bounding box center [860, 315] width 152 height 117
click at [609, 271] on input "e." at bounding box center [608, 269] width 1 height 4
radio input "true"
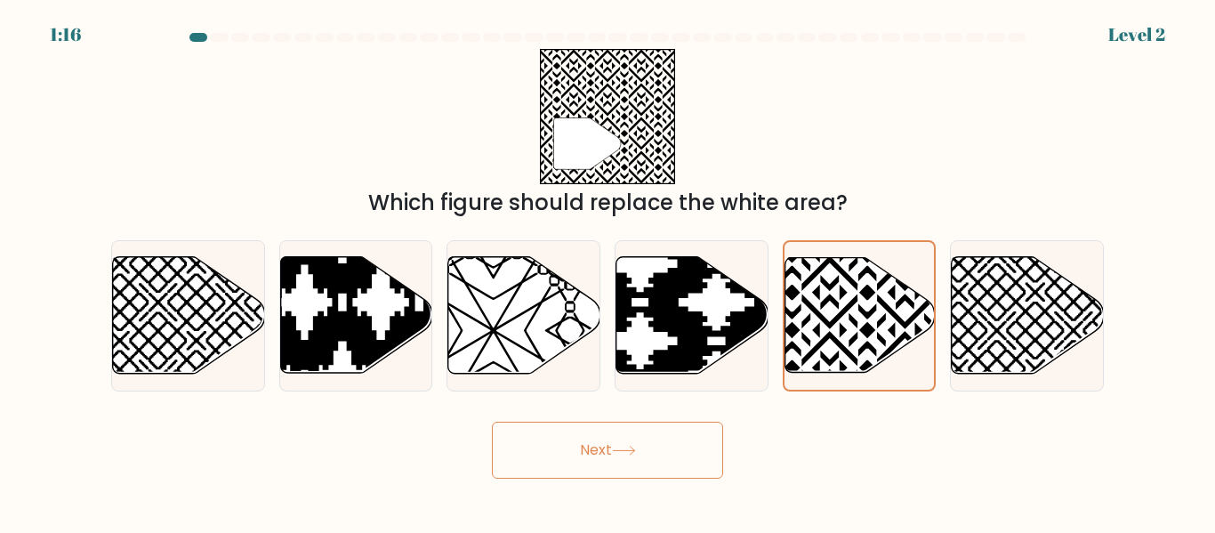
click at [693, 444] on button "Next" at bounding box center [607, 450] width 231 height 57
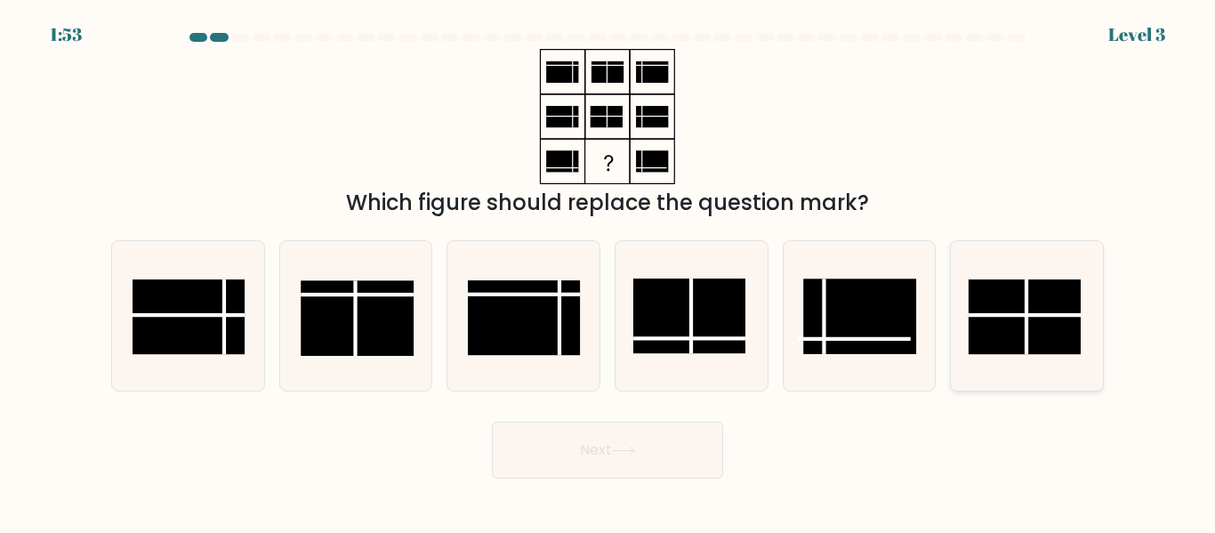
click at [1059, 316] on line at bounding box center [1025, 316] width 112 height 0
click at [609, 271] on input "f." at bounding box center [608, 269] width 1 height 4
radio input "true"
